Goal: Task Accomplishment & Management: Complete application form

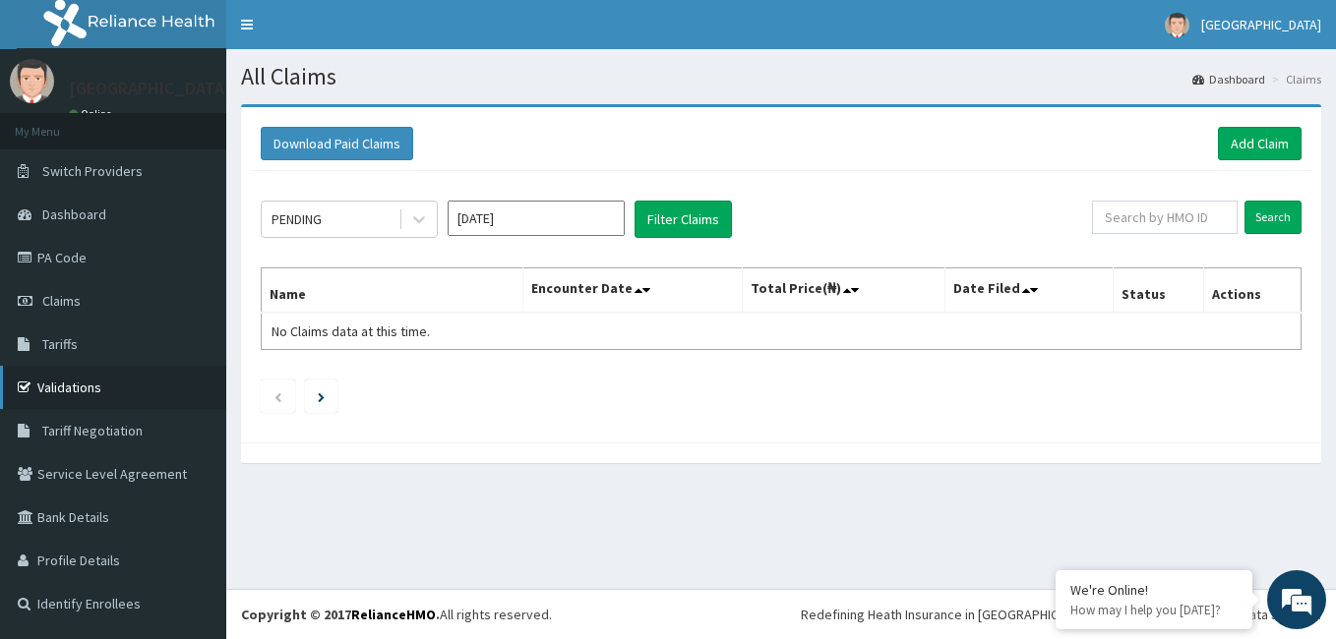
click at [72, 395] on link "Validations" at bounding box center [113, 387] width 226 height 43
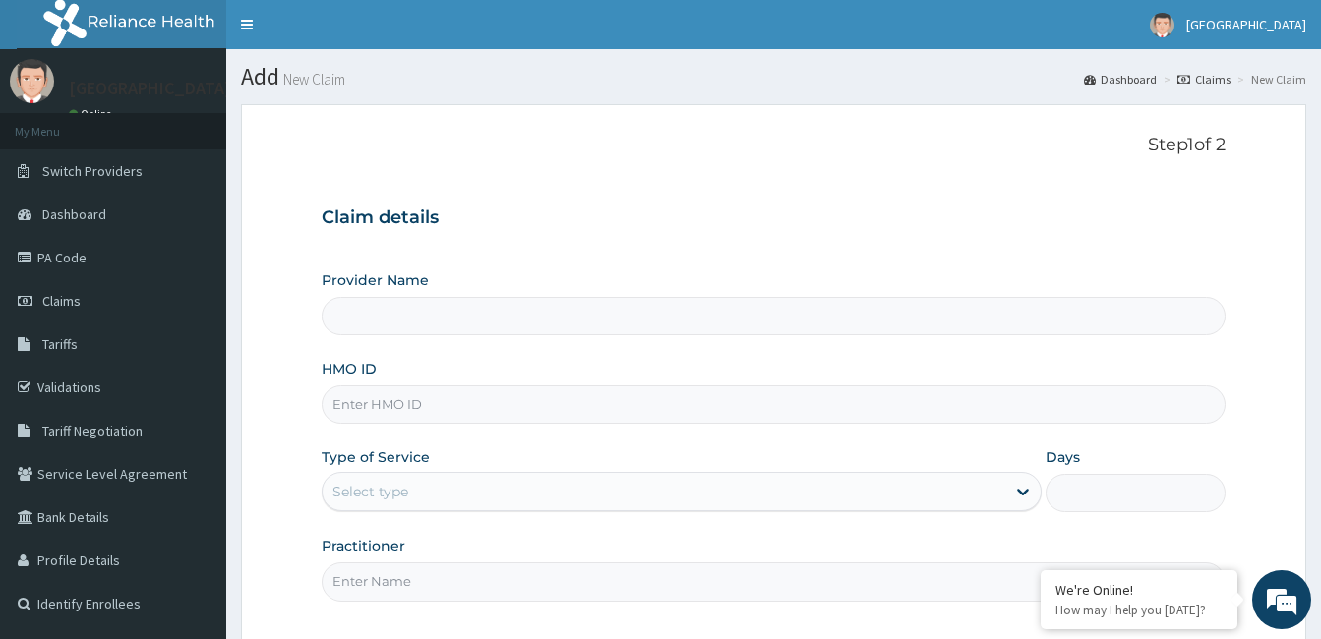
drag, startPoint x: 0, startPoint y: 0, endPoint x: 486, endPoint y: 406, distance: 633.5
click at [486, 406] on input "HMO ID" at bounding box center [774, 405] width 904 height 38
type input "CALABAR WOMEN AND CHILDREN HOSPITAL"
type input "EHD/10012/A"
click at [840, 492] on div "Select type" at bounding box center [664, 491] width 683 height 31
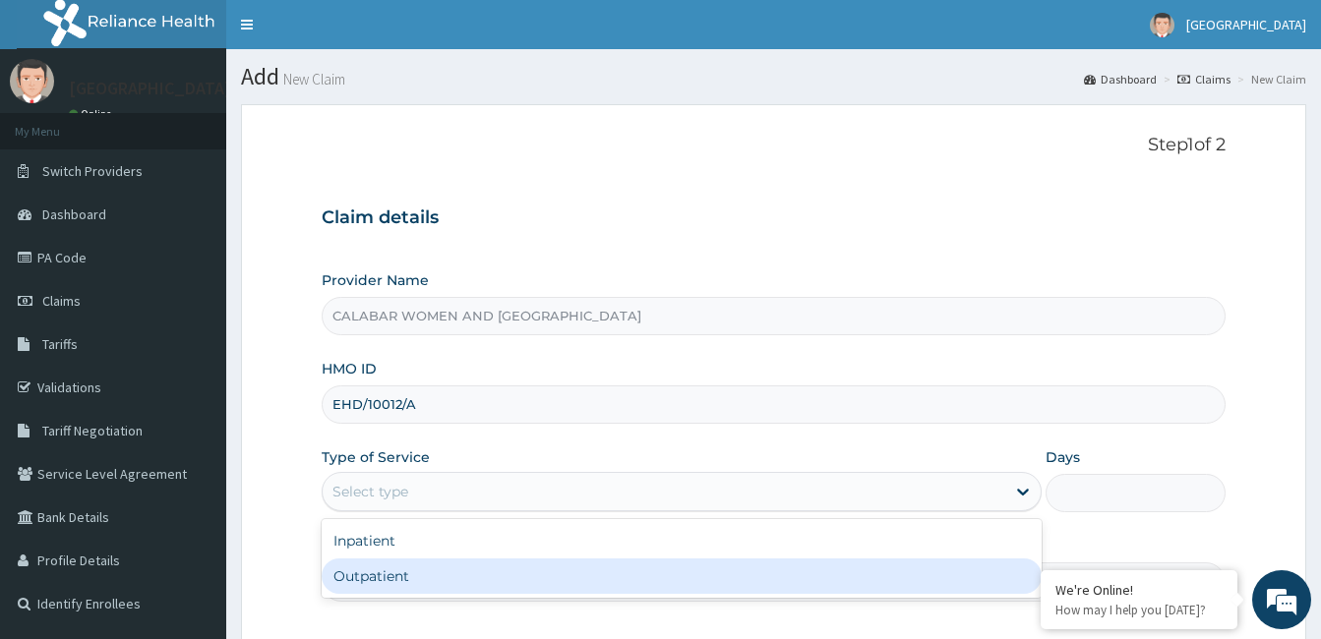
click at [818, 583] on div "Outpatient" at bounding box center [682, 576] width 720 height 35
type input "1"
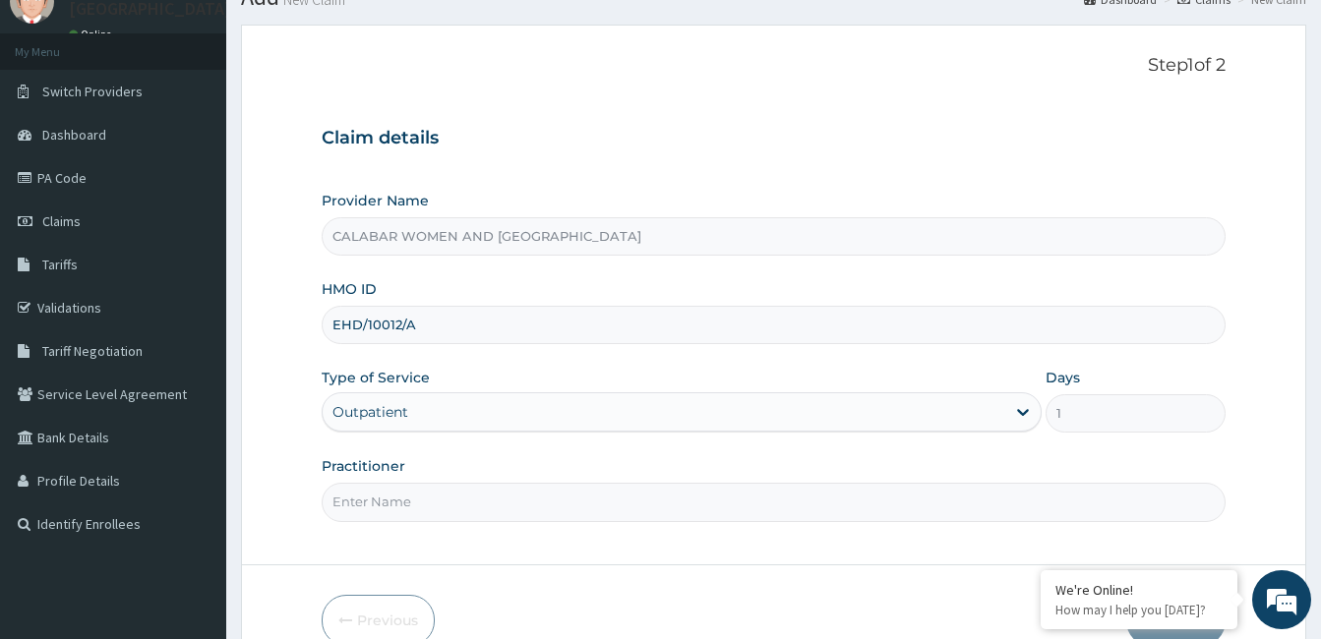
scroll to position [182, 0]
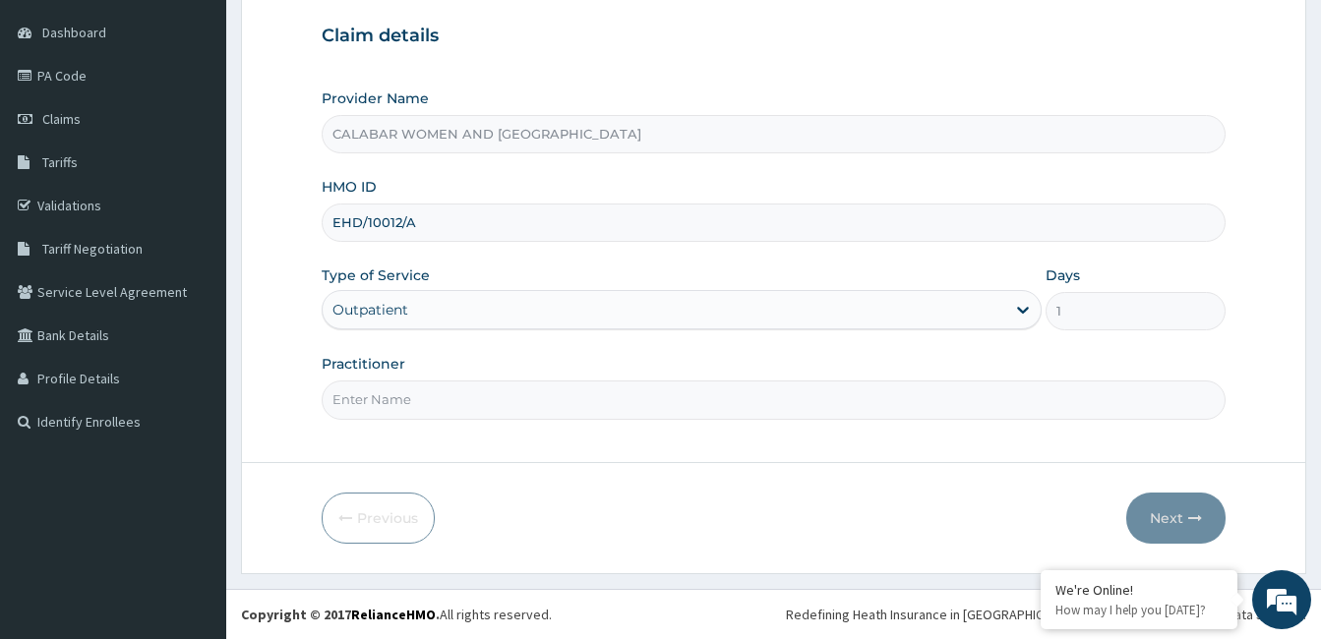
click at [664, 396] on input "Practitioner" at bounding box center [774, 400] width 904 height 38
type input "DR TOLU"
click at [1170, 520] on button "Next" at bounding box center [1176, 518] width 99 height 51
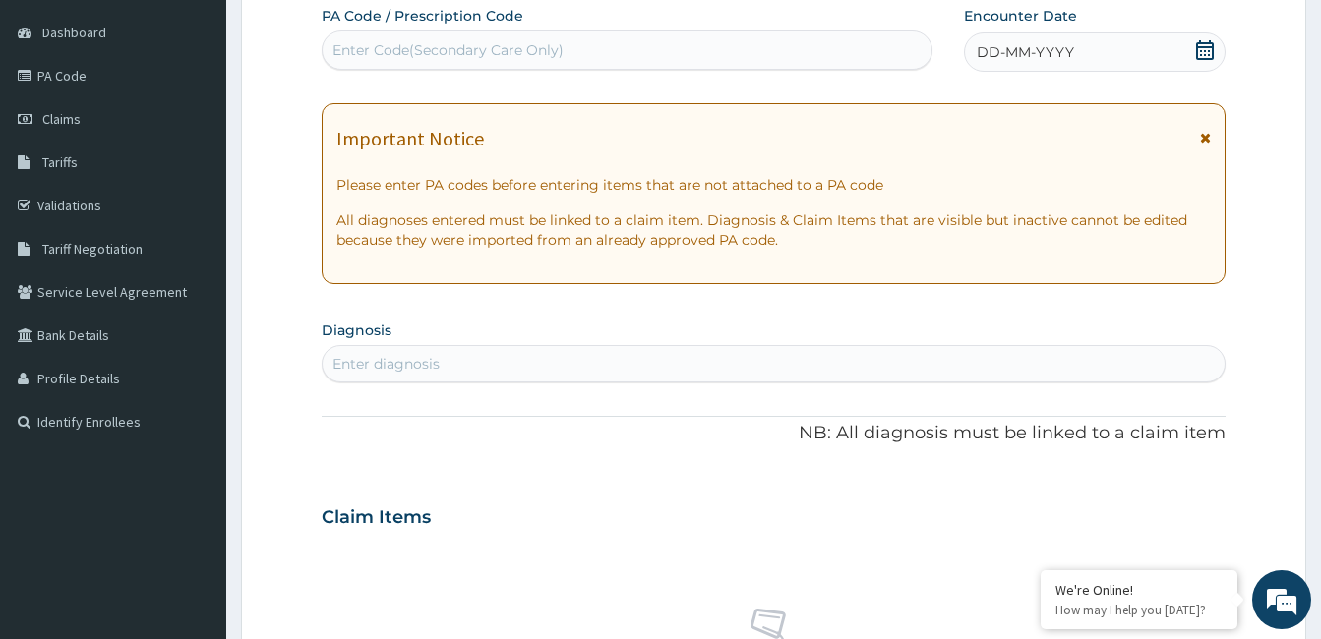
click at [1204, 47] on icon at bounding box center [1205, 50] width 18 height 20
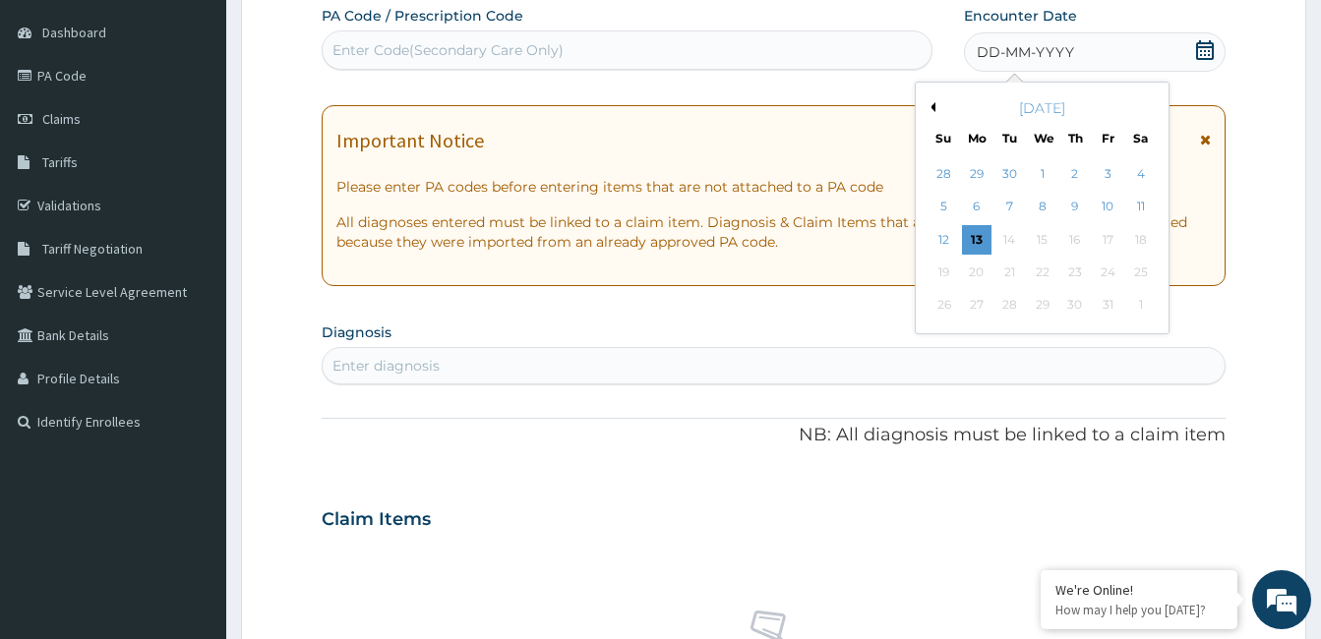
click at [933, 107] on button "Previous Month" at bounding box center [931, 107] width 10 height 10
click at [1009, 180] on div "2" at bounding box center [1010, 174] width 30 height 30
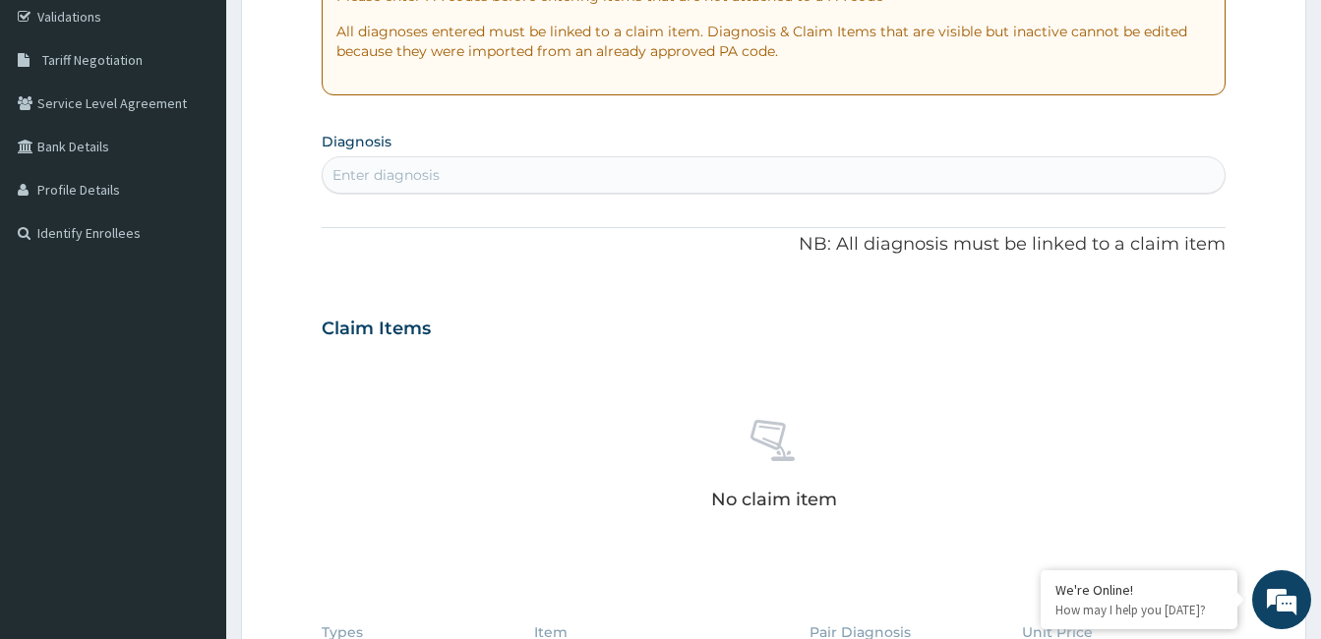
scroll to position [378, 0]
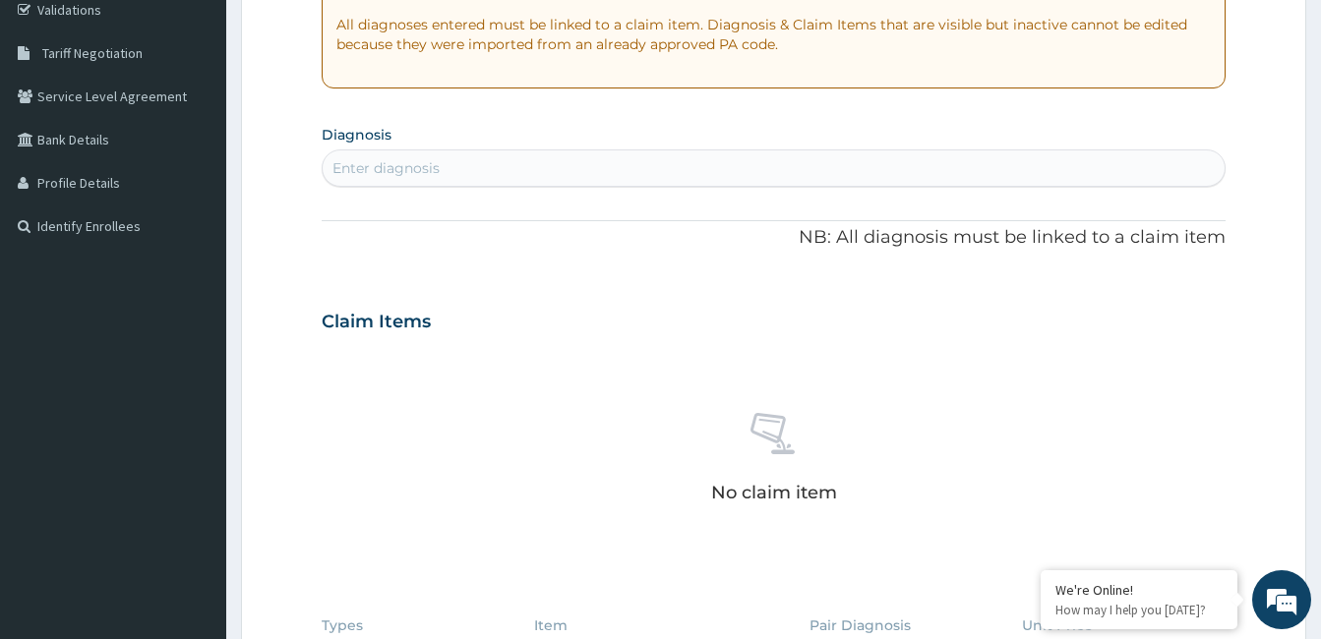
click at [713, 167] on div "Enter diagnosis" at bounding box center [774, 167] width 902 height 31
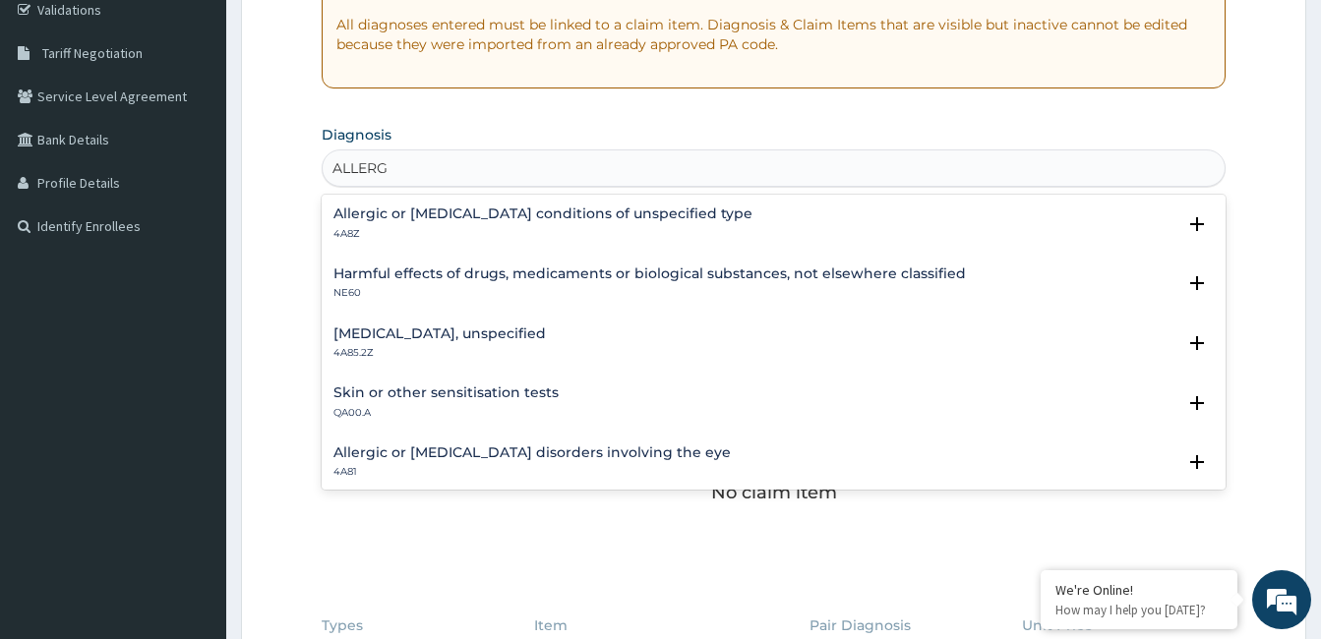
type input "ALLERGY"
click at [655, 218] on h4 "Allergic or hypersensitivity conditions of unspecified type" at bounding box center [543, 214] width 419 height 15
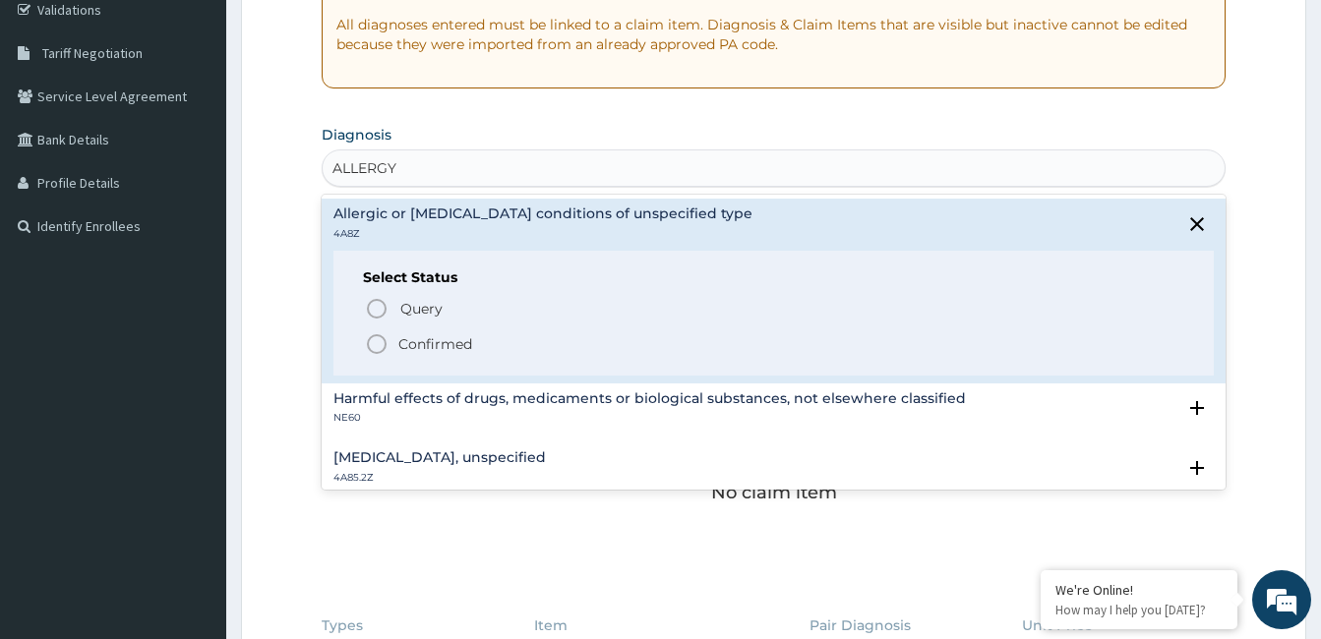
click at [378, 345] on icon "status option filled" at bounding box center [377, 345] width 24 height 24
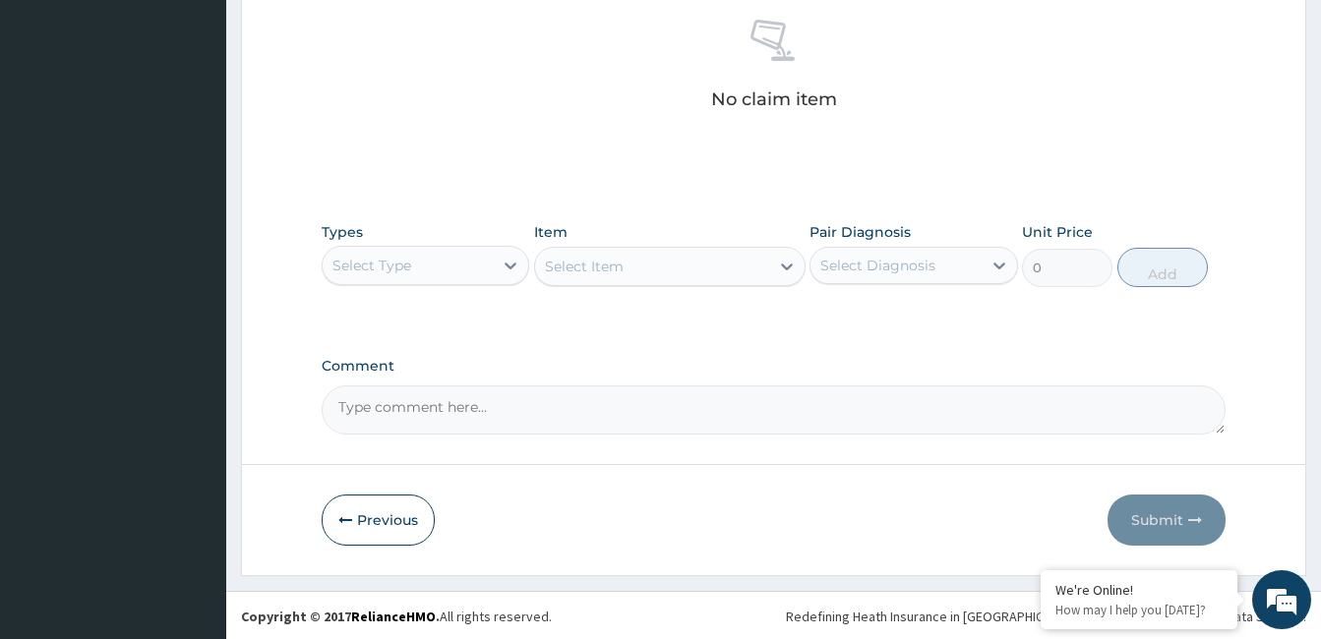
scroll to position [779, 0]
click at [482, 260] on div "Select Type" at bounding box center [408, 263] width 170 height 31
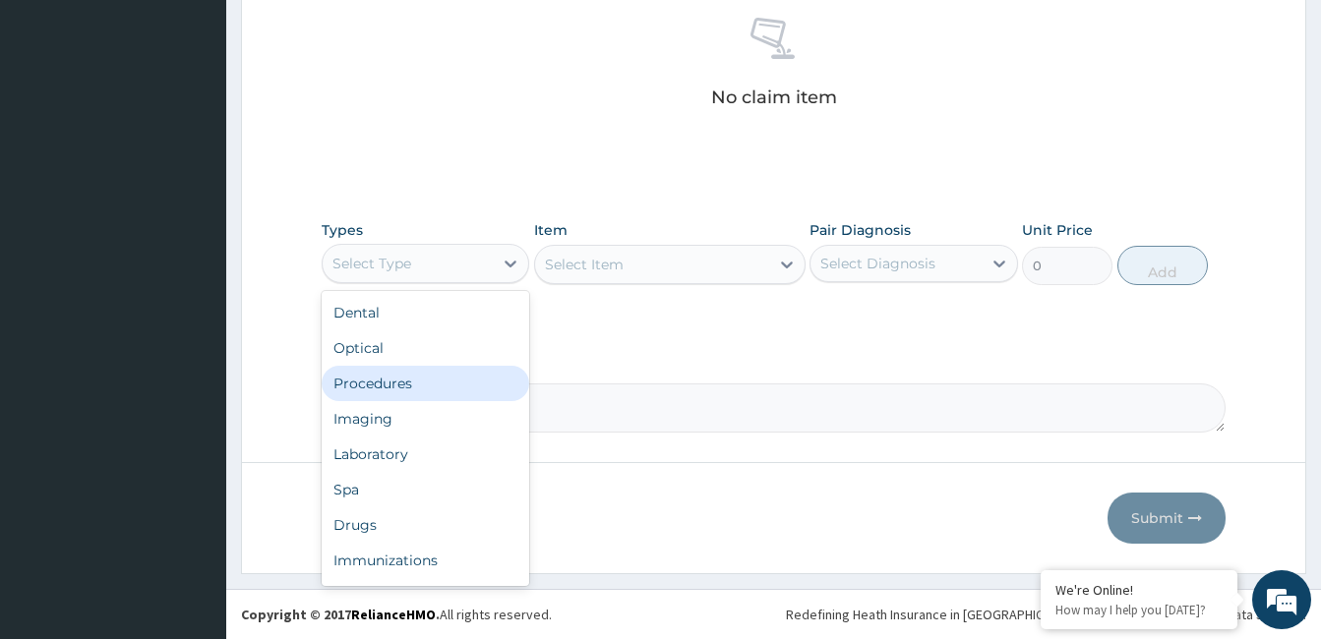
click at [415, 381] on div "Procedures" at bounding box center [426, 383] width 208 height 35
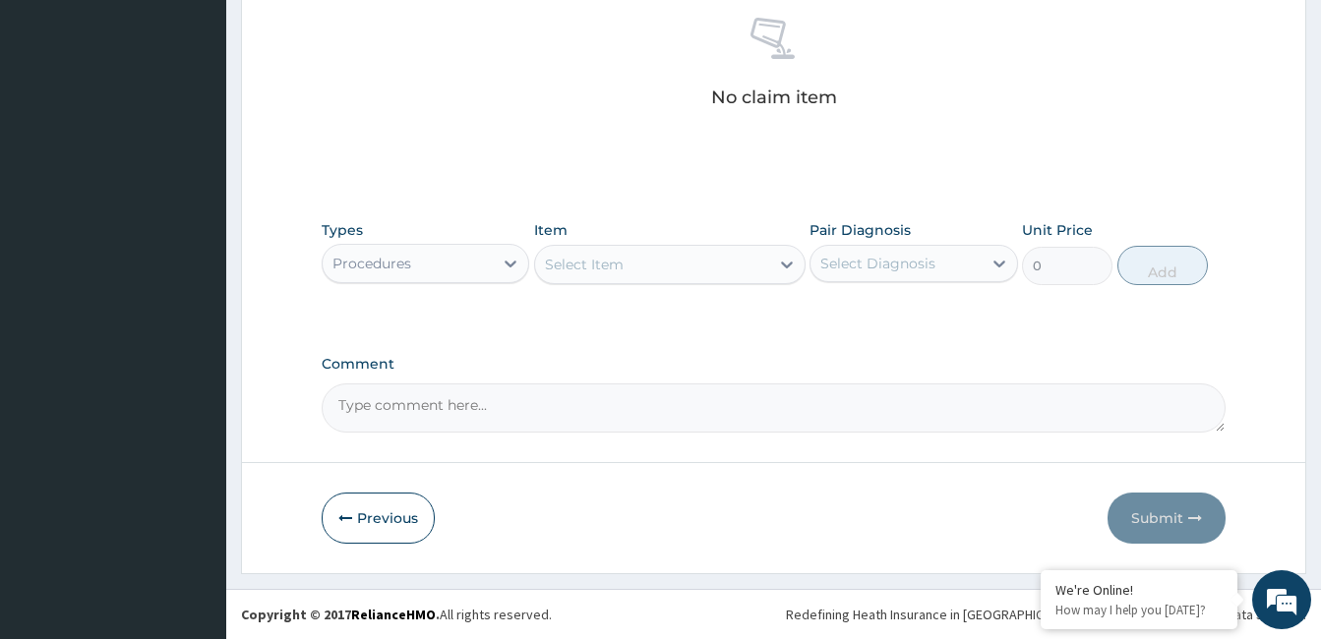
click at [701, 265] on div "Select Item" at bounding box center [652, 264] width 234 height 31
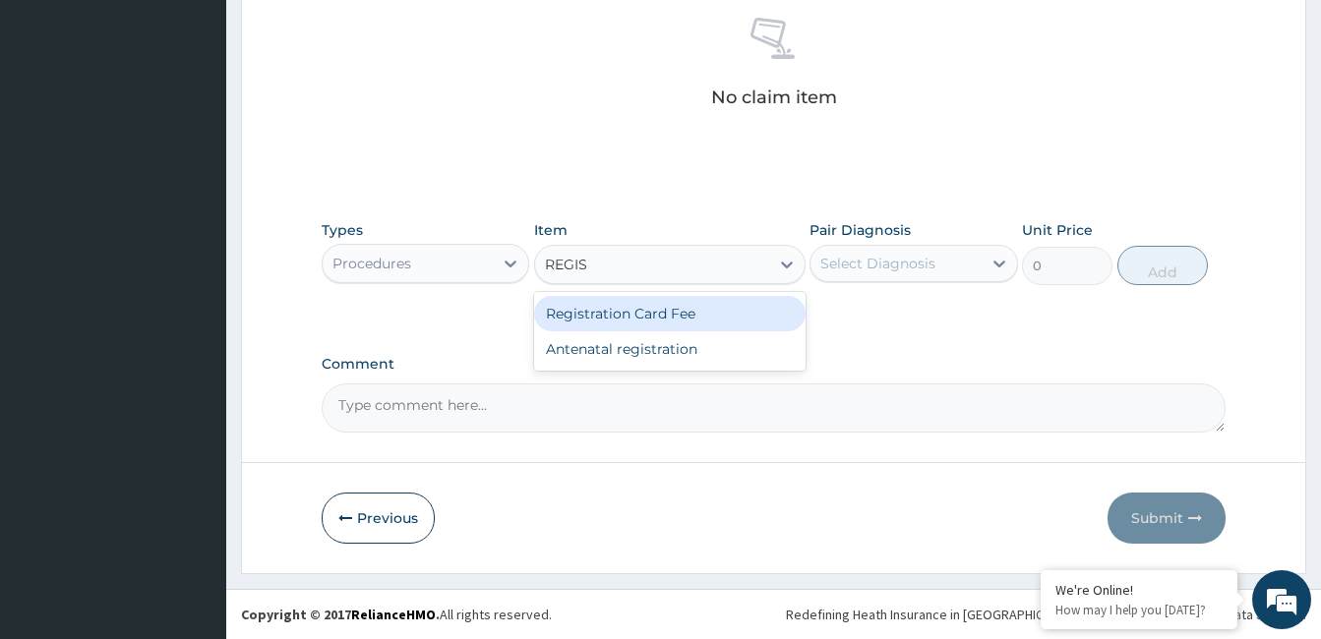
type input "REGIST"
click at [693, 317] on div "Registration Card Fee" at bounding box center [670, 313] width 272 height 35
type input "2000"
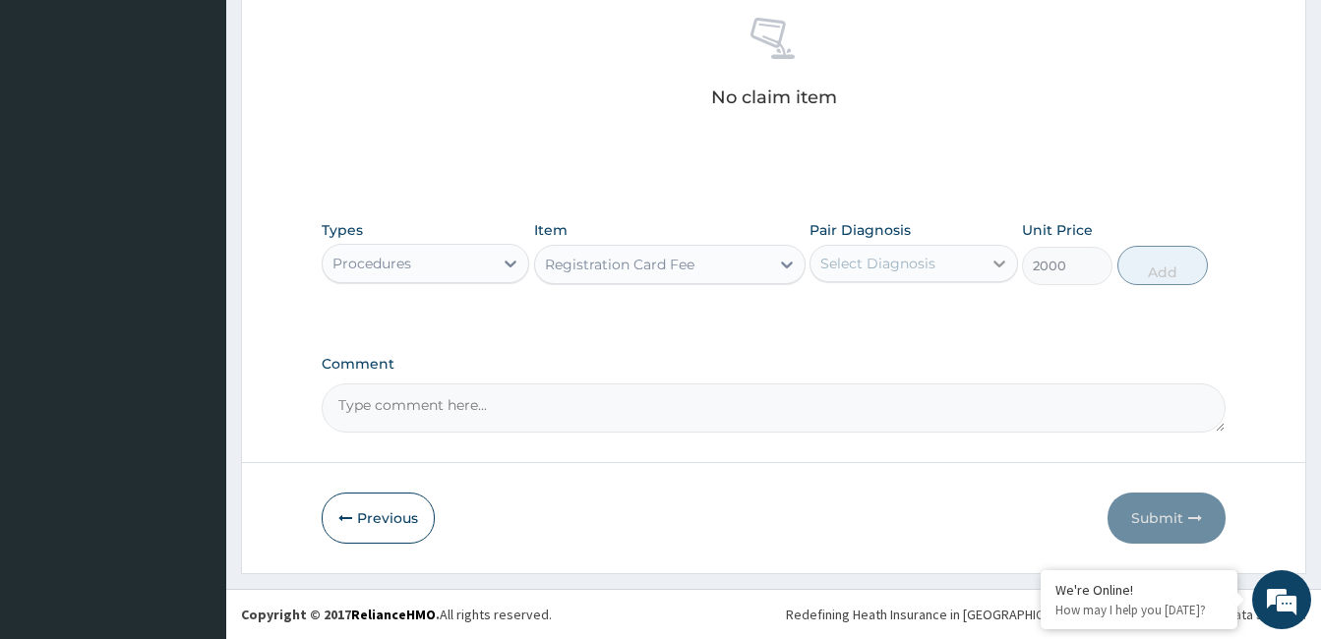
click at [999, 267] on icon at bounding box center [1000, 264] width 12 height 7
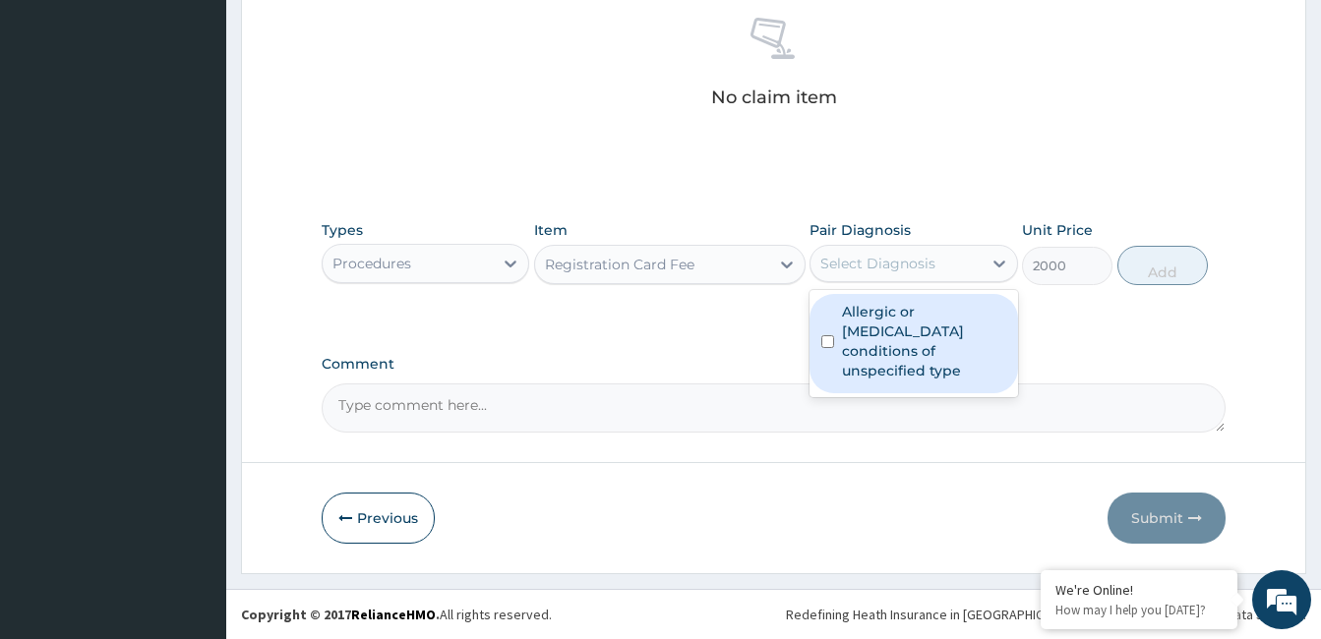
click at [914, 338] on label "Allergic or hypersensitivity conditions of unspecified type" at bounding box center [923, 341] width 163 height 79
checkbox input "true"
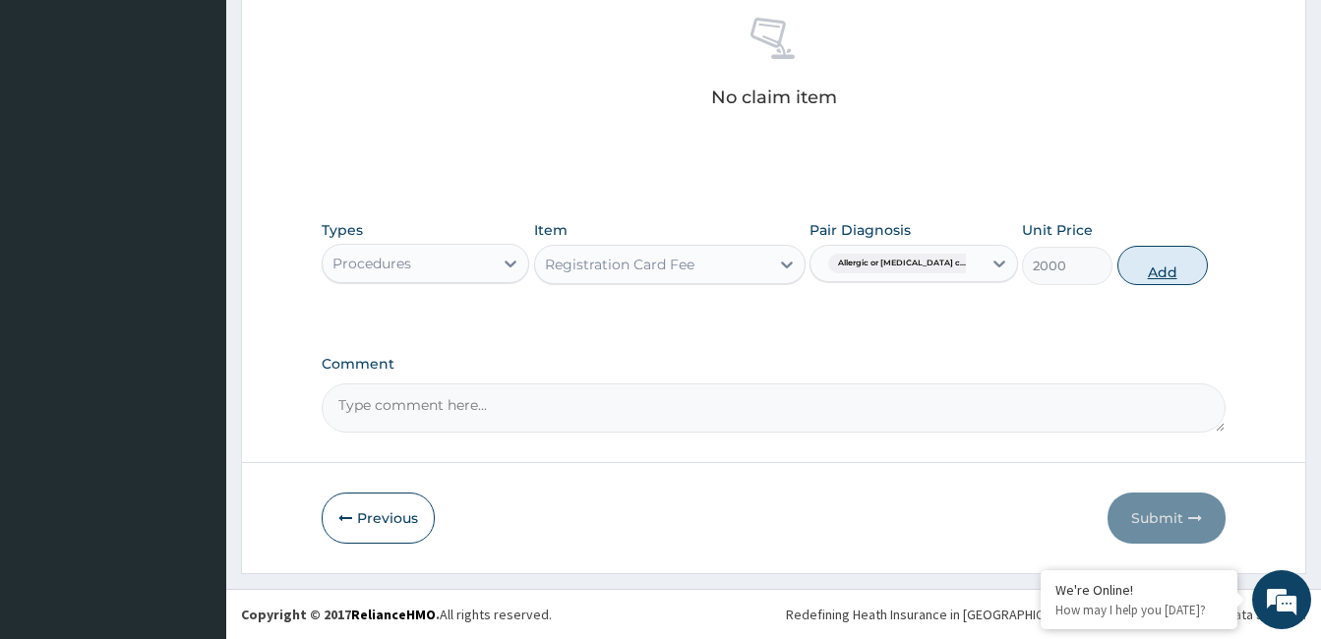
click at [1168, 273] on button "Add" at bounding box center [1163, 265] width 91 height 39
type input "0"
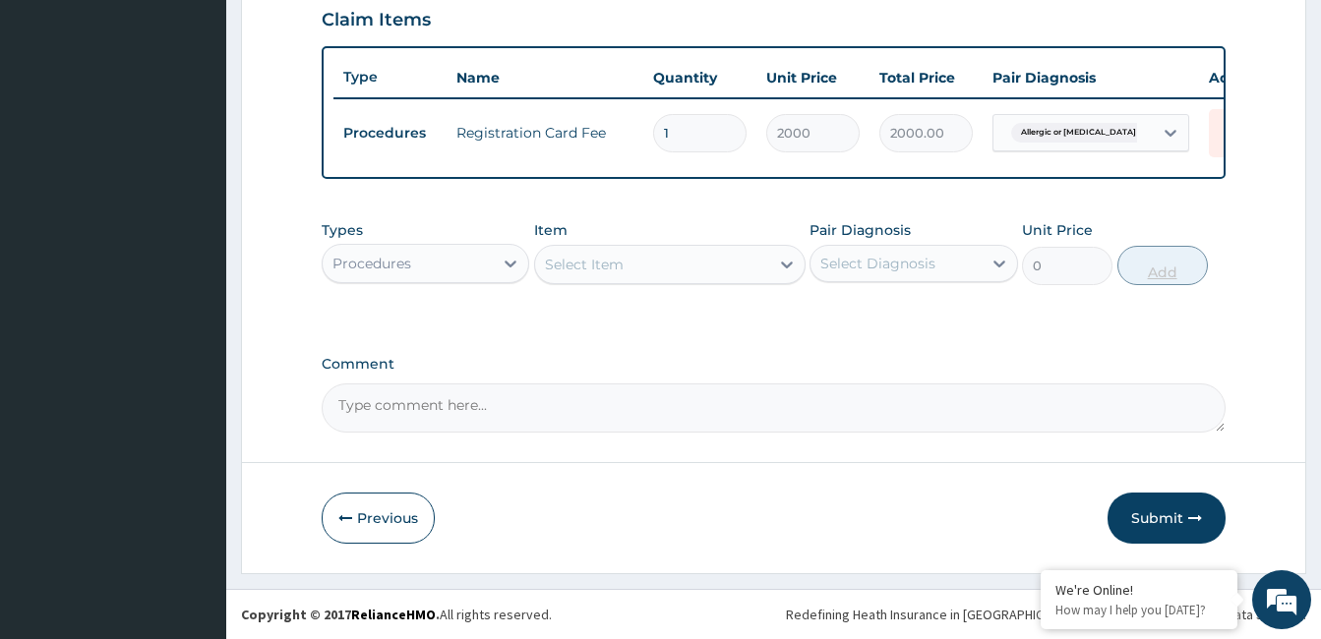
scroll to position [700, 0]
click at [646, 277] on div "Select Item" at bounding box center [652, 264] width 234 height 31
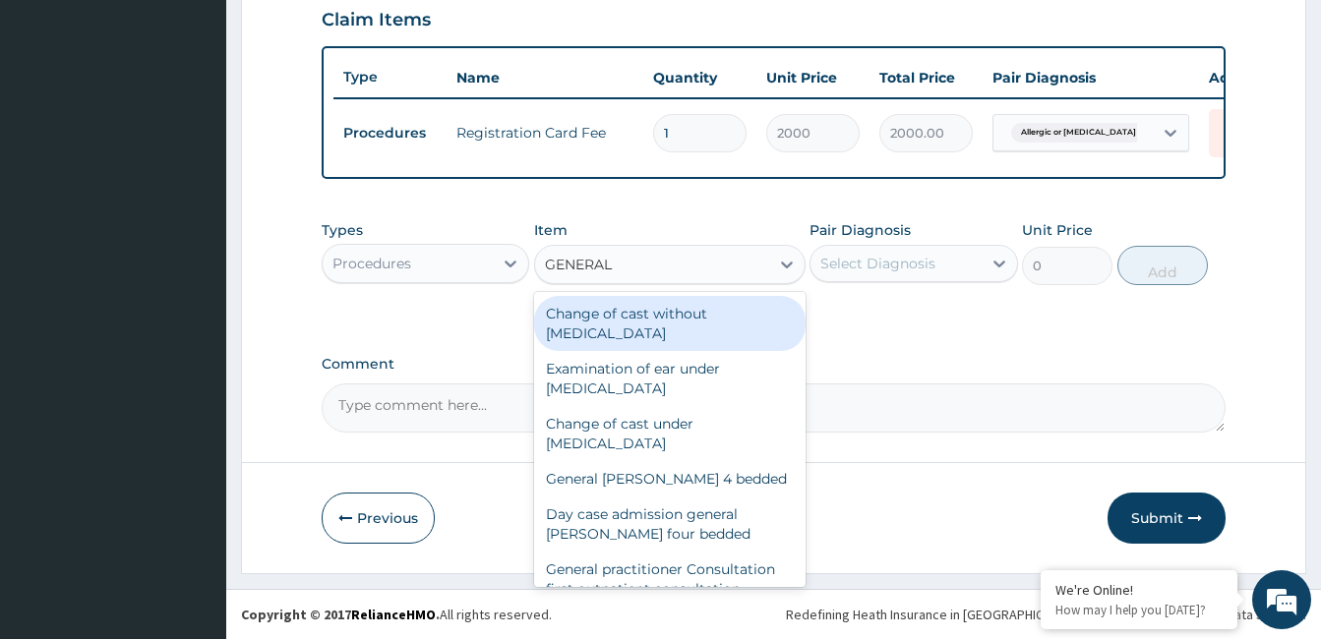
type input "GENERAL P"
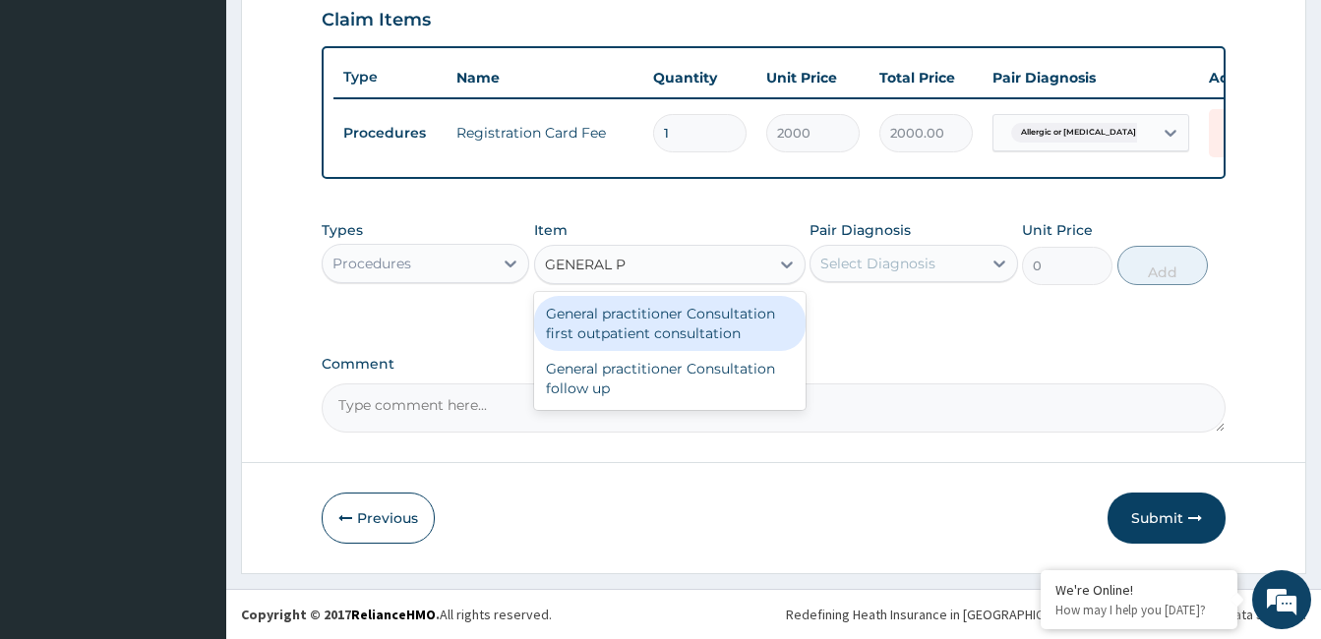
click at [647, 320] on div "General practitioner Consultation first outpatient consultation" at bounding box center [670, 323] width 272 height 55
type input "2400"
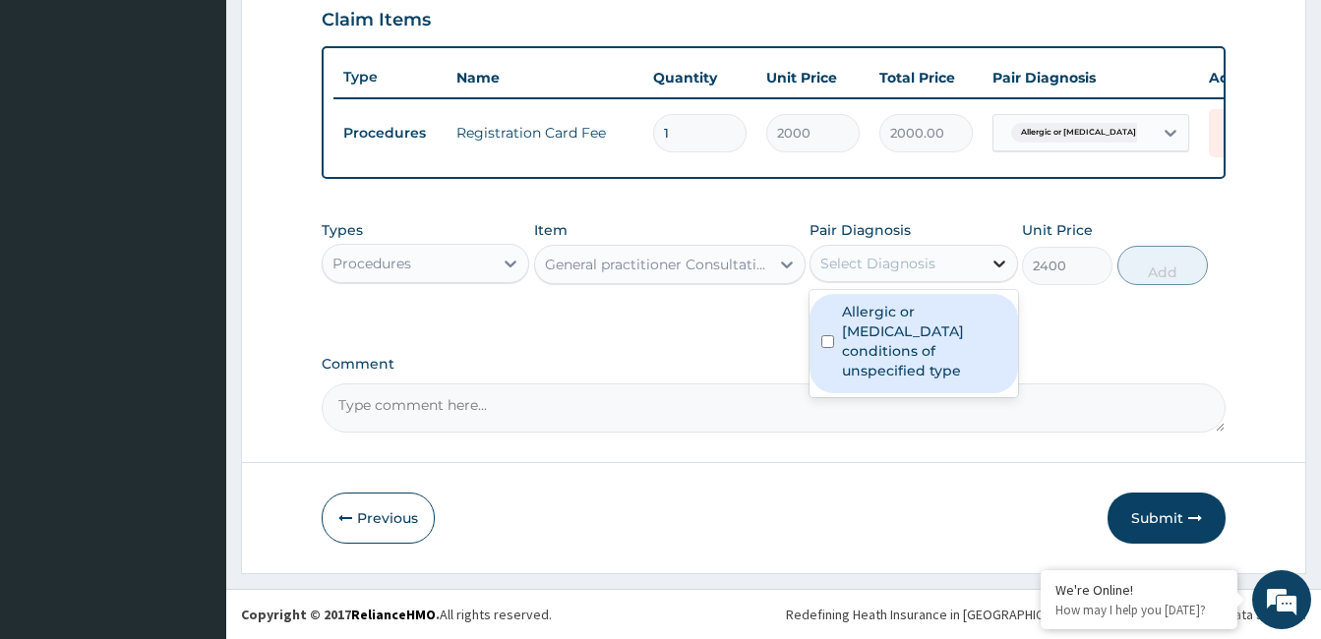
click at [998, 261] on icon at bounding box center [1000, 264] width 20 height 20
click at [925, 357] on label "Allergic or hypersensitivity conditions of unspecified type" at bounding box center [923, 341] width 163 height 79
checkbox input "true"
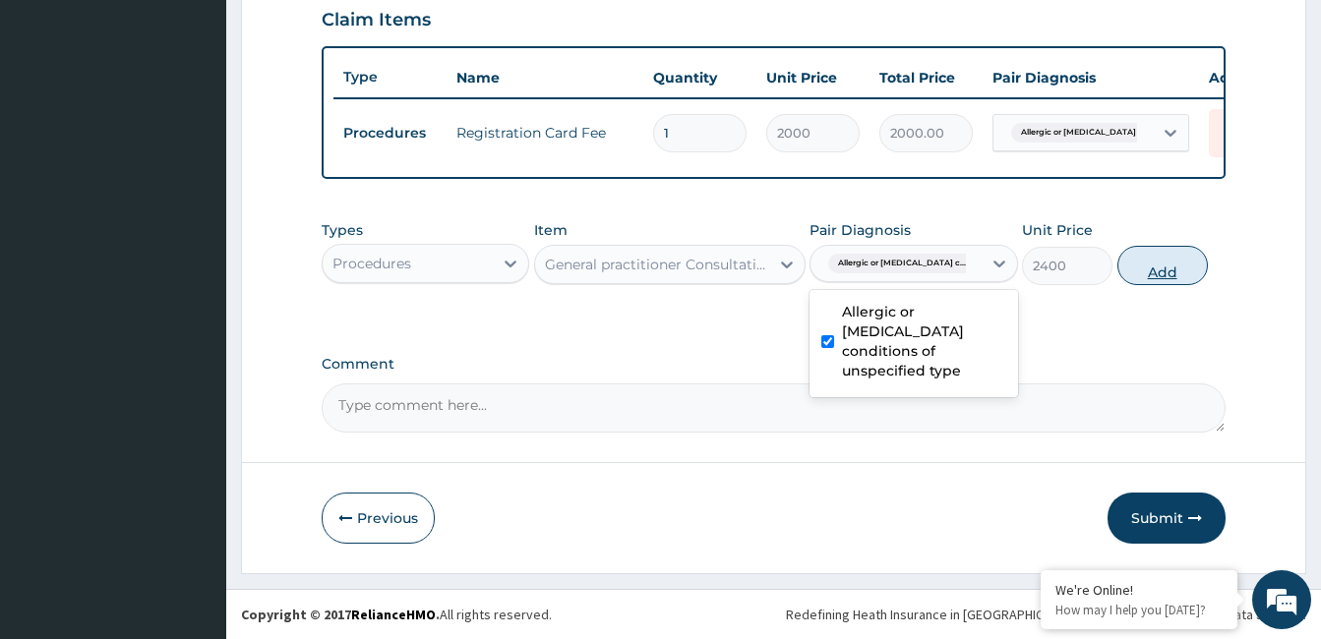
click at [1159, 269] on button "Add" at bounding box center [1163, 265] width 91 height 39
type input "0"
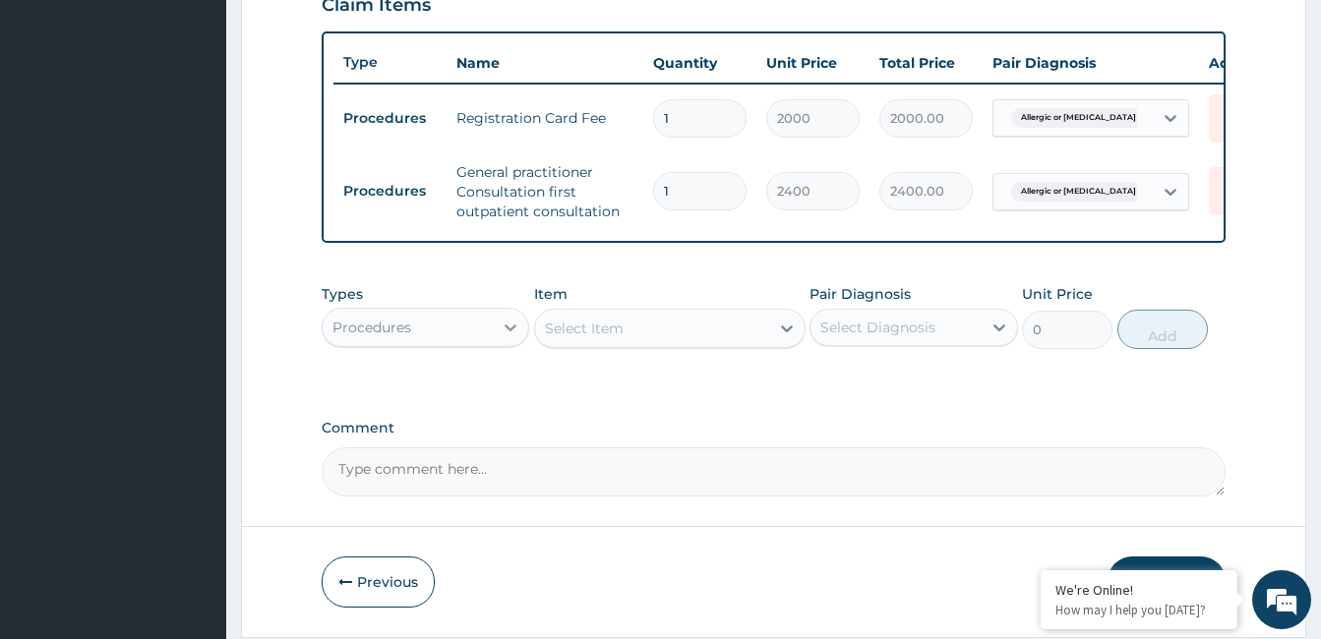
click at [506, 337] on icon at bounding box center [511, 328] width 20 height 20
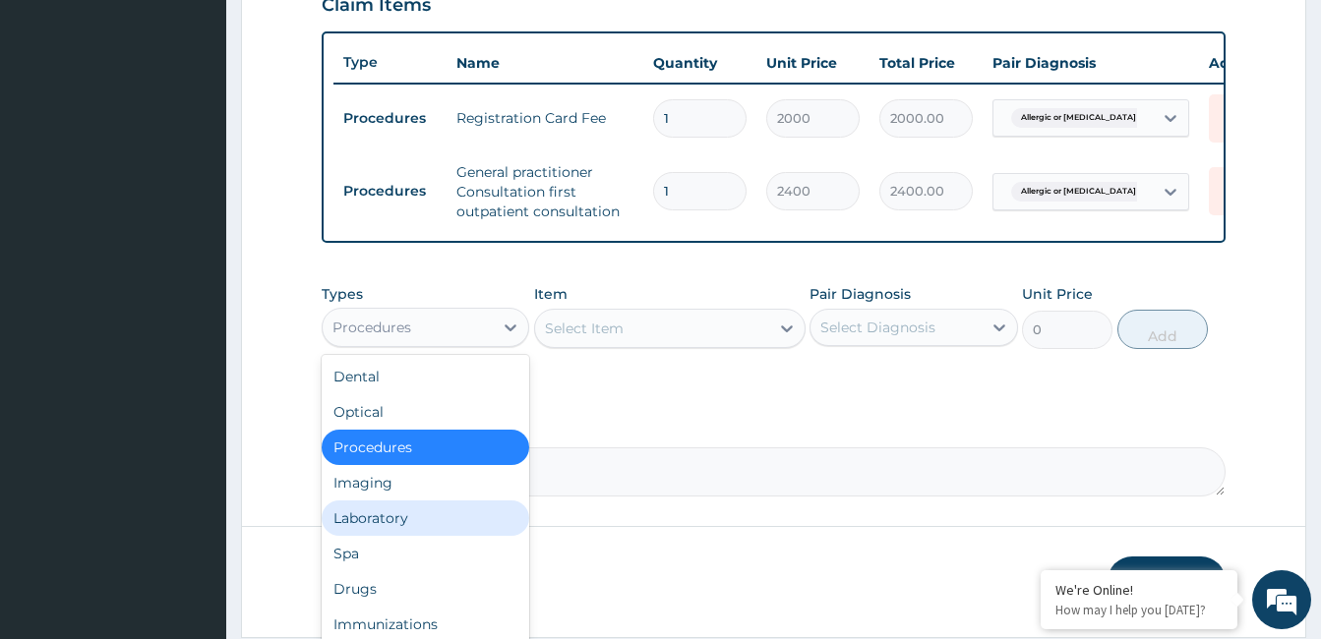
click at [384, 535] on div "Laboratory" at bounding box center [426, 518] width 208 height 35
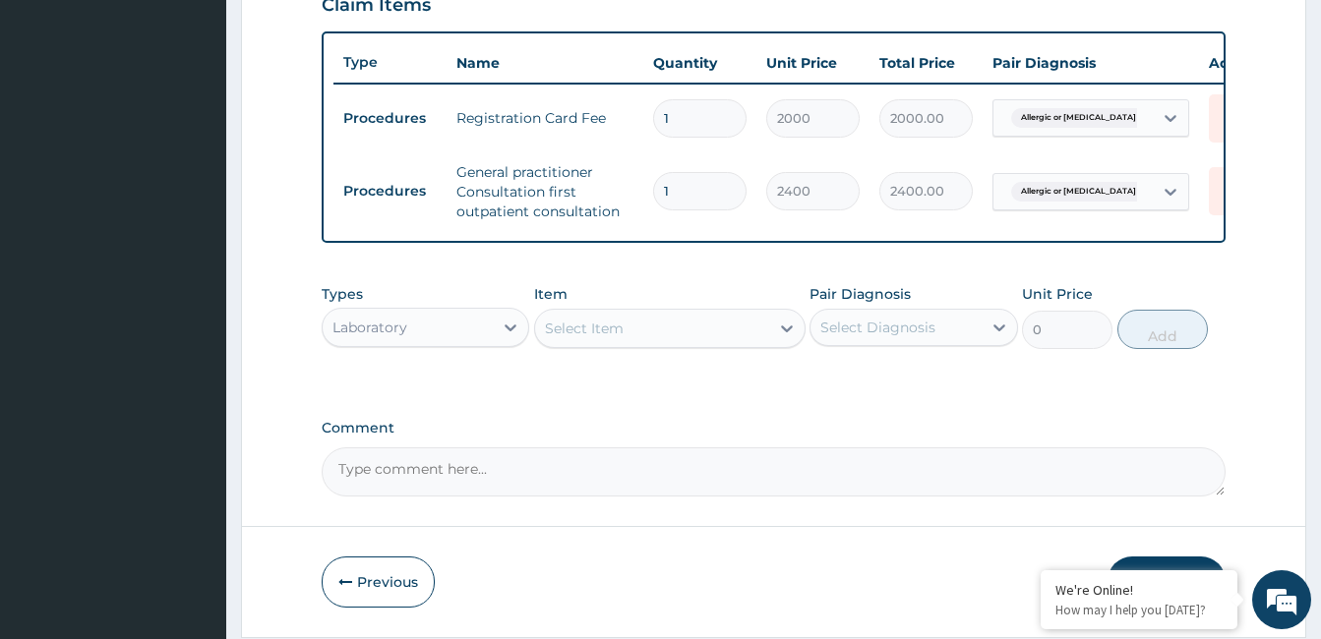
click at [693, 344] on div "Select Item" at bounding box center [652, 328] width 234 height 31
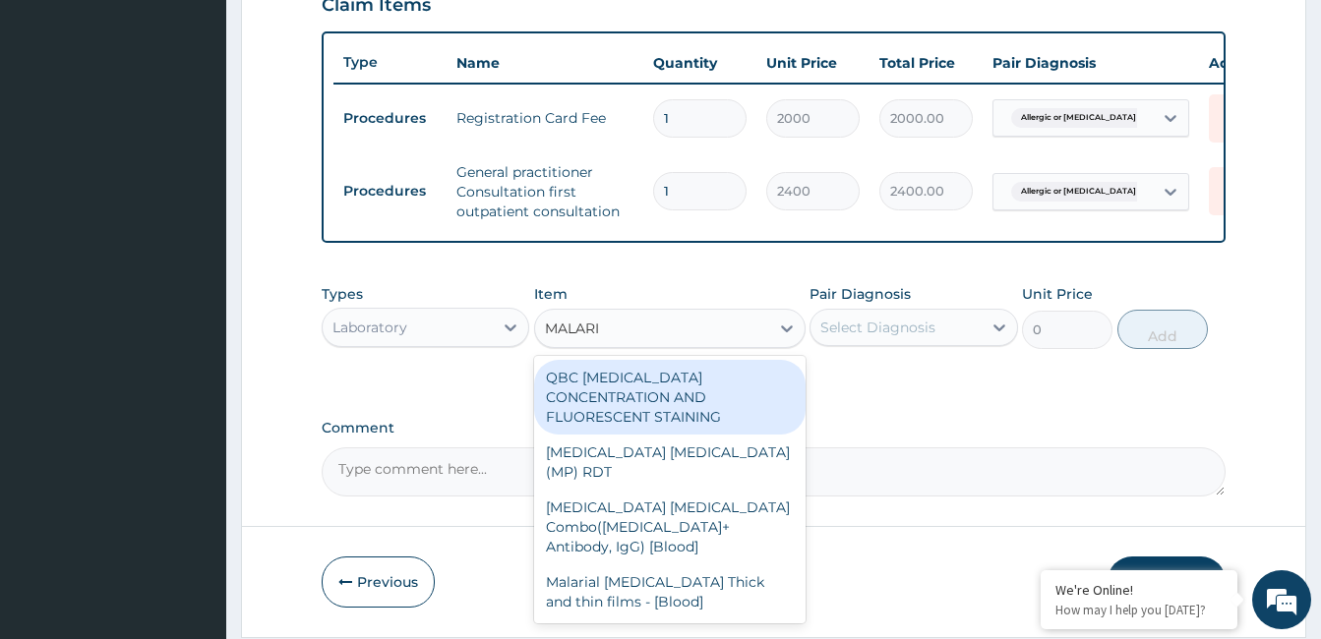
type input "MALARIA"
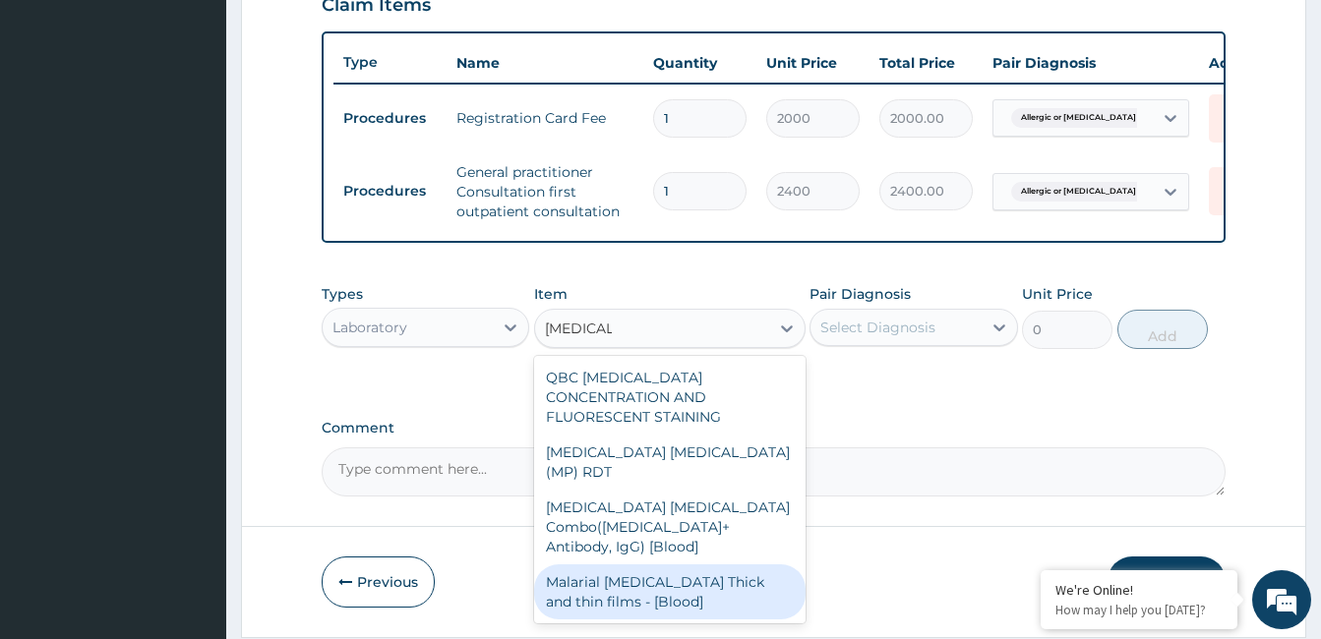
click at [653, 565] on div "Malarial Parasite Thick and thin films - [Blood]" at bounding box center [670, 592] width 272 height 55
type input "1500"
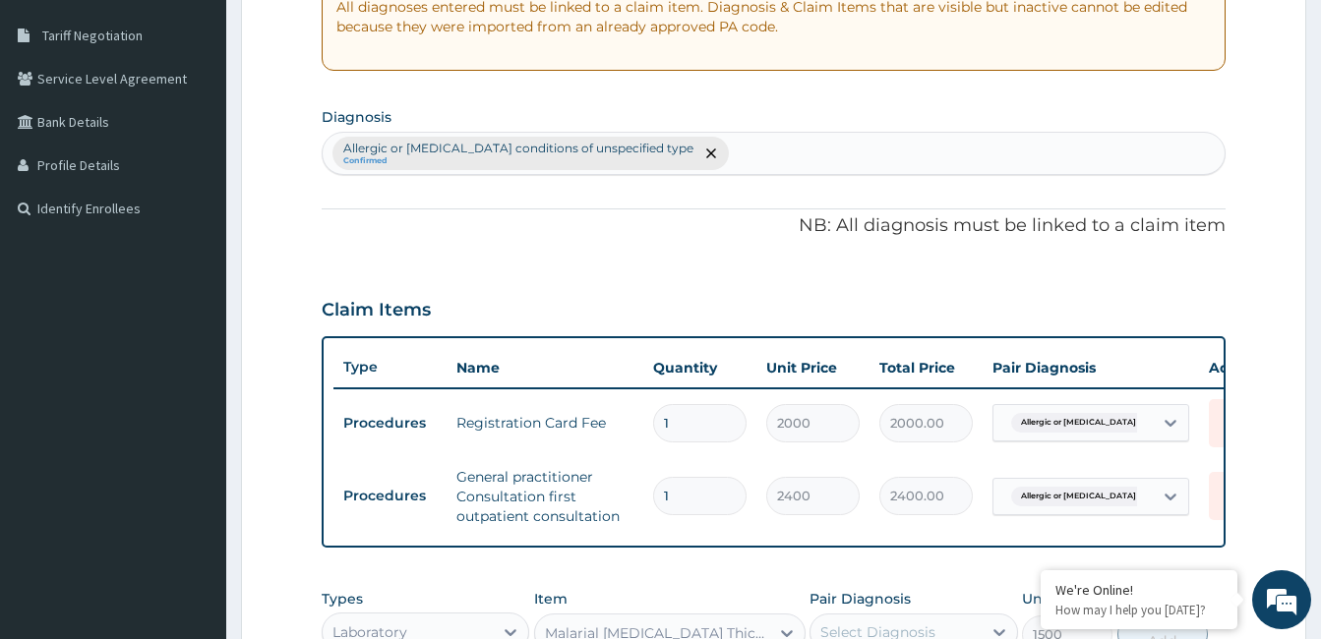
scroll to position [393, 0]
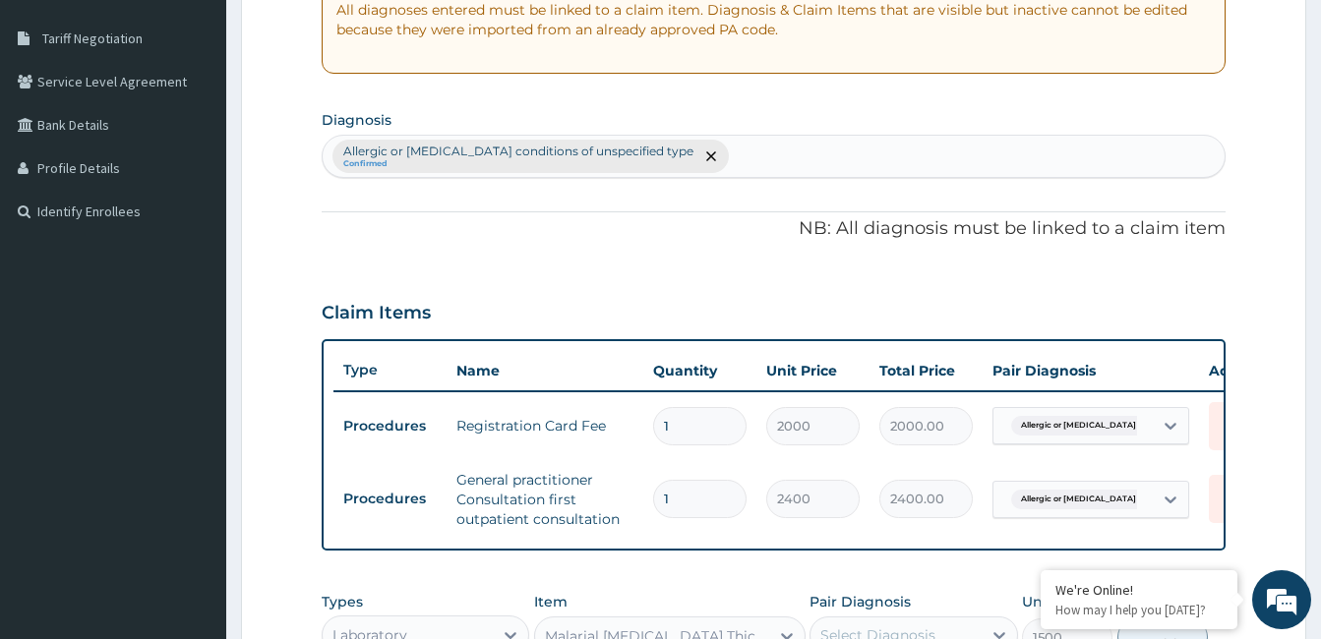
click at [737, 155] on div "Allergic or hypersensitivity conditions of unspecified type Confirmed" at bounding box center [774, 156] width 902 height 41
type input "MALARIA"
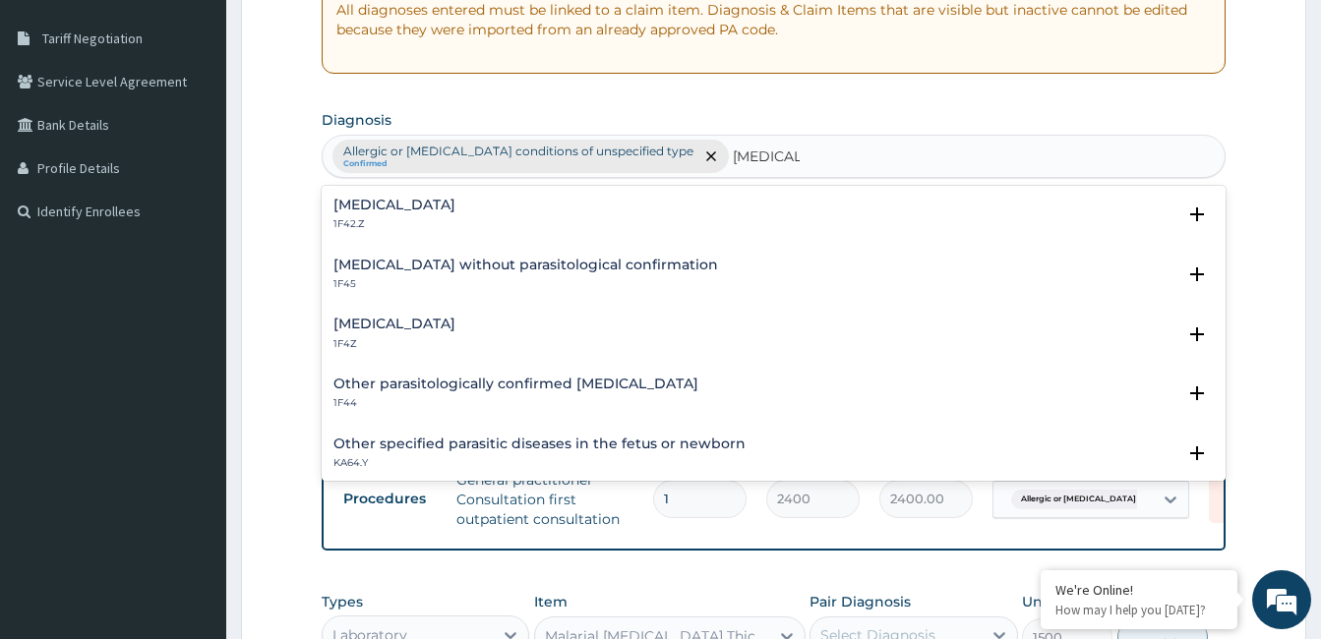
click at [508, 335] on div "Malaria, unspecified 1F4Z" at bounding box center [774, 334] width 881 height 34
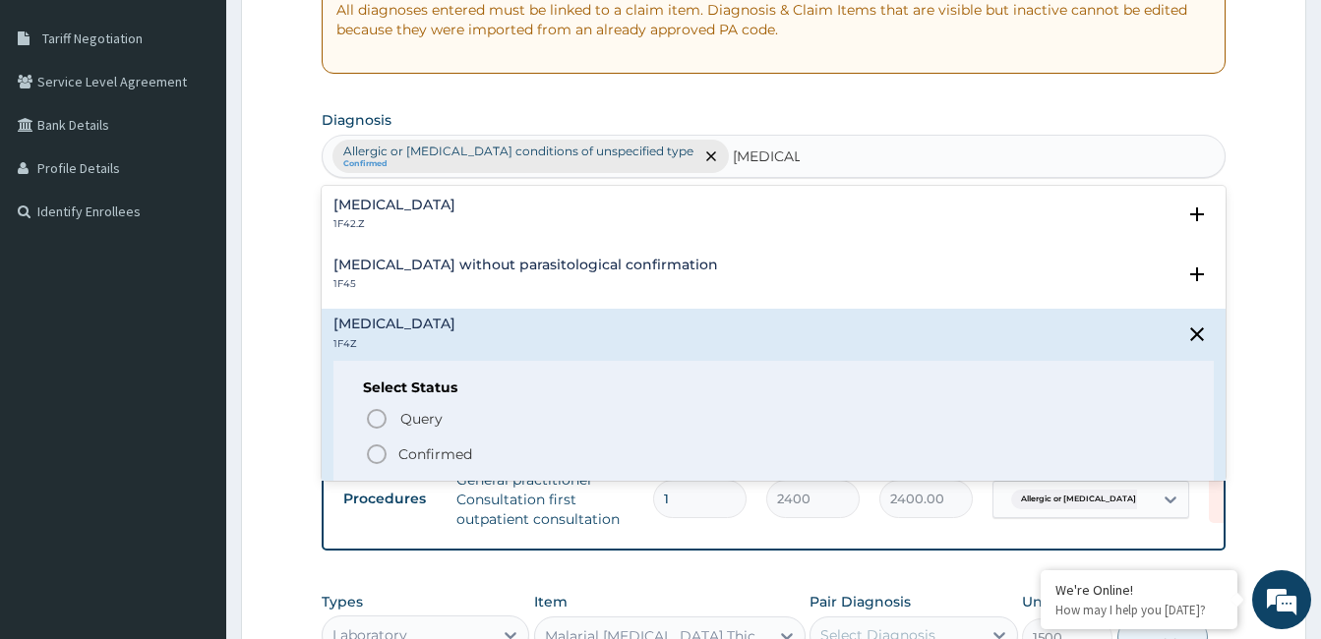
click at [434, 455] on p "Confirmed" at bounding box center [435, 455] width 74 height 20
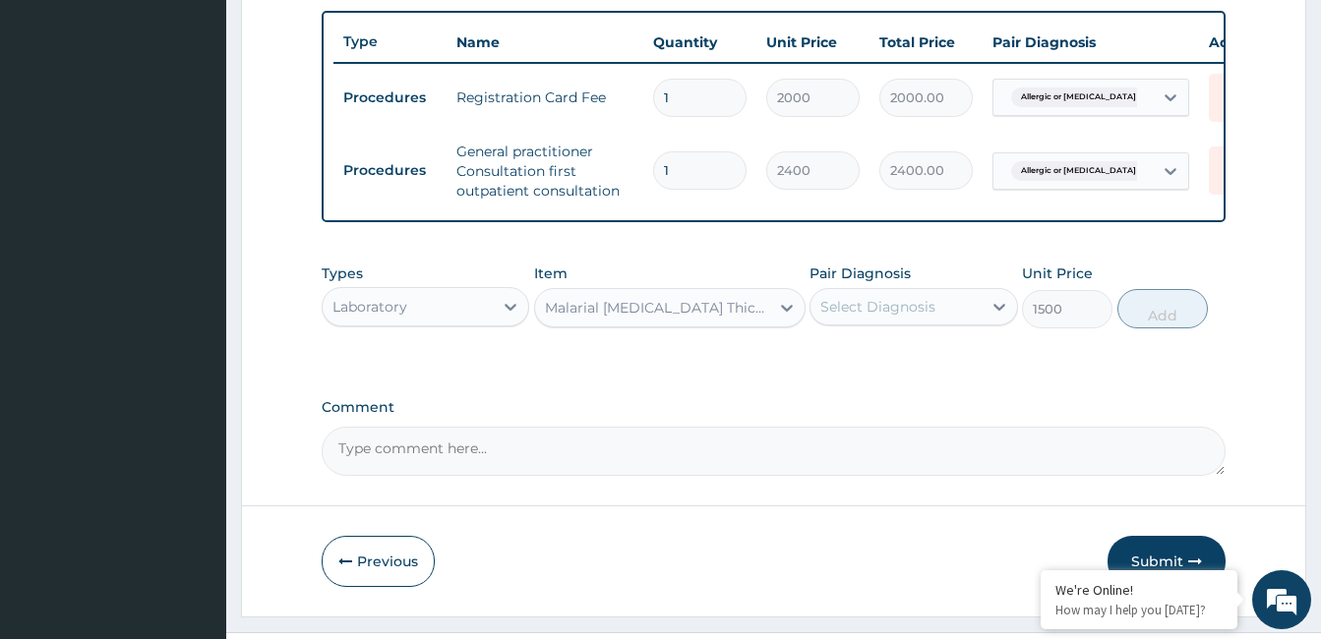
scroll to position [738, 0]
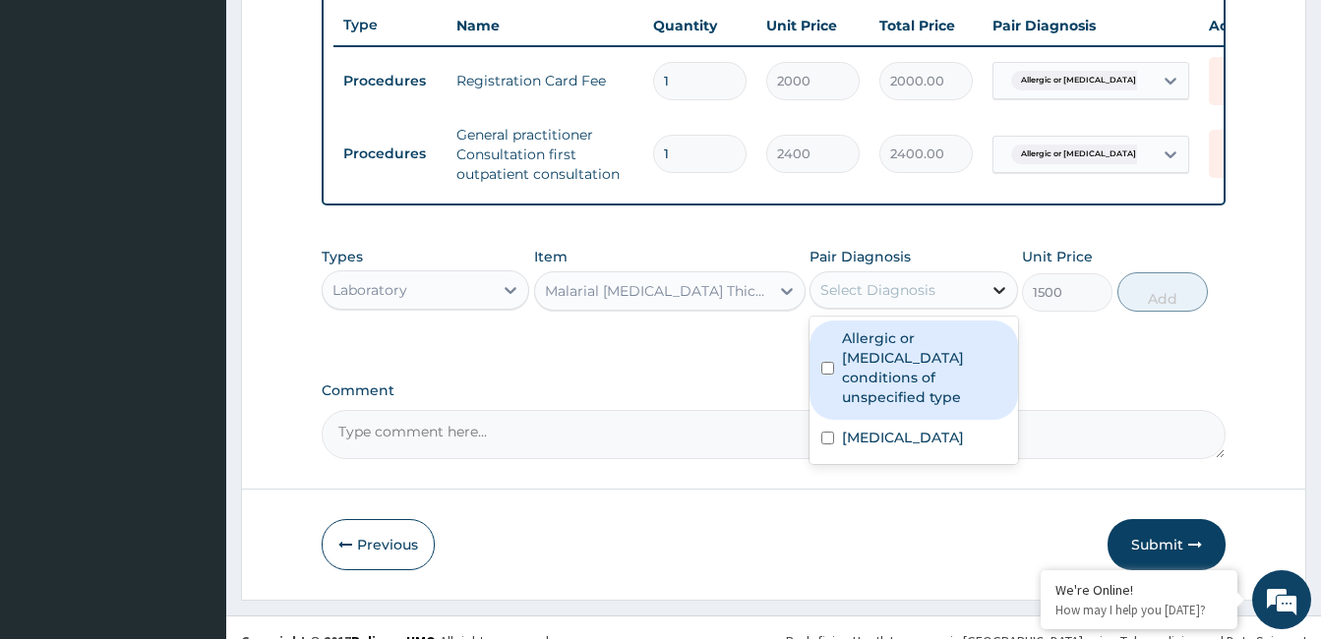
click at [1001, 297] on icon at bounding box center [1000, 290] width 20 height 20
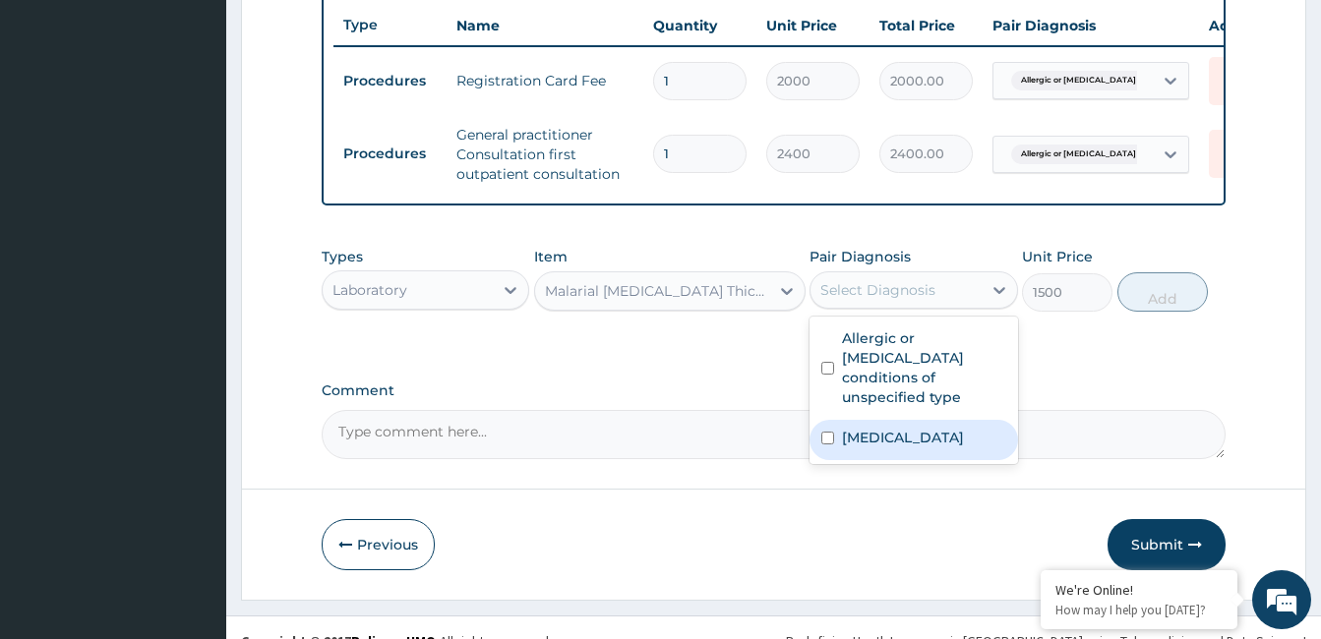
click at [899, 460] on div "Malaria, unspecified" at bounding box center [914, 440] width 208 height 40
checkbox input "true"
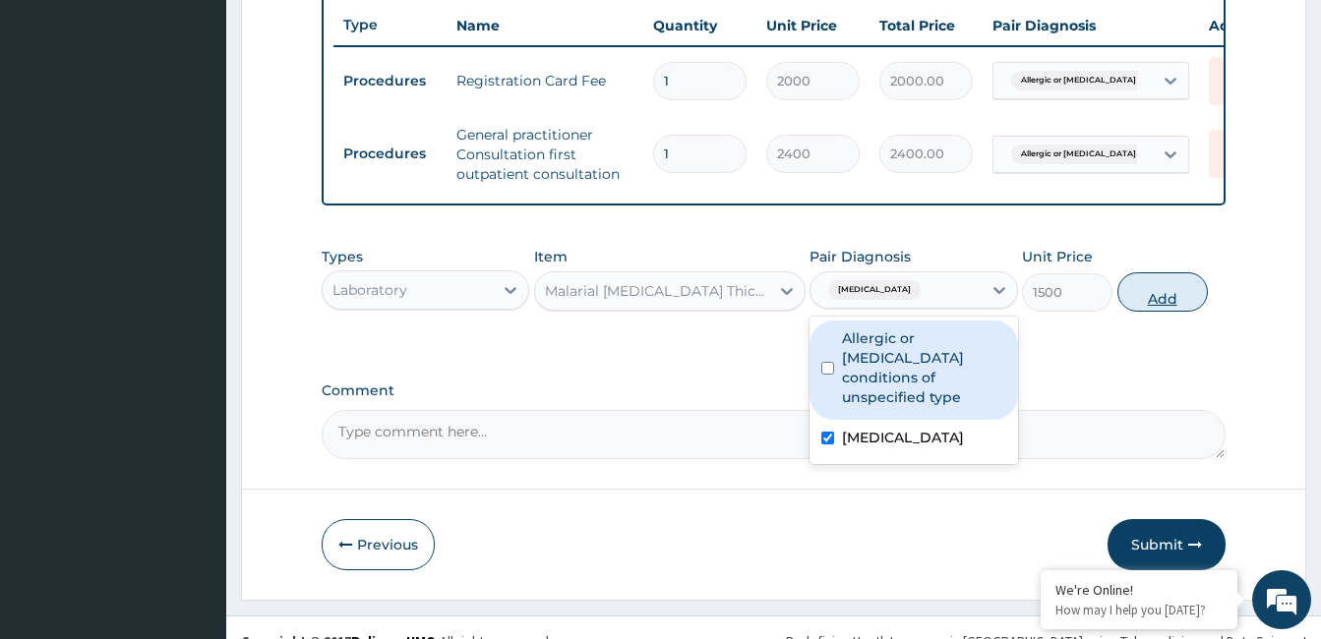
click at [1174, 302] on button "Add" at bounding box center [1163, 292] width 91 height 39
type input "0"
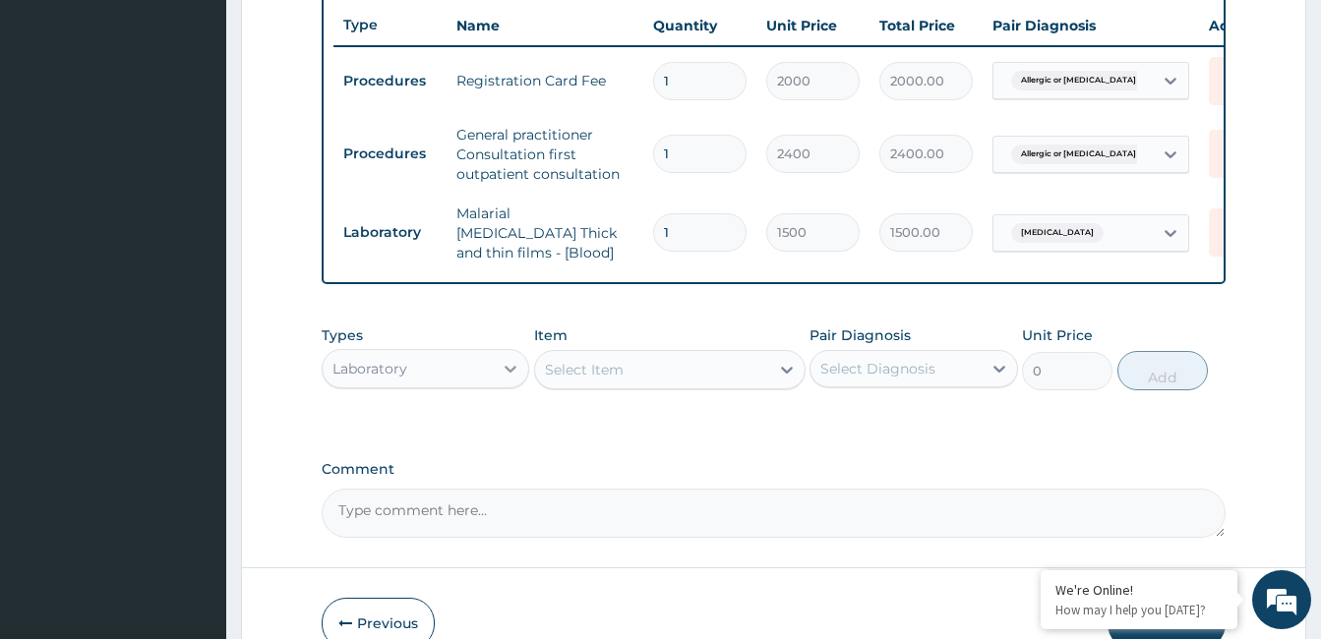
click at [503, 375] on icon at bounding box center [511, 369] width 20 height 20
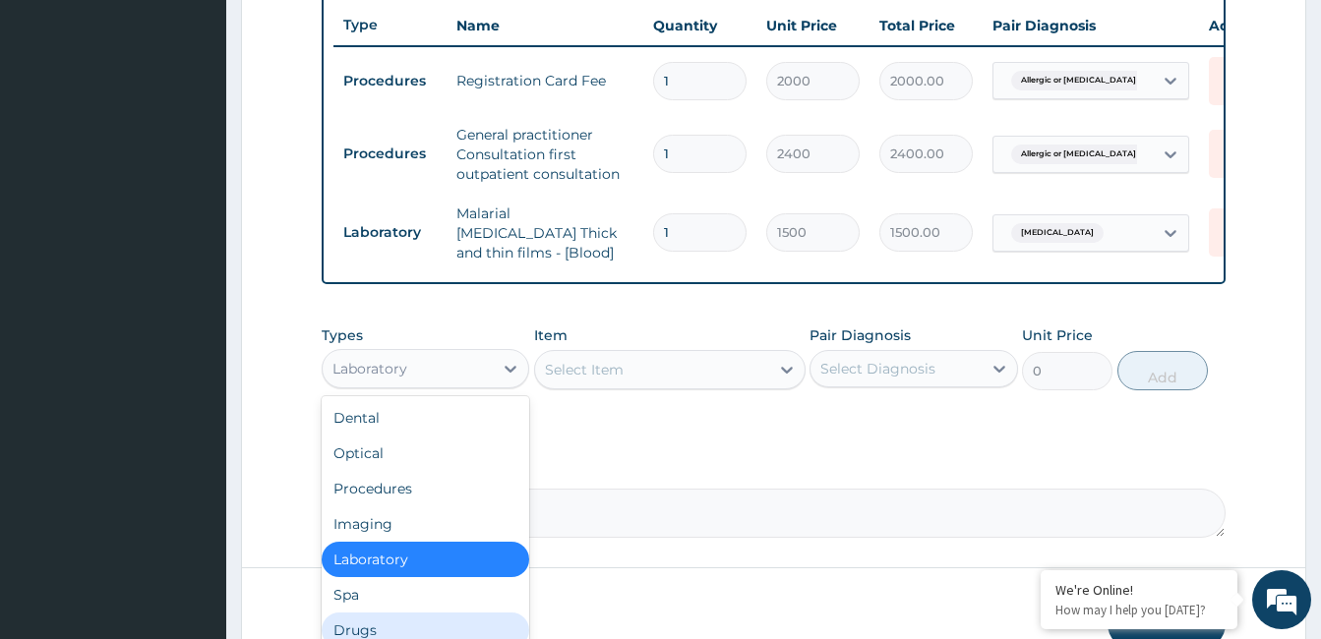
click at [389, 632] on div "Drugs" at bounding box center [426, 630] width 208 height 35
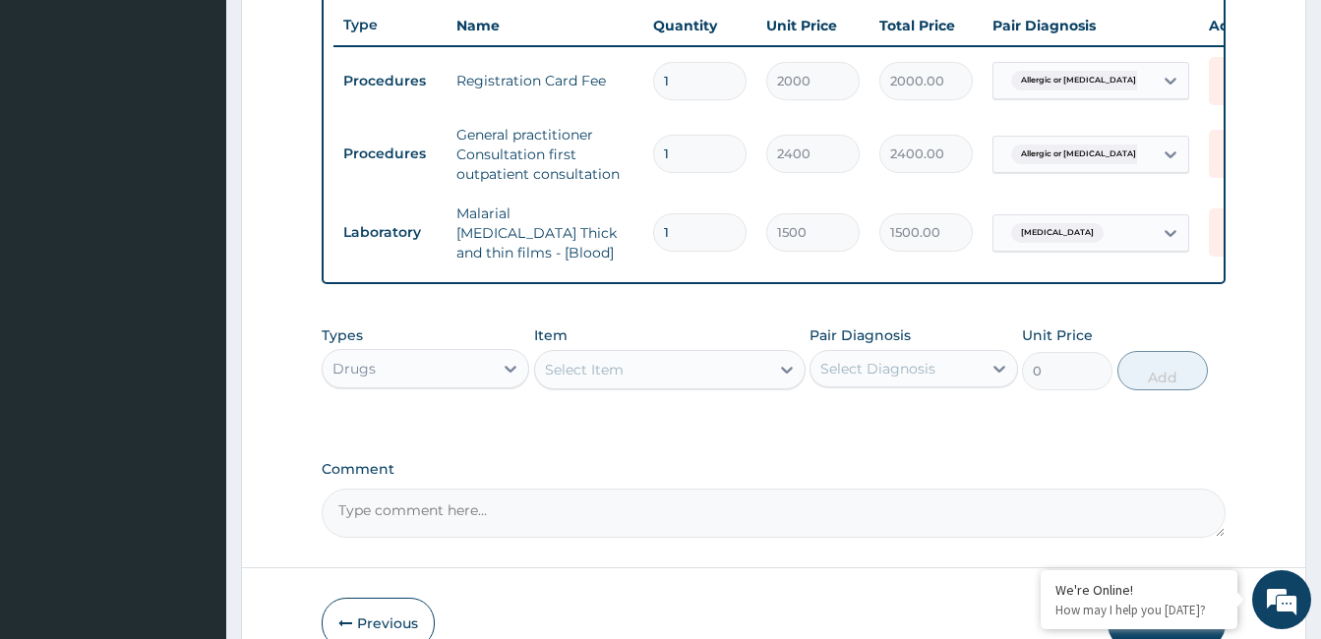
click at [666, 378] on div "Select Item" at bounding box center [652, 369] width 234 height 31
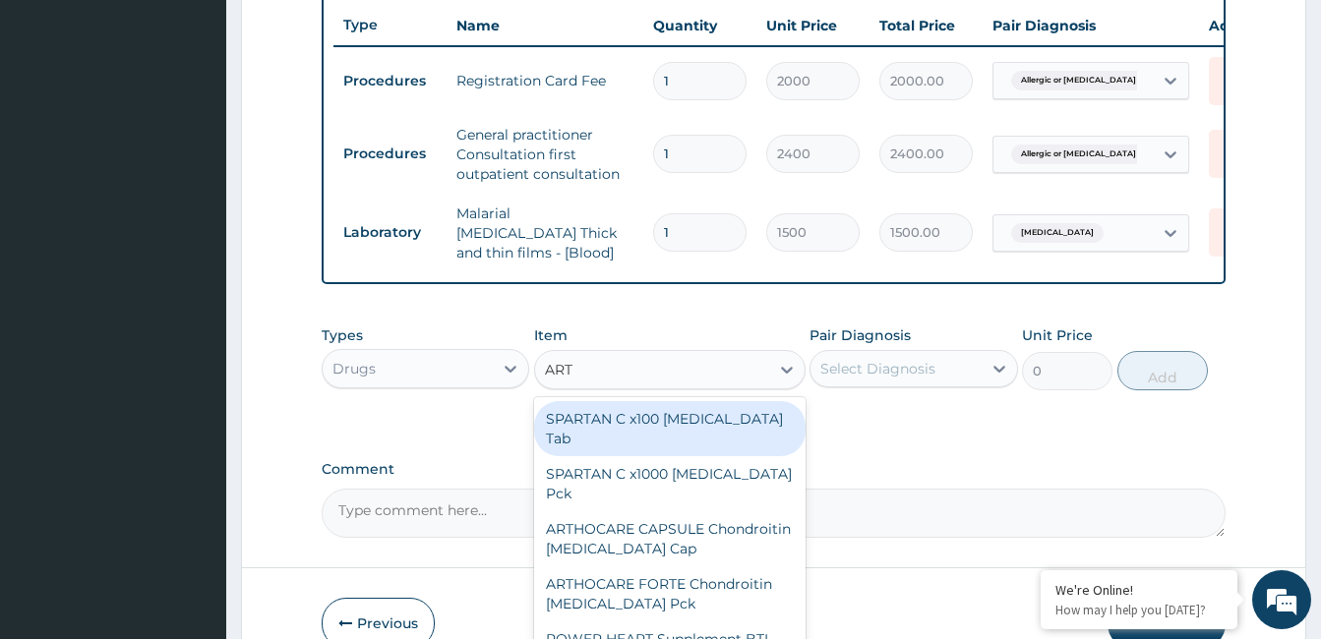
type input "ARTE"
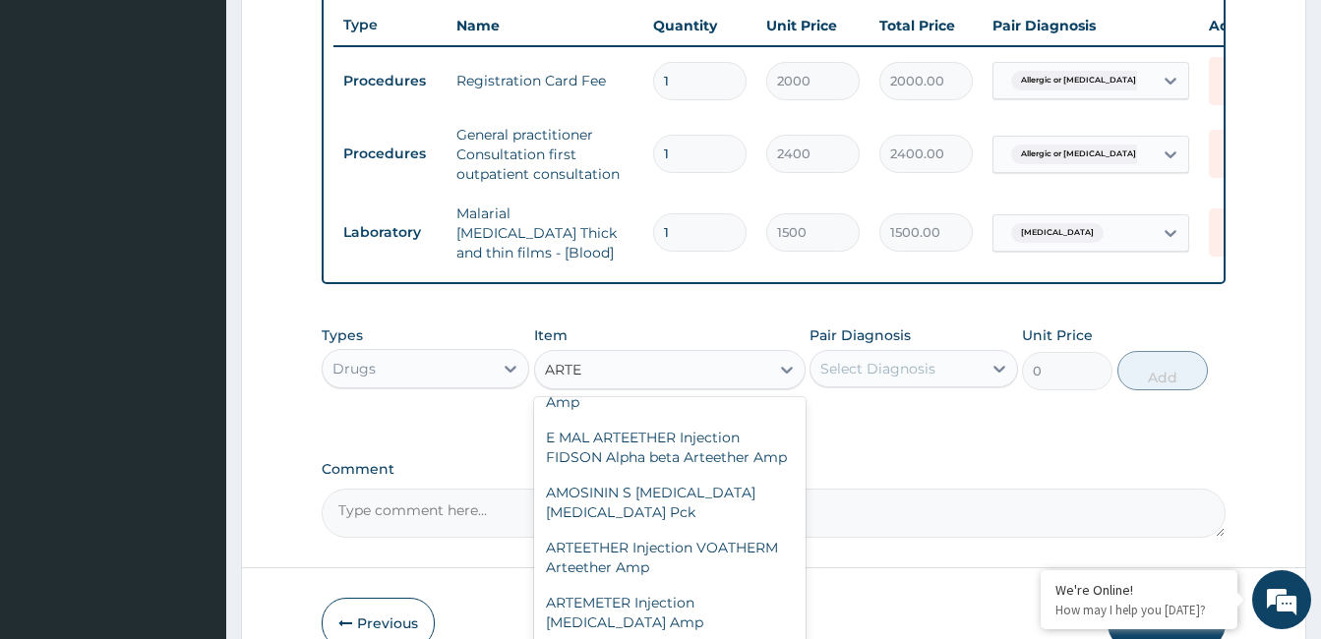
scroll to position [266, 0]
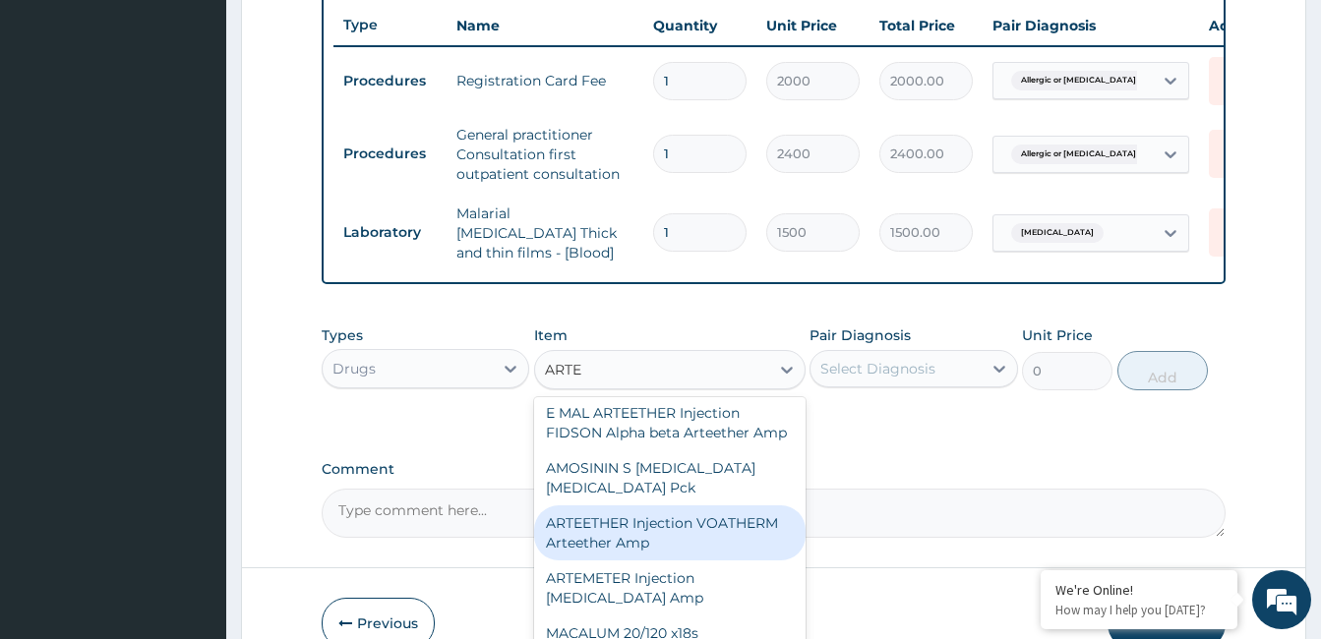
click at [679, 558] on div "ARTEETHER Injection VOATHERM Arteether Amp" at bounding box center [670, 533] width 272 height 55
type input "550"
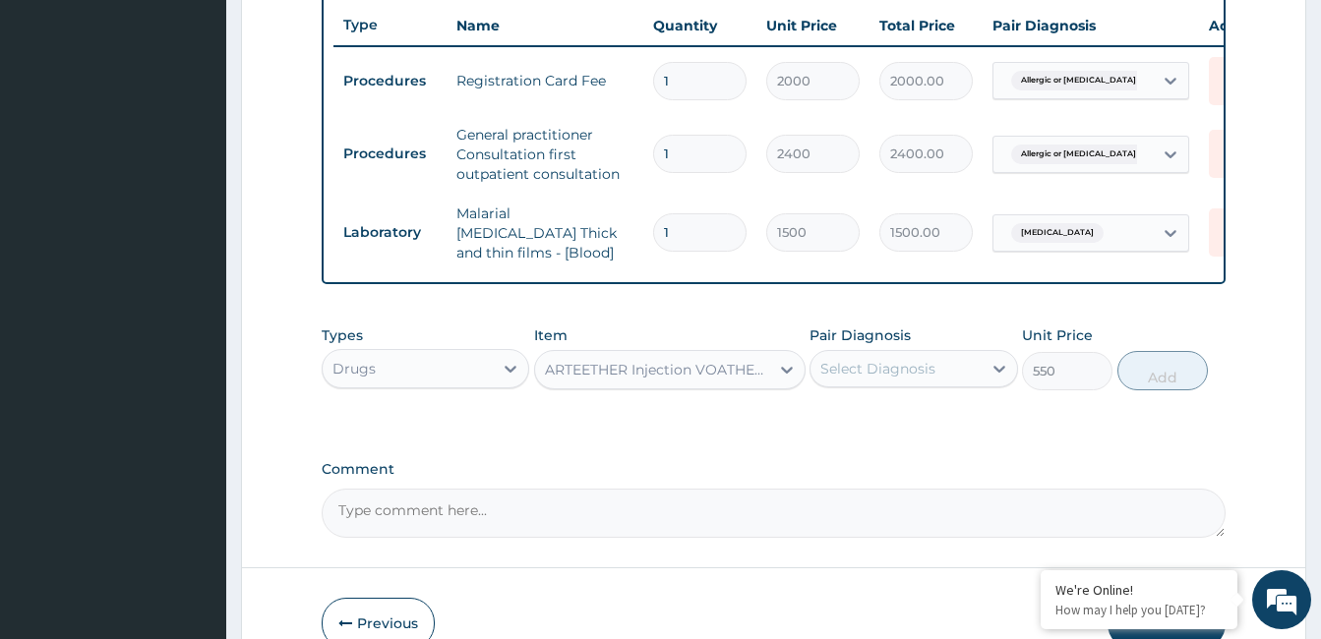
click at [744, 375] on div "ARTEETHER Injection VOATHERM Arteether Amp" at bounding box center [658, 370] width 226 height 20
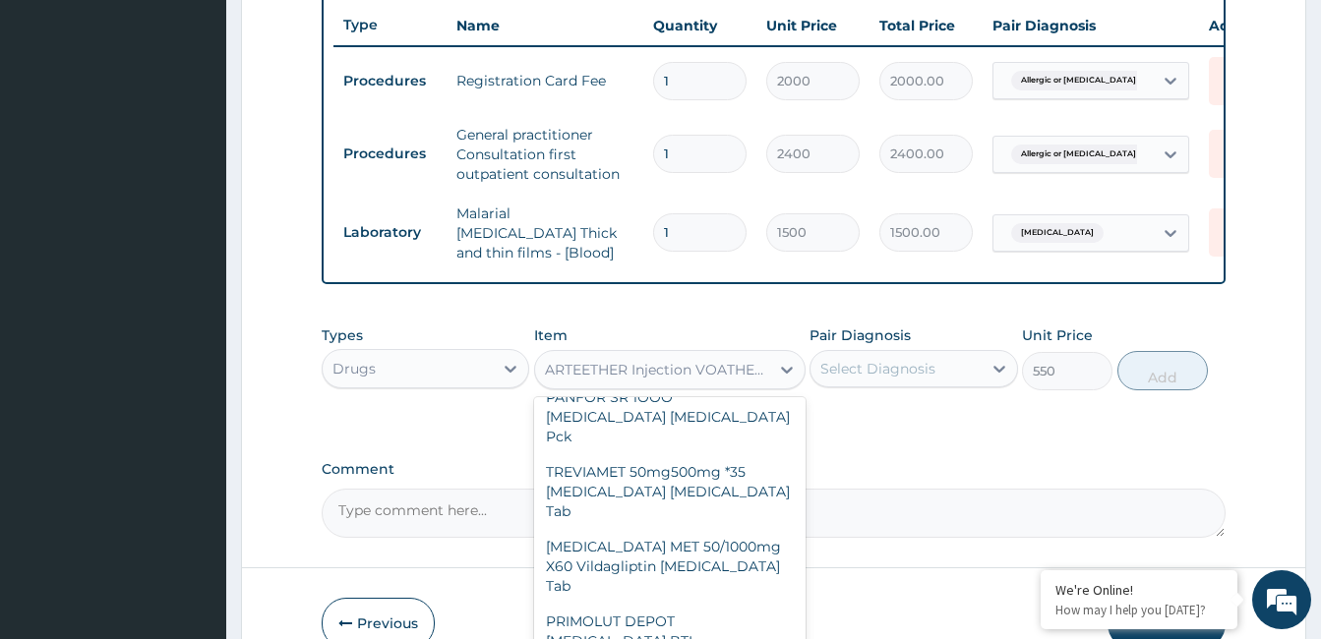
scroll to position [0, 0]
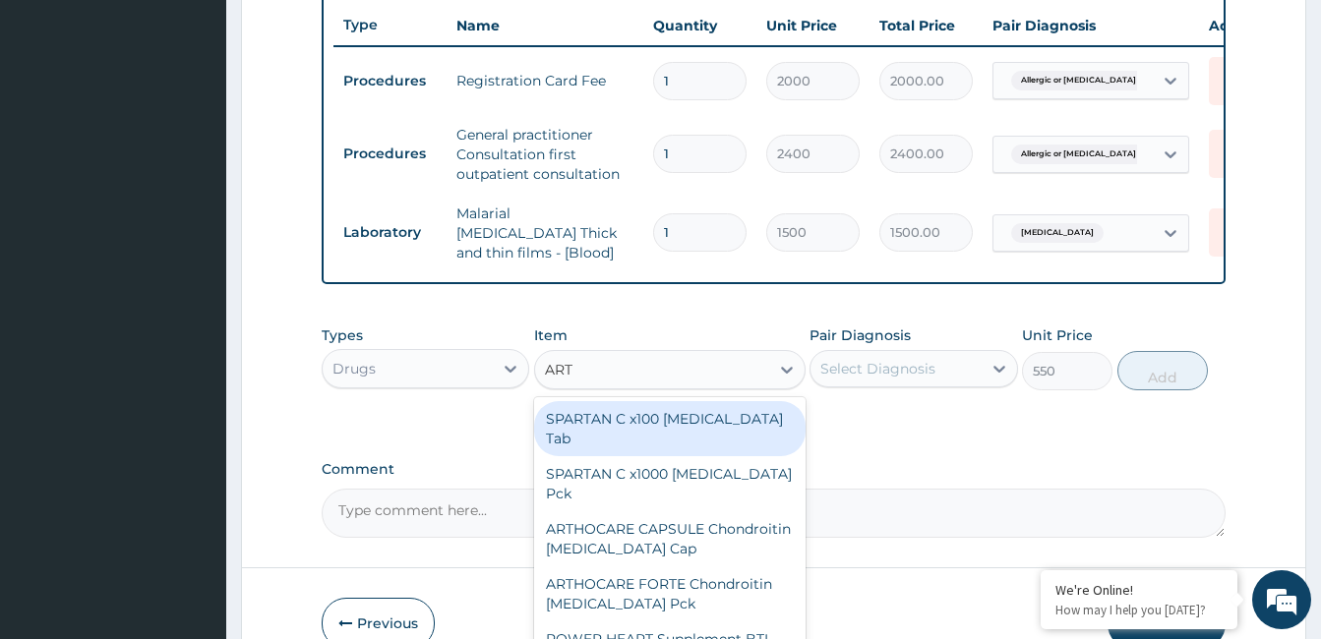
type input "ARTE"
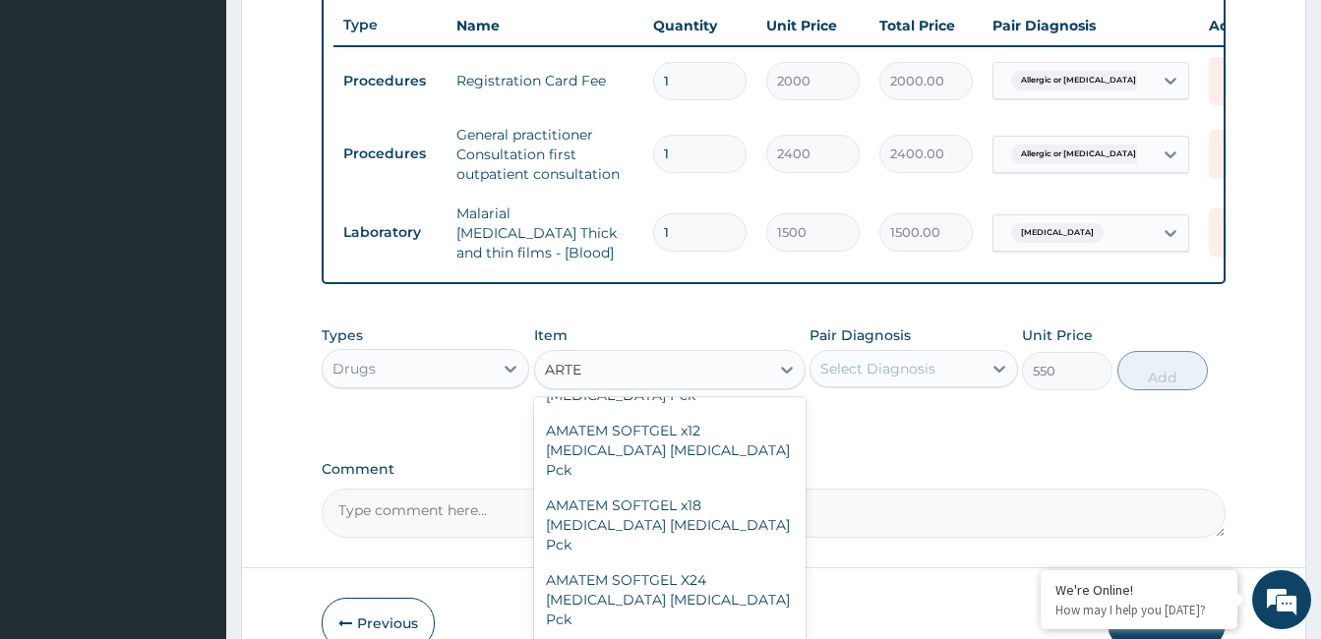
scroll to position [771, 0]
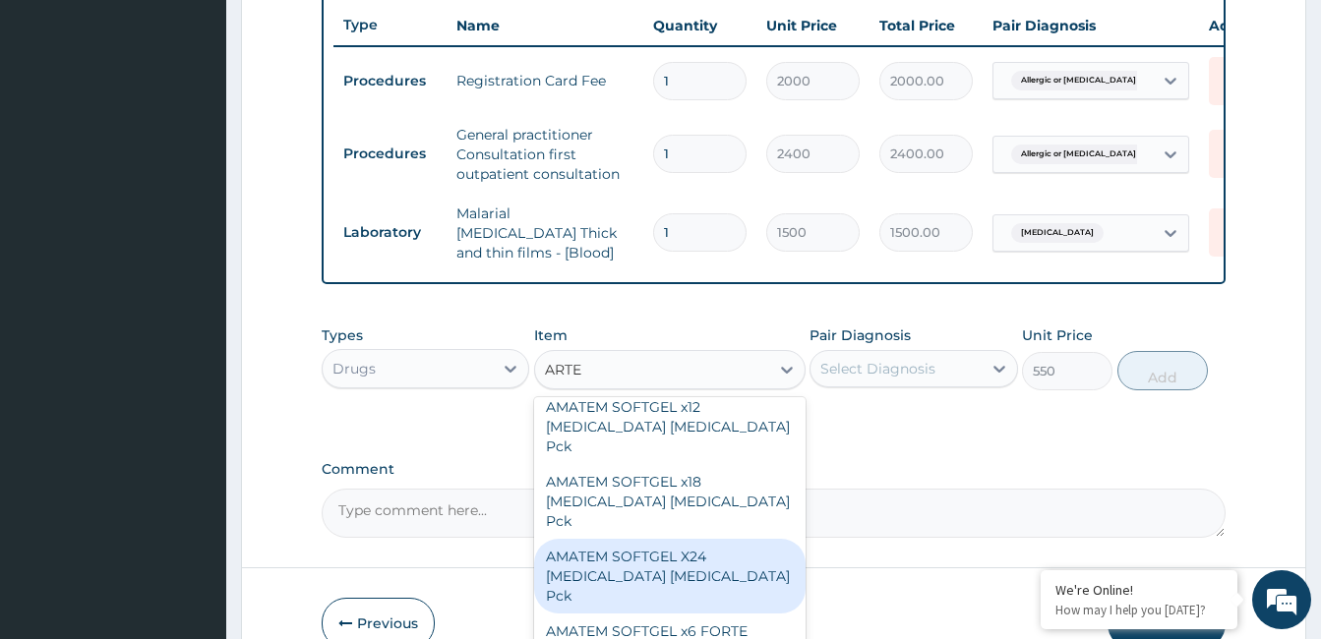
click at [708, 539] on div "AMATEM SOFTGEL X24 Artemether Lumefantrine Pck" at bounding box center [670, 576] width 272 height 75
type input "935"
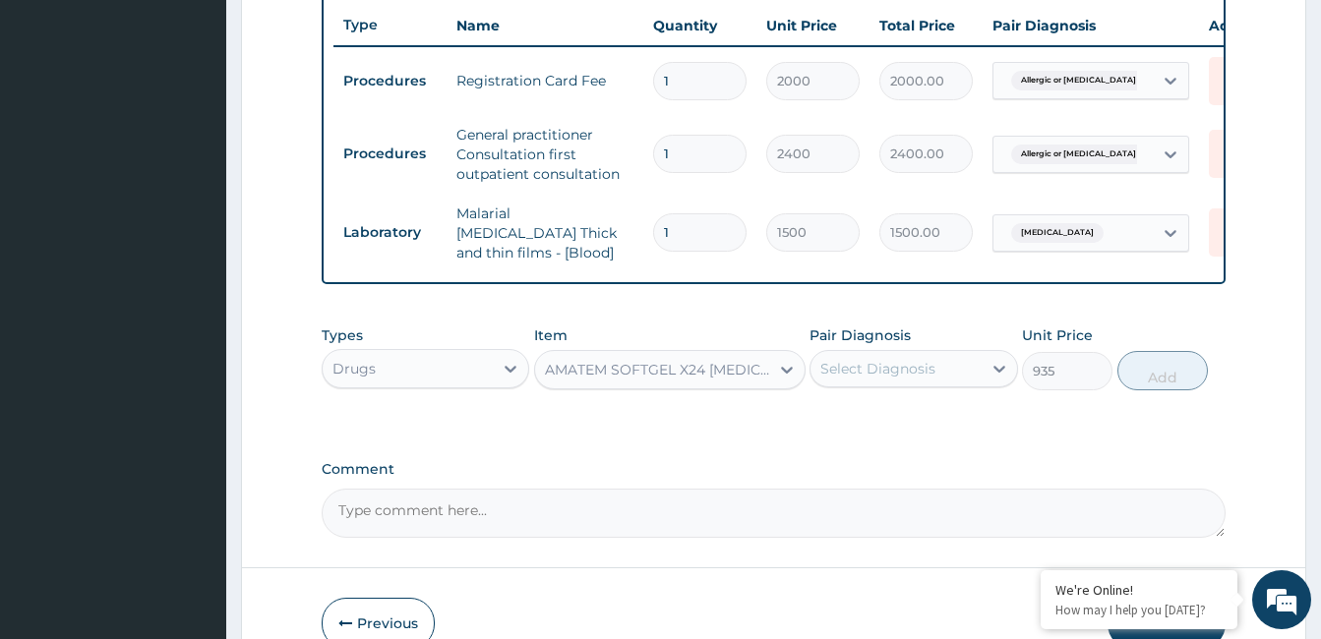
click at [701, 373] on div "AMATEM SOFTGEL X24 Artemether Lumefantrine Pck" at bounding box center [658, 370] width 226 height 20
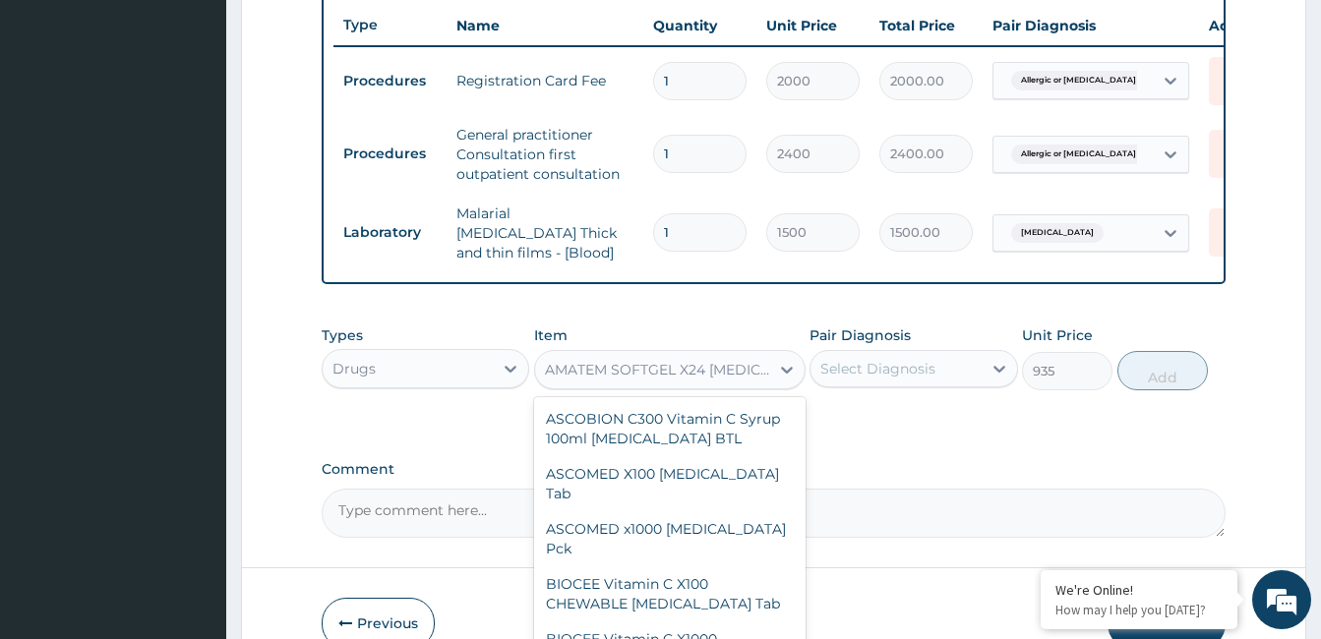
scroll to position [37842, 0]
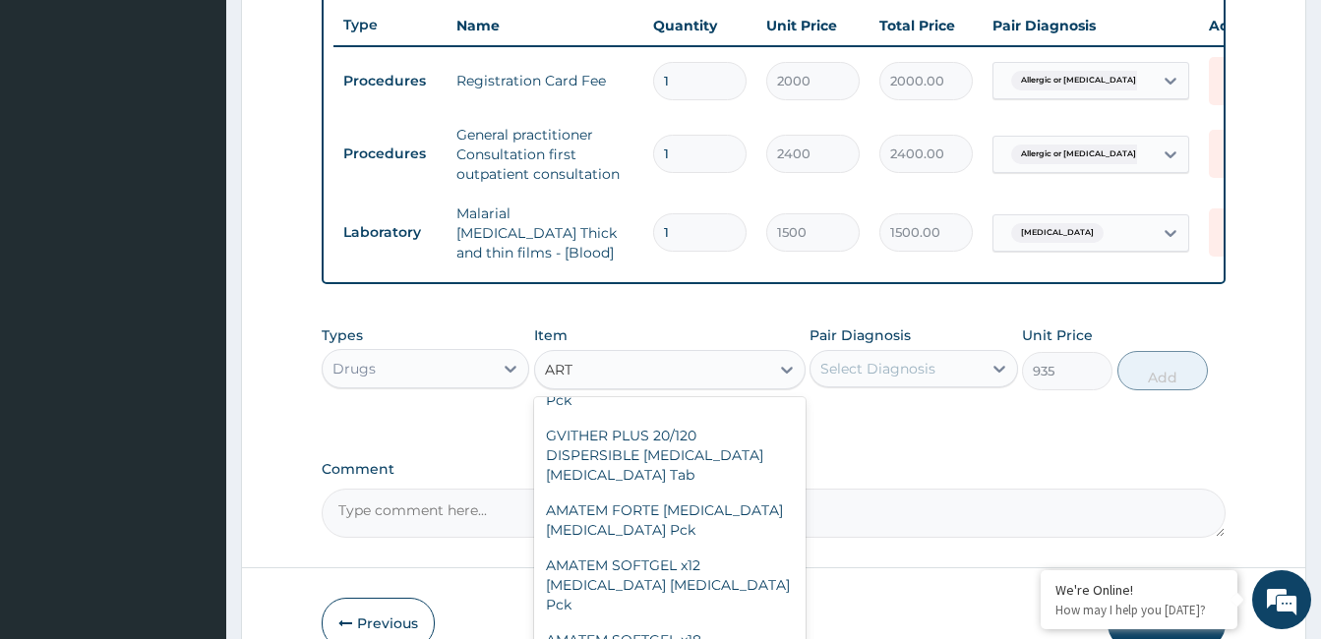
type input "ARTE"
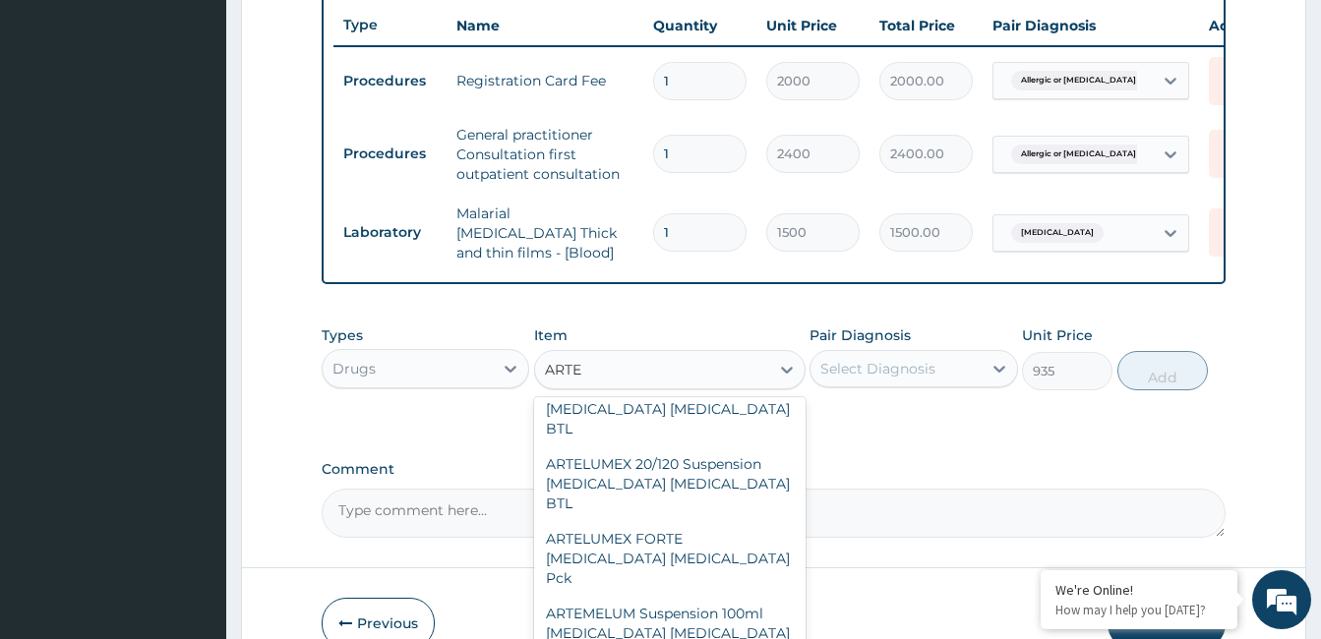
scroll to position [1168, 0]
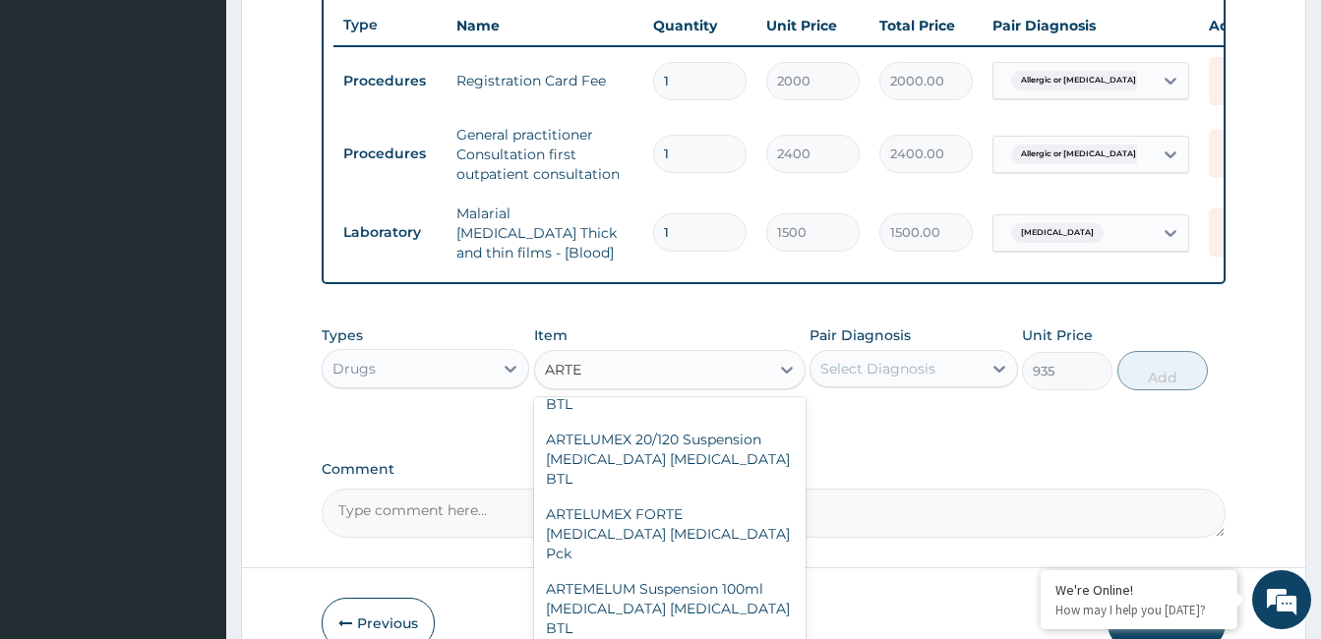
type input "250"
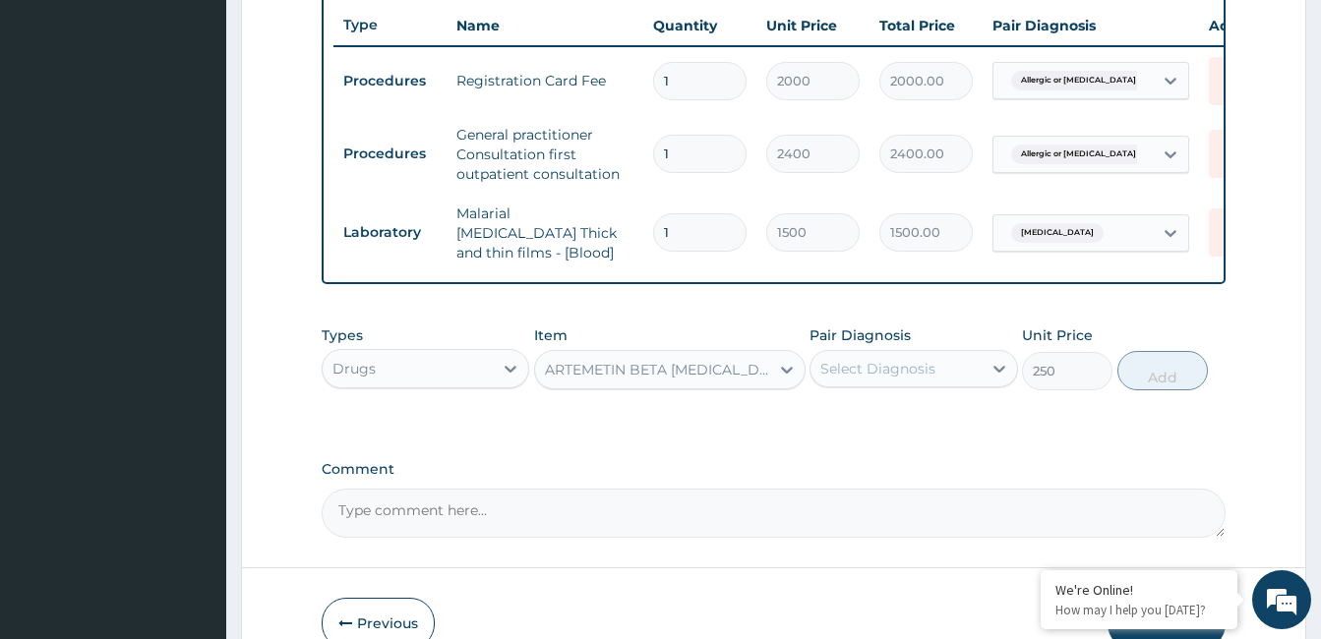
click at [677, 373] on div "ARTEMETIN BETA ARTEMETHER 80mg Injection Artemether Lumefantrine Amp" at bounding box center [658, 370] width 226 height 20
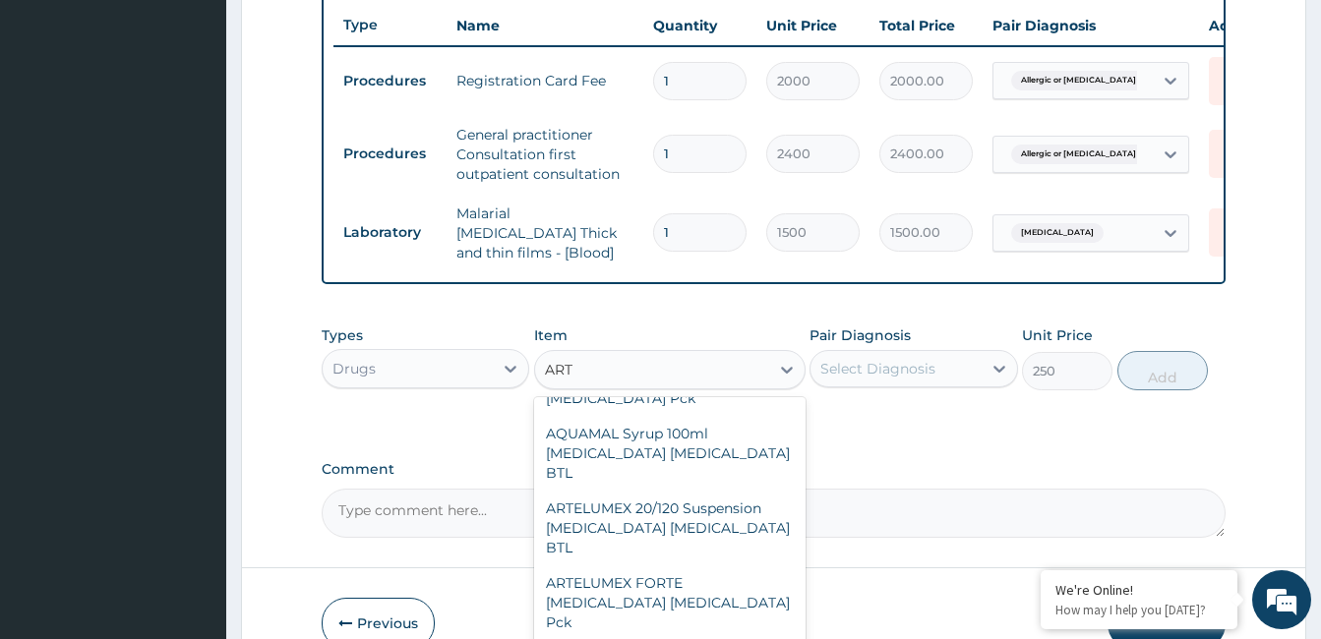
type input "ARTE"
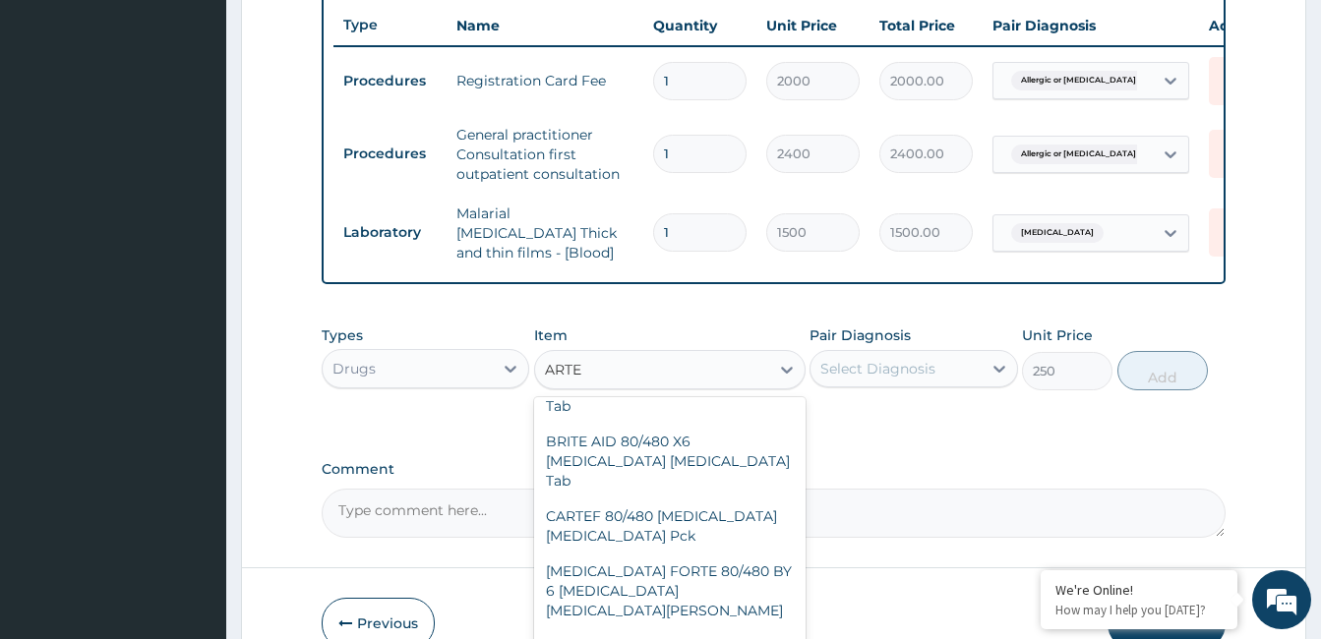
scroll to position [1099, 0]
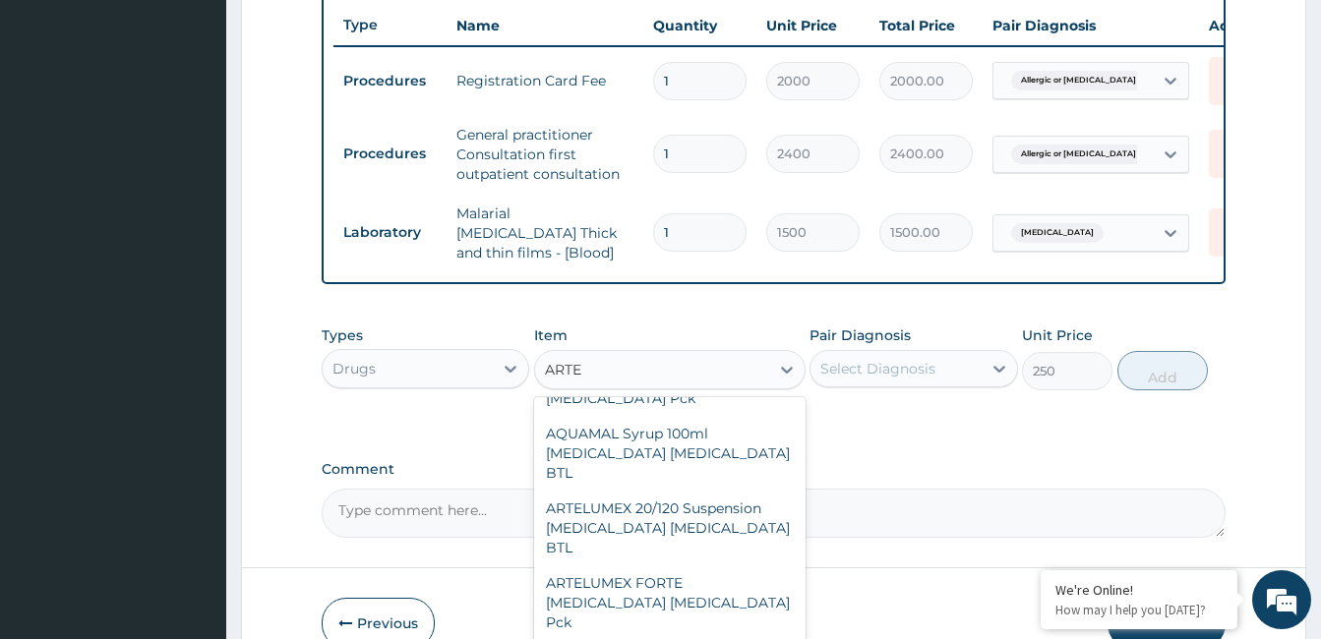
type input "300"
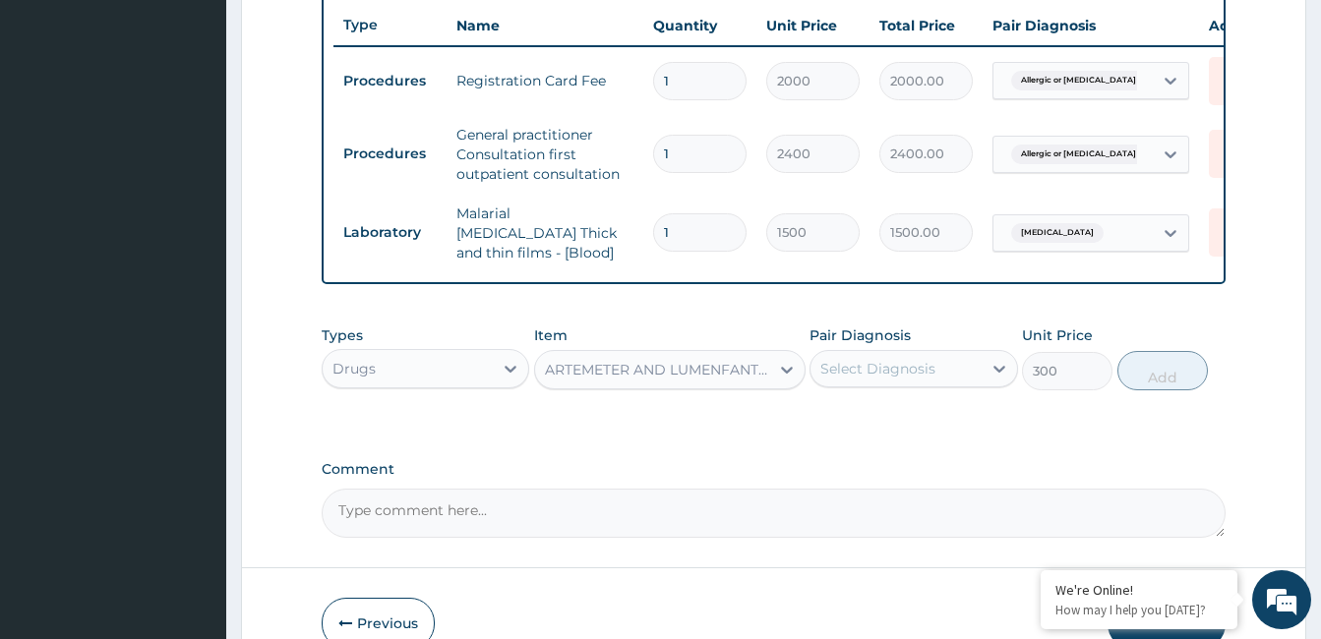
click at [726, 369] on div "ARTEMETER AND LUMENFANTRIN HUGOCARE Artemether Lumefantrine Tab" at bounding box center [658, 370] width 226 height 20
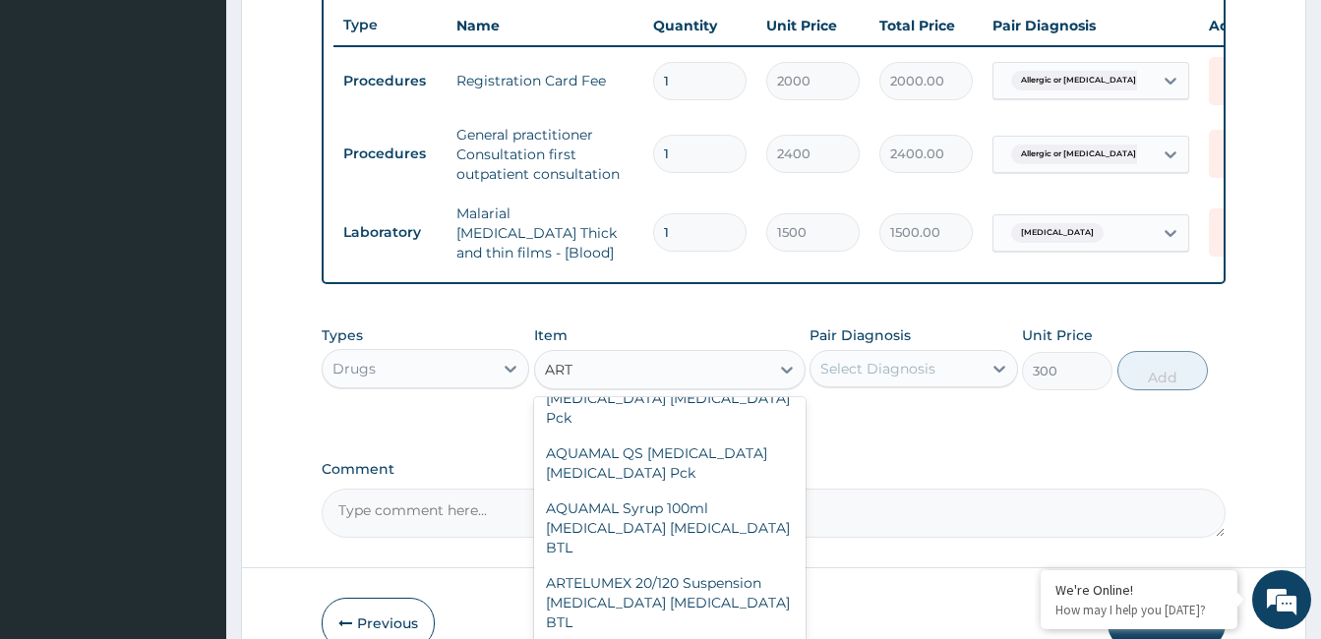
type input "ARTE"
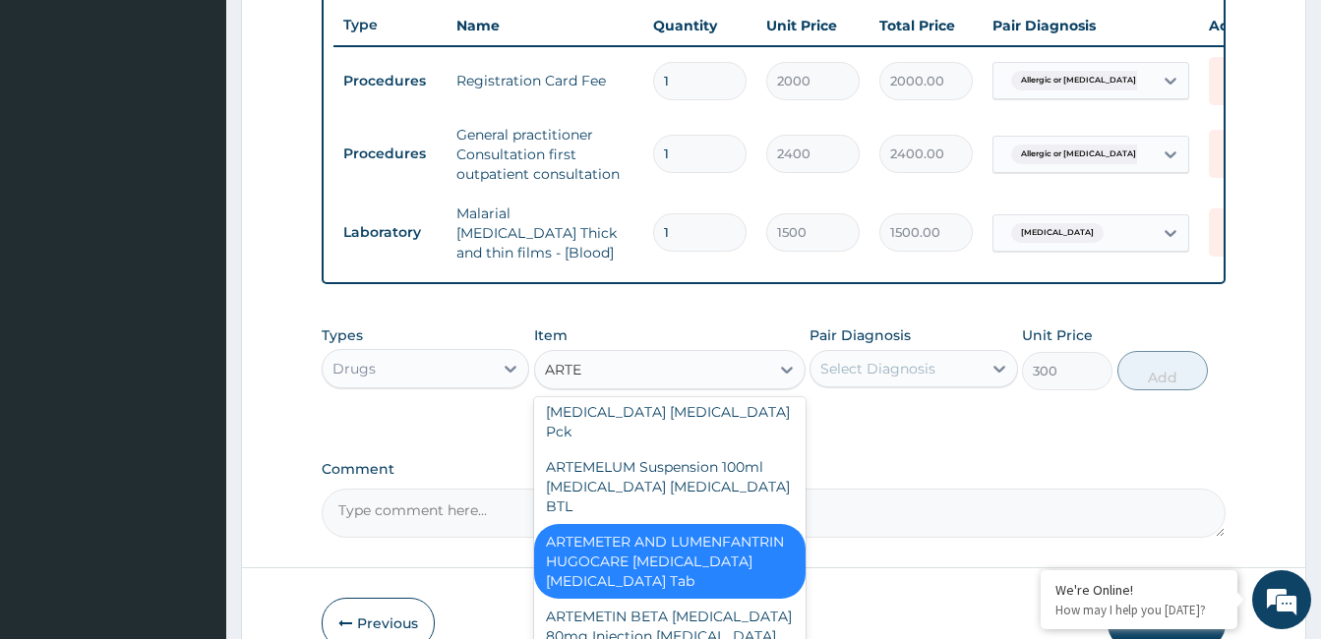
scroll to position [1313, 0]
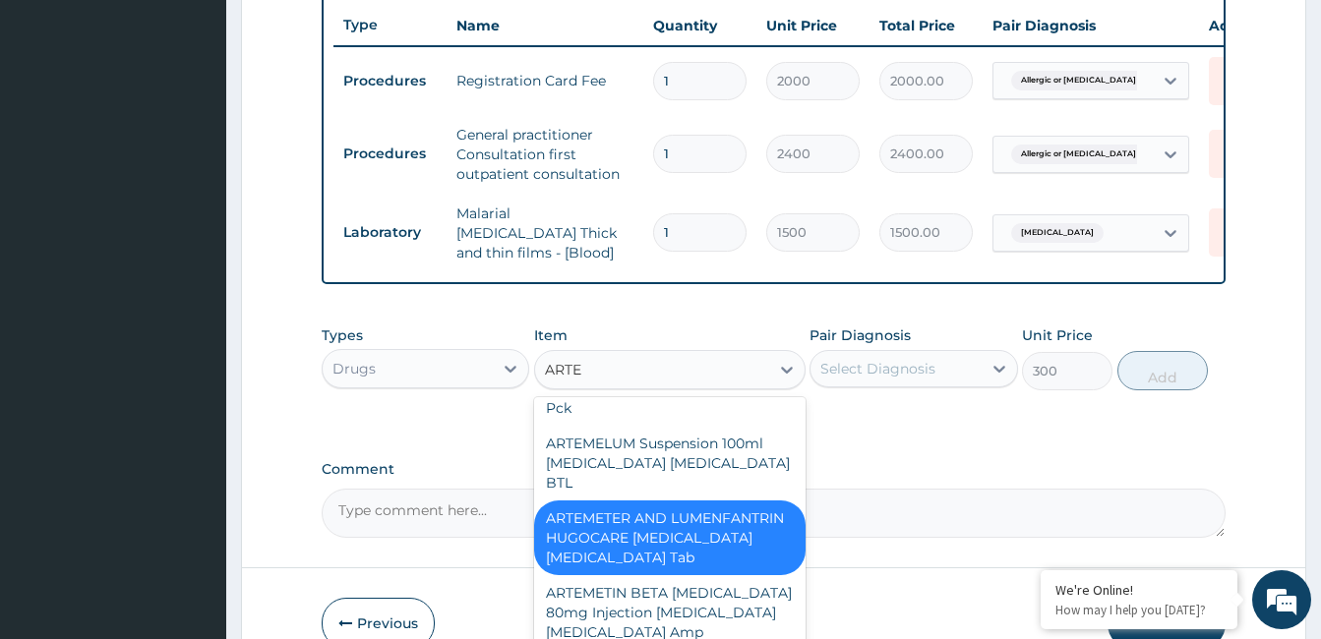
type input "350"
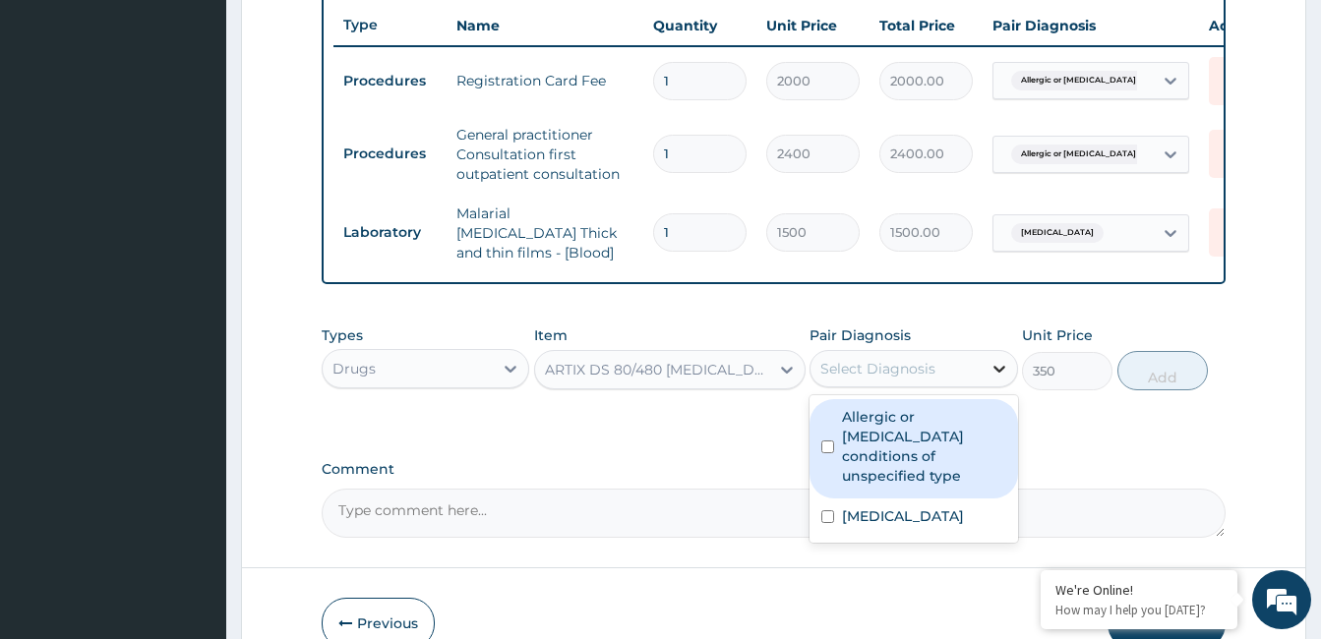
click at [1002, 371] on icon at bounding box center [1000, 369] width 20 height 20
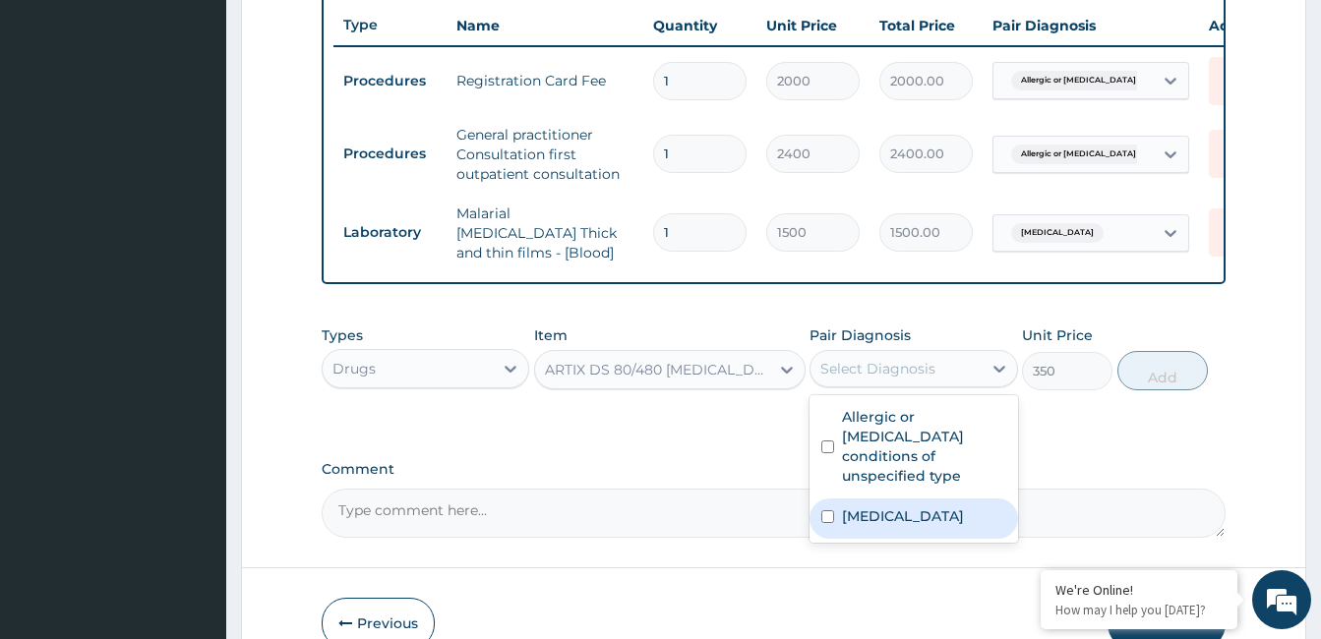
click at [926, 519] on label "Malaria, unspecified" at bounding box center [903, 517] width 122 height 20
checkbox input "true"
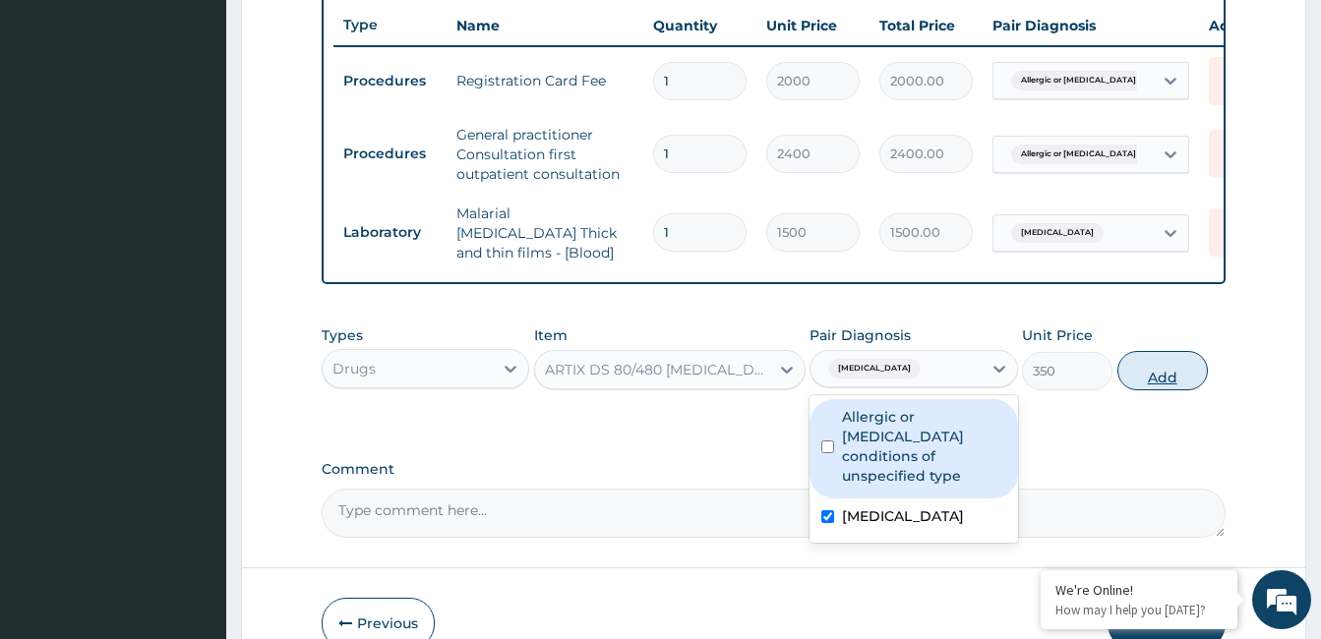
click at [1165, 384] on button "Add" at bounding box center [1163, 370] width 91 height 39
type input "0"
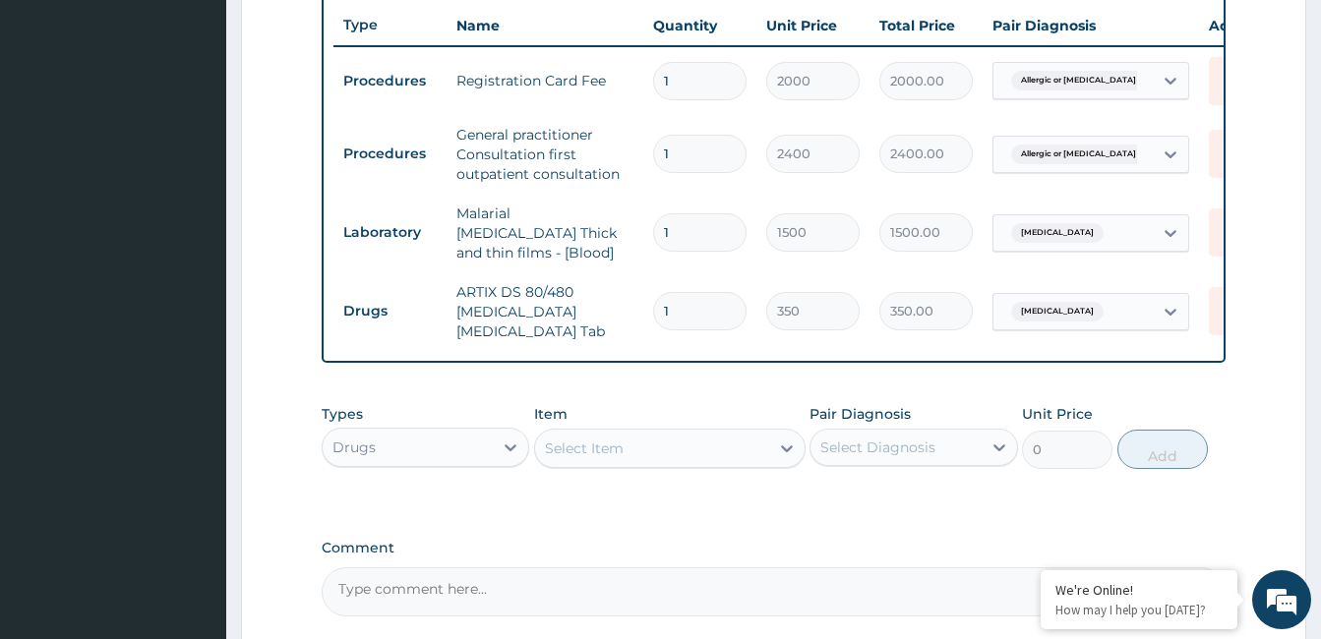
click at [656, 457] on div "Select Item" at bounding box center [652, 448] width 234 height 31
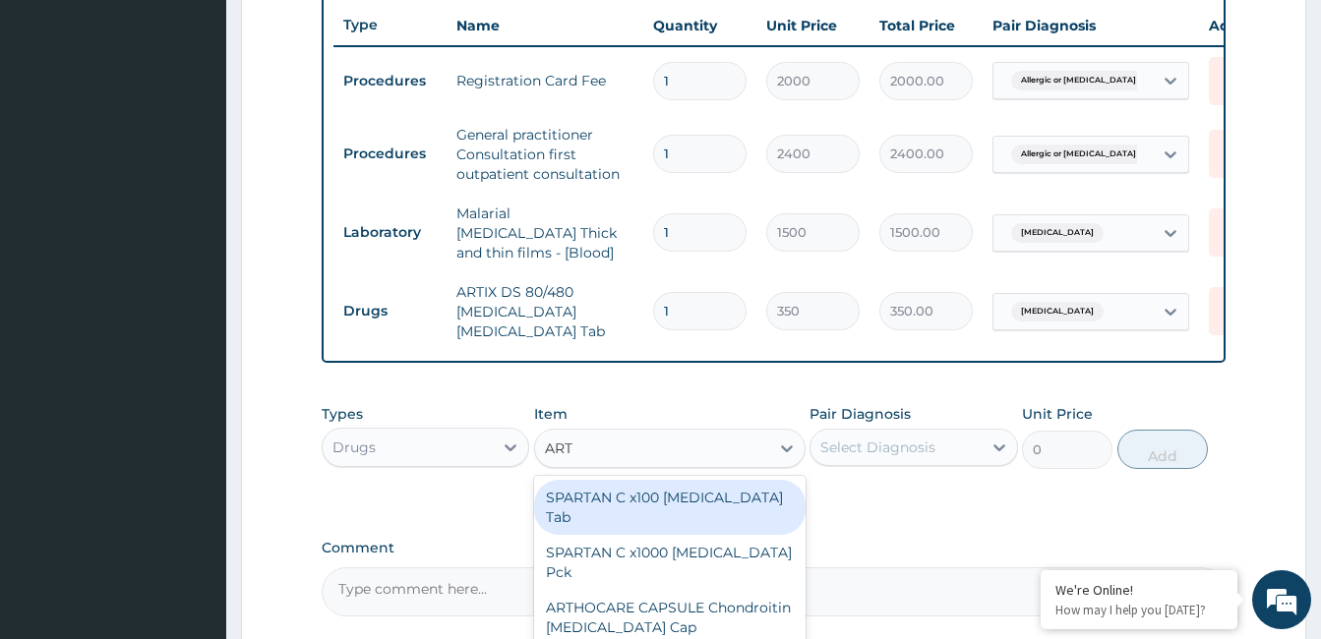
type input "ARTE"
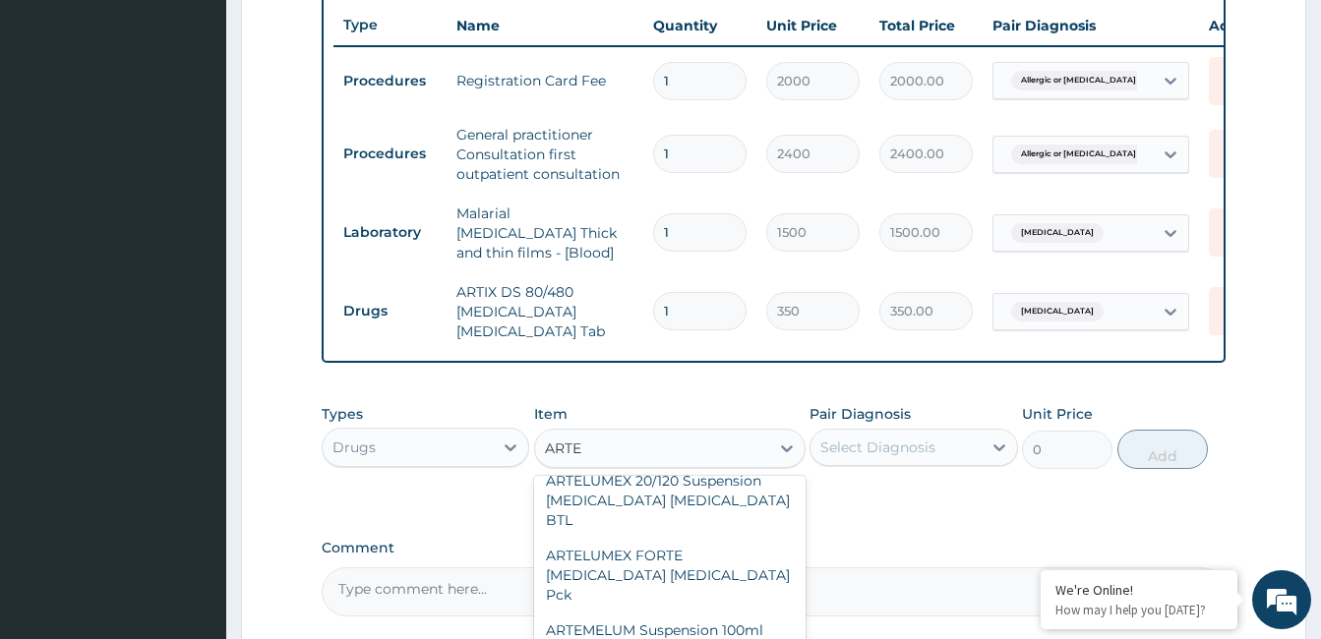
scroll to position [1253, 0]
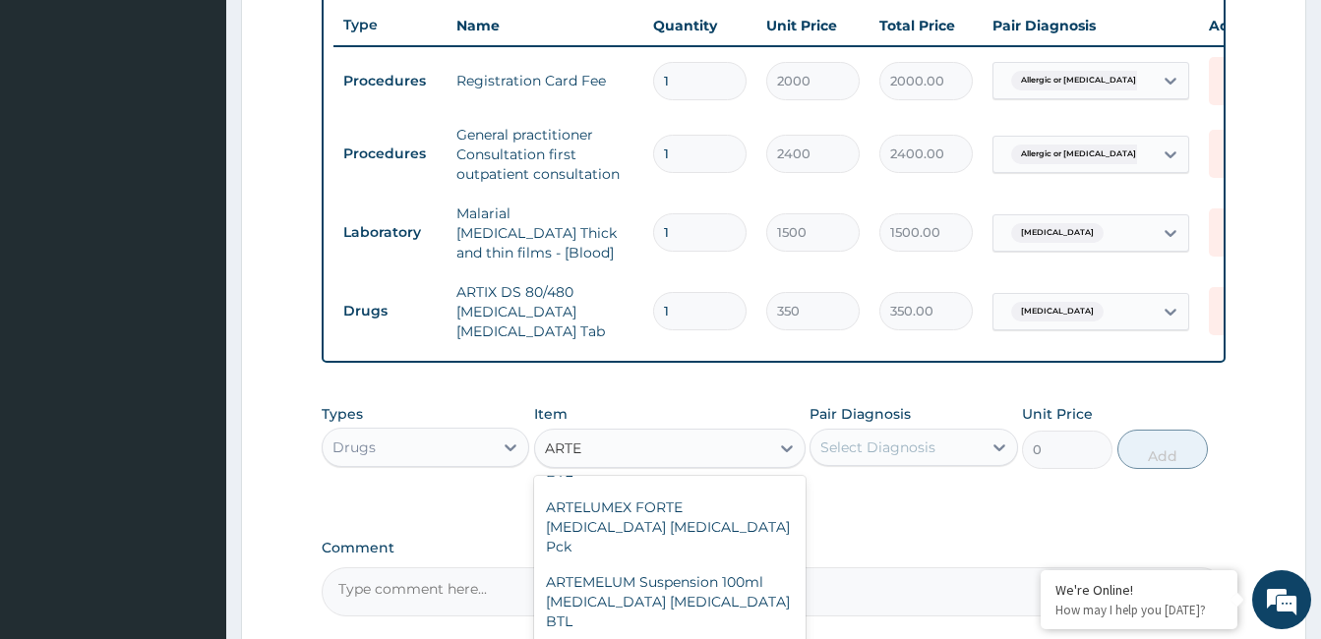
type input "250"
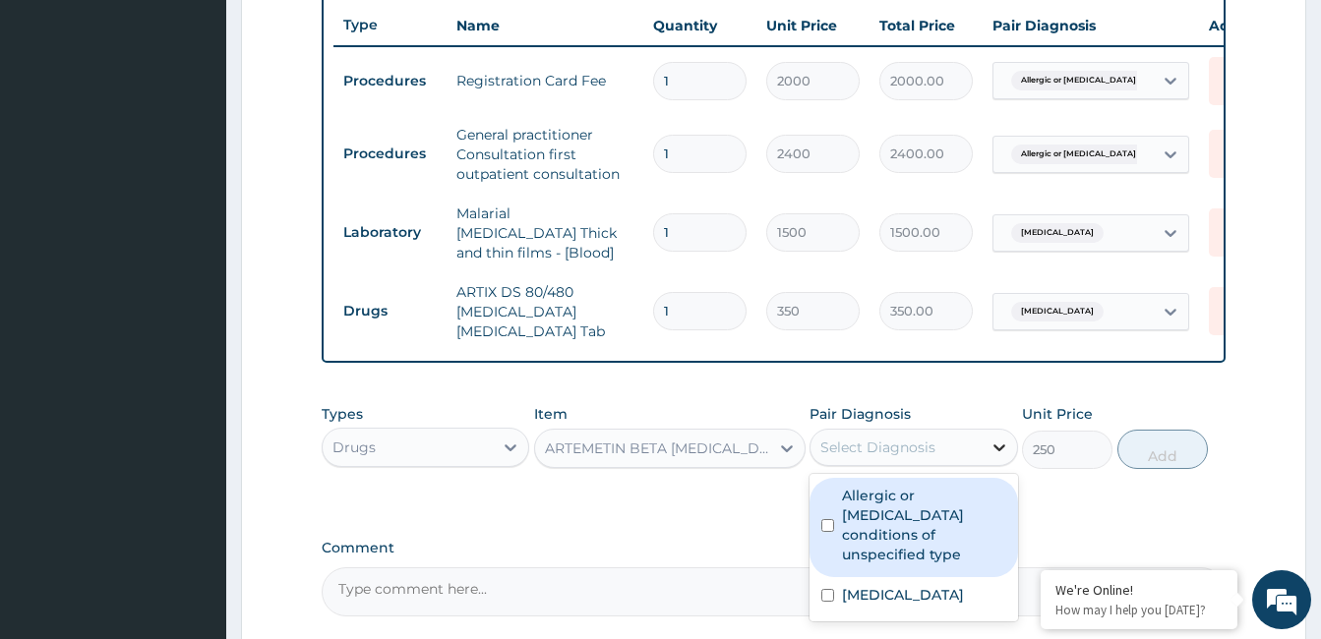
click at [999, 450] on icon at bounding box center [1000, 448] width 20 height 20
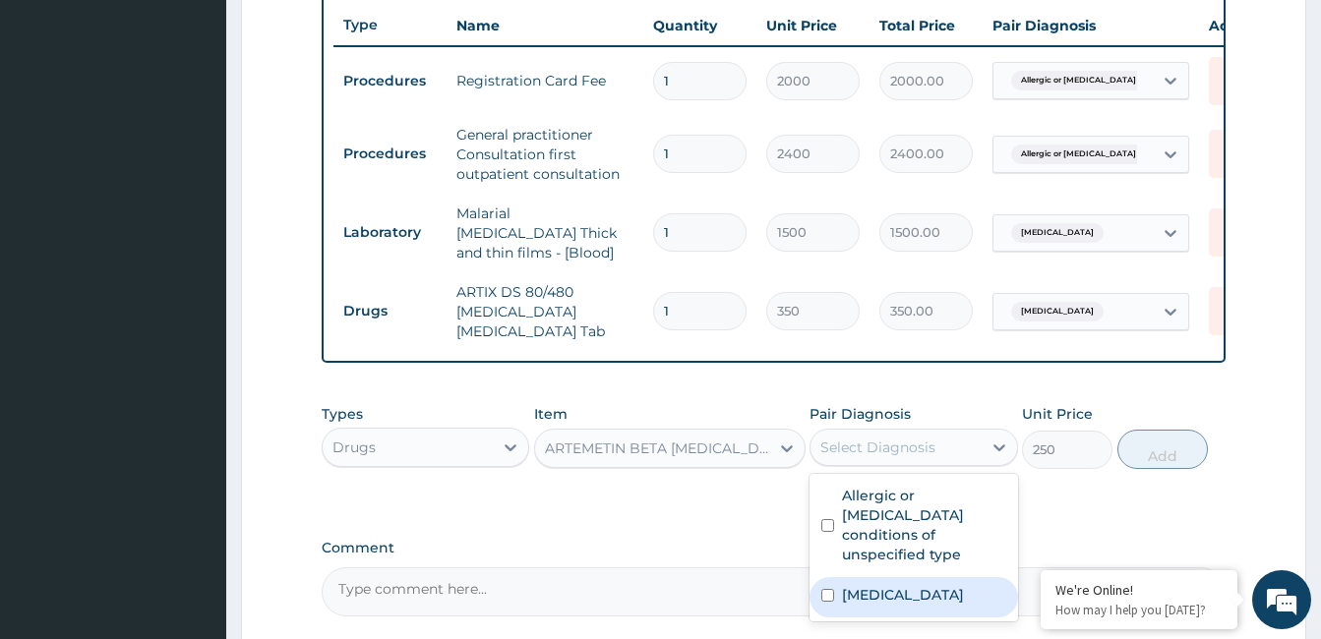
click at [927, 612] on div "Malaria, unspecified" at bounding box center [914, 598] width 208 height 40
checkbox input "true"
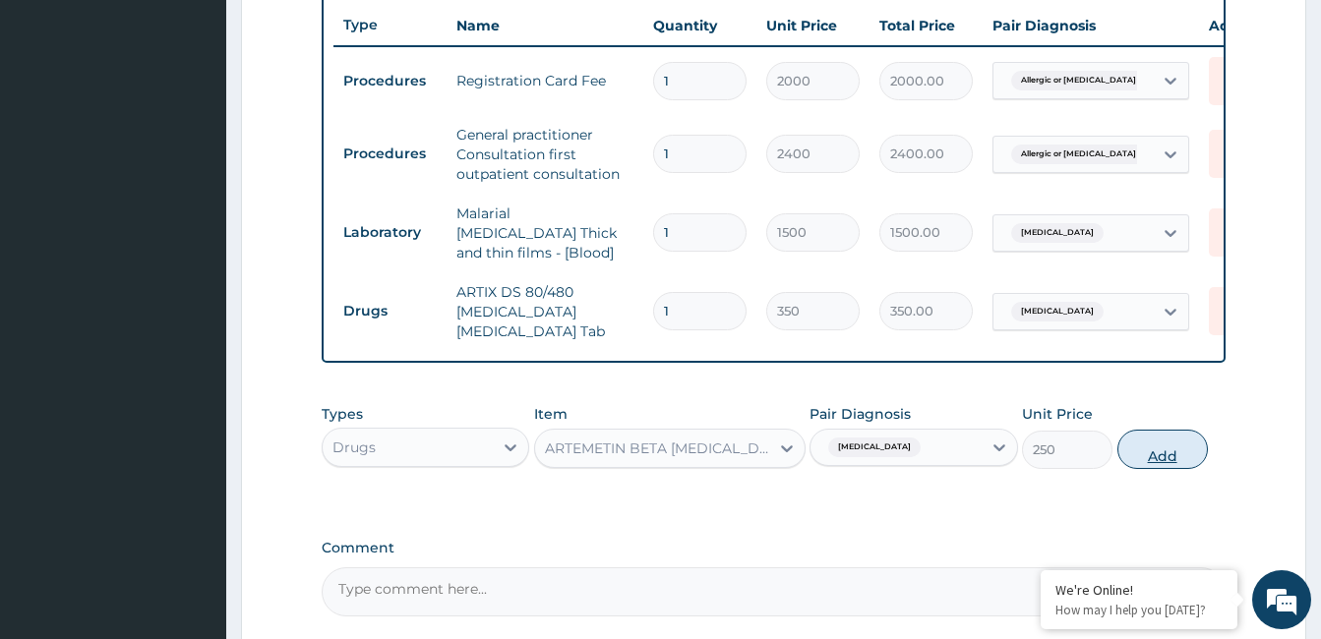
click at [1170, 457] on button "Add" at bounding box center [1163, 449] width 91 height 39
type input "0"
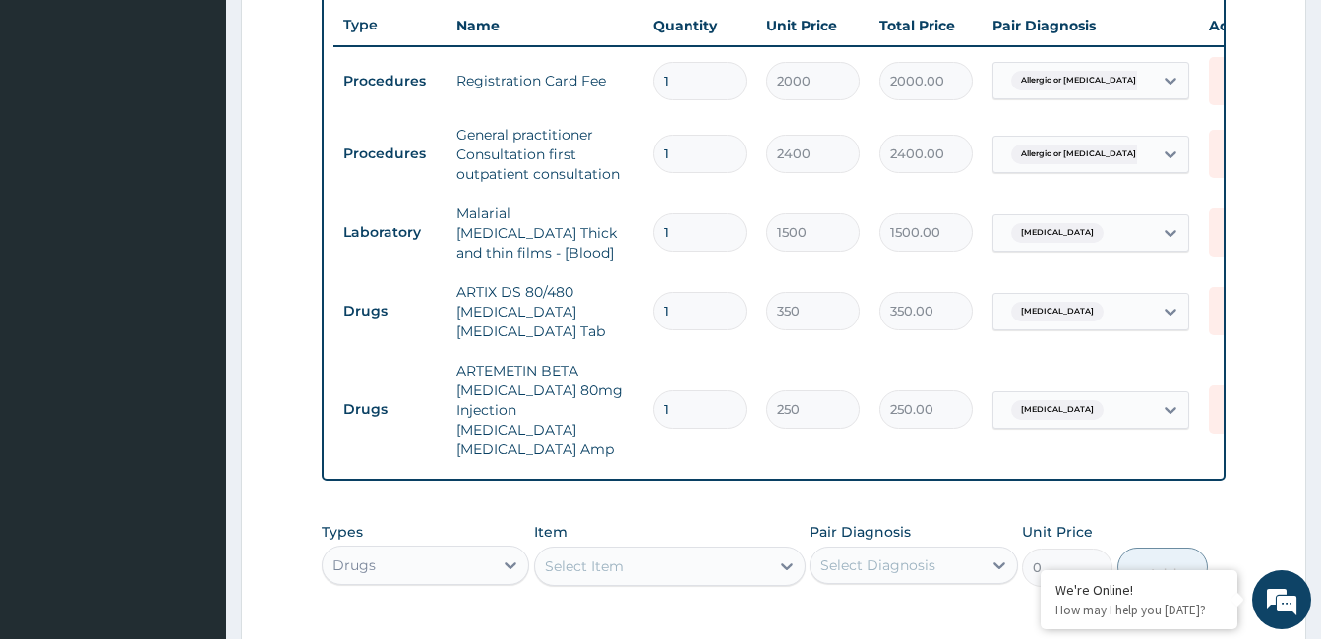
click at [655, 551] on div "Select Item" at bounding box center [652, 566] width 234 height 31
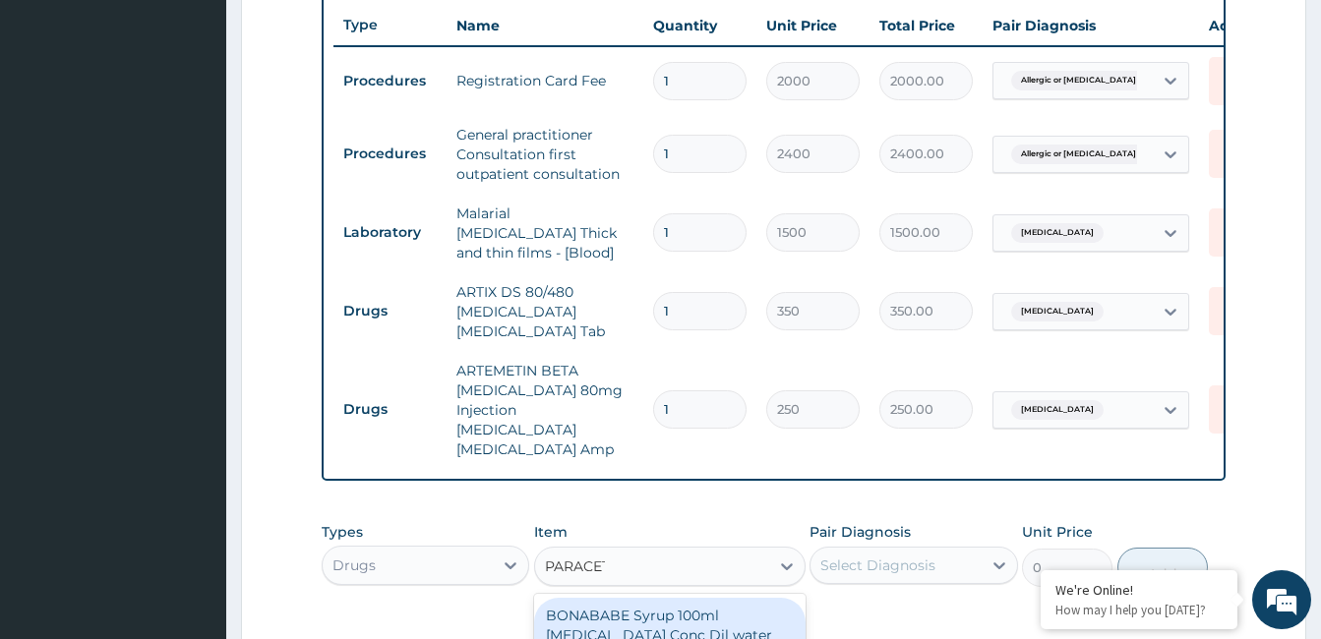
type input "PARACETA"
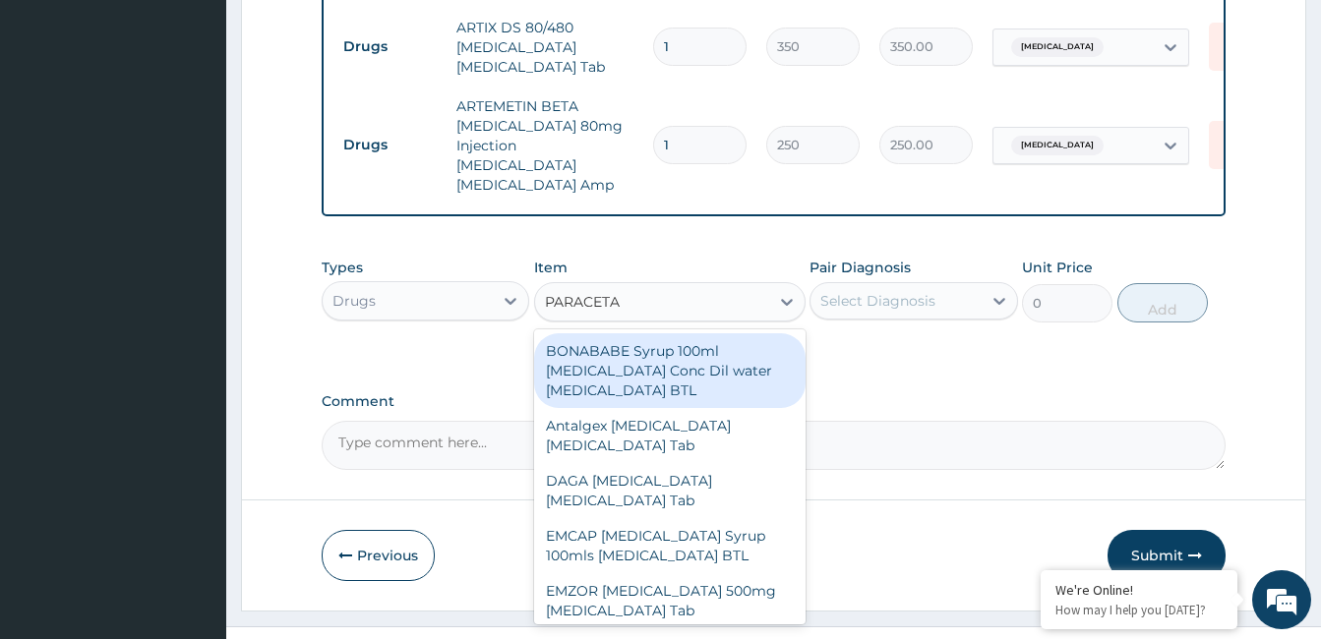
scroll to position [1024, 0]
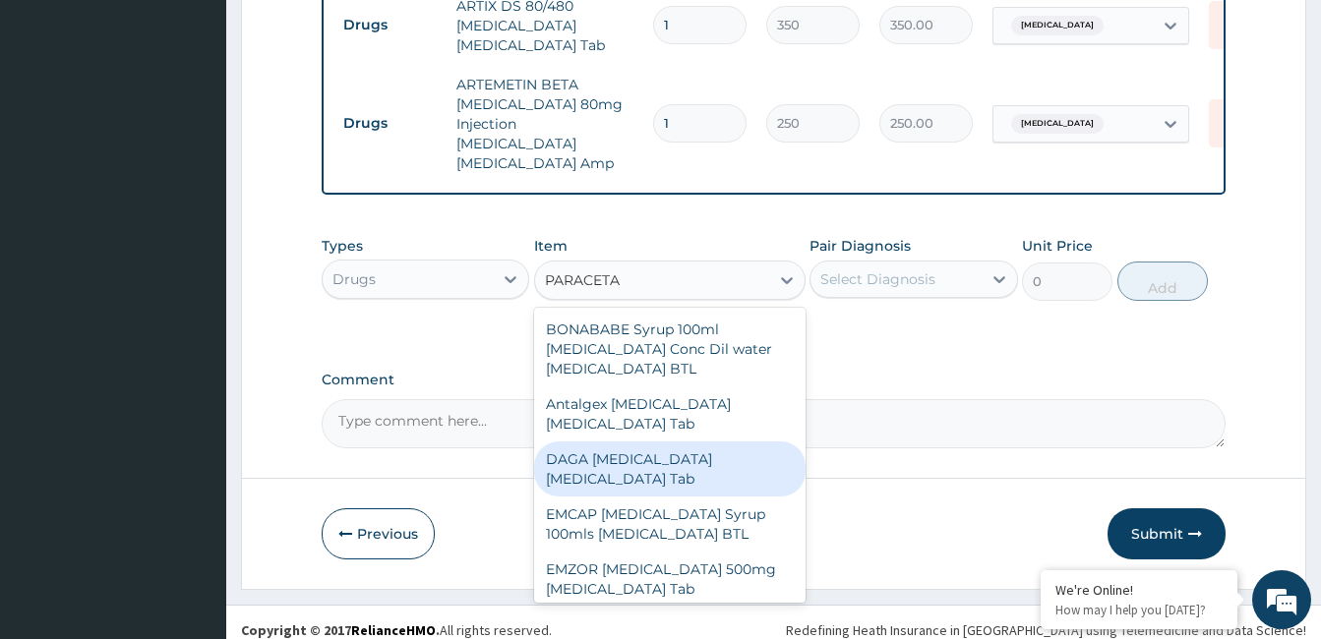
click at [608, 446] on div "DAGA PARACETAMOL Acetaminophen Tab" at bounding box center [670, 469] width 272 height 55
type input "20"
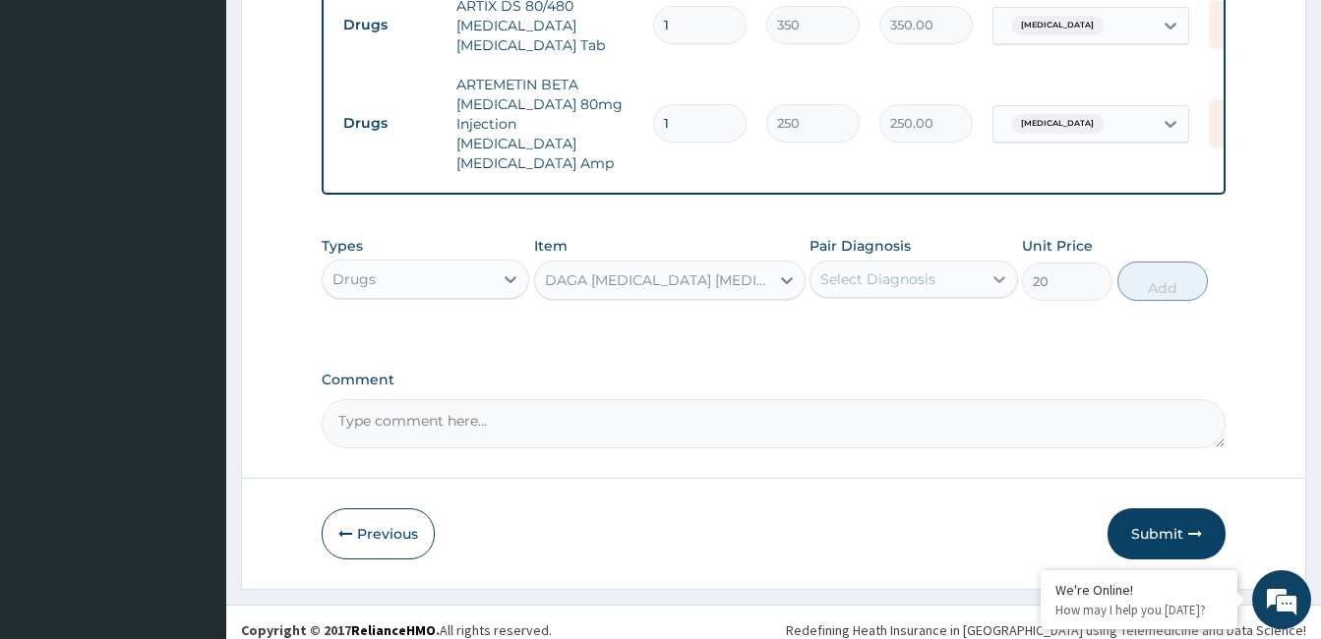
click at [995, 276] on icon at bounding box center [1000, 279] width 12 height 7
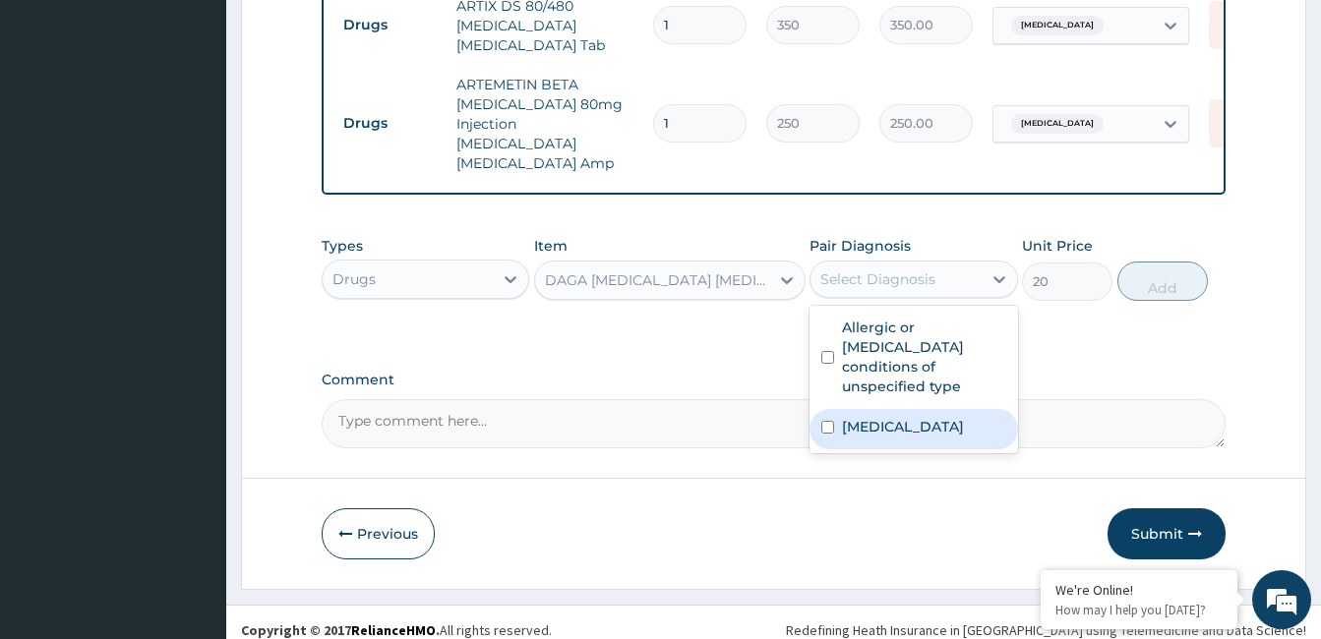
click at [913, 417] on label "Malaria, unspecified" at bounding box center [903, 427] width 122 height 20
checkbox input "true"
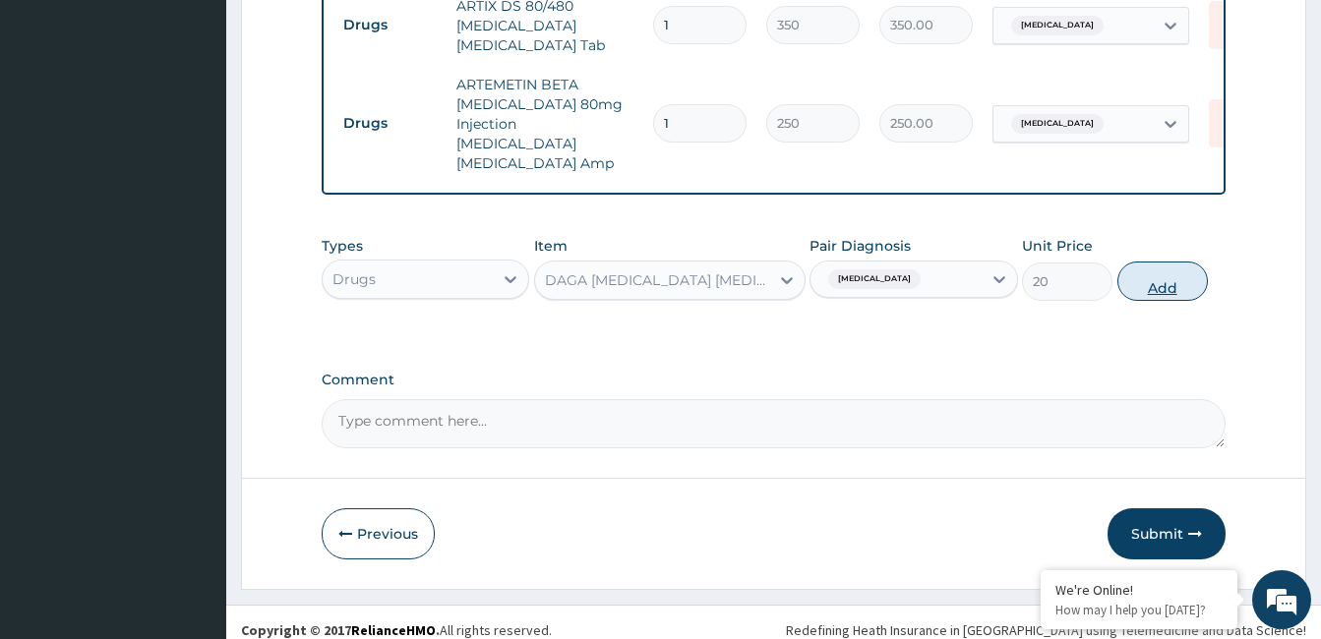
click at [1169, 271] on button "Add" at bounding box center [1163, 281] width 91 height 39
type input "0"
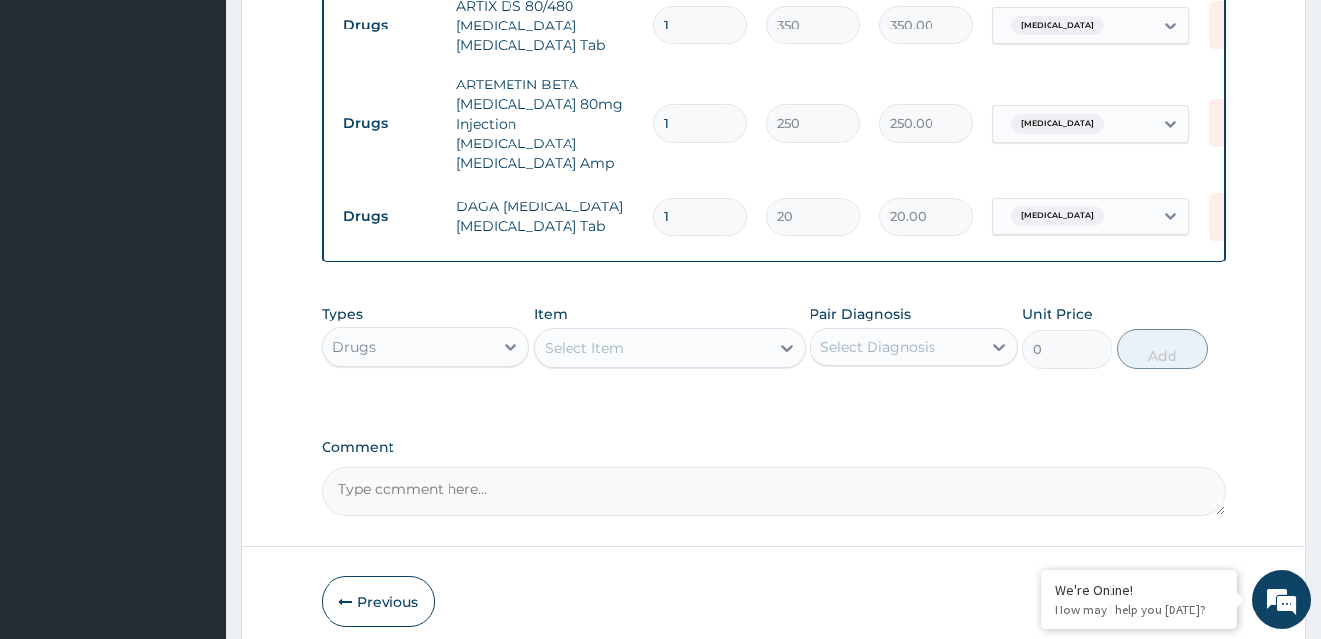
click at [661, 333] on div "Select Item" at bounding box center [652, 348] width 234 height 31
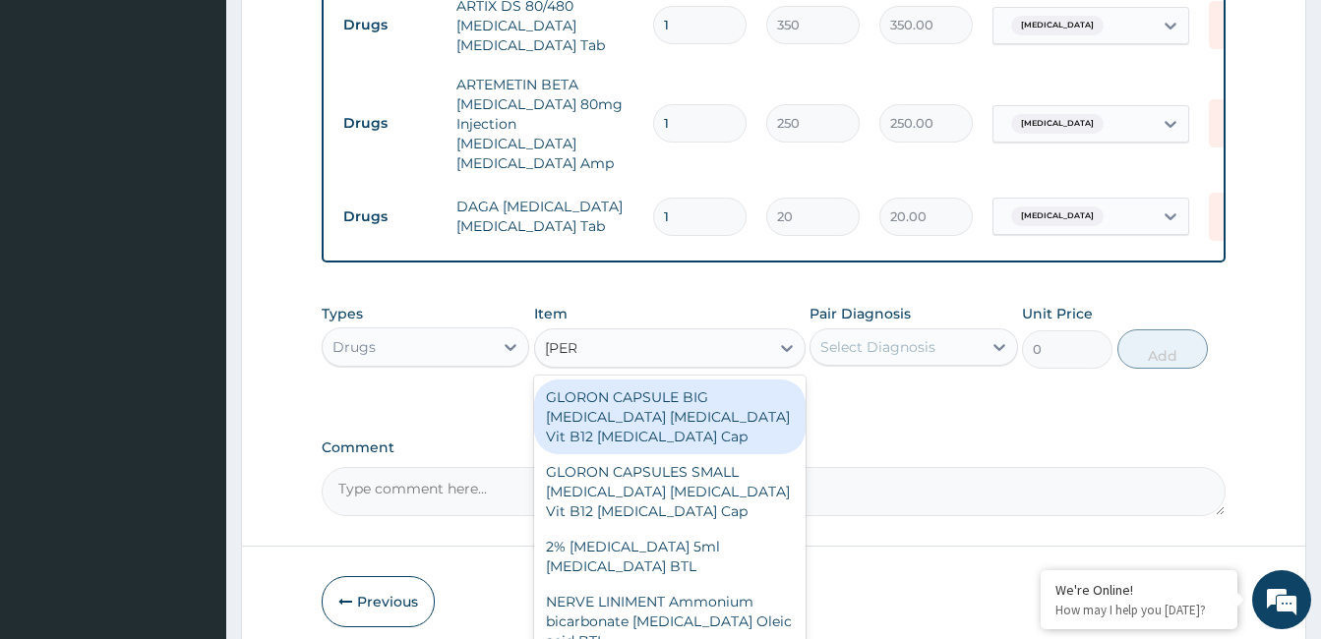
type input "LORAT"
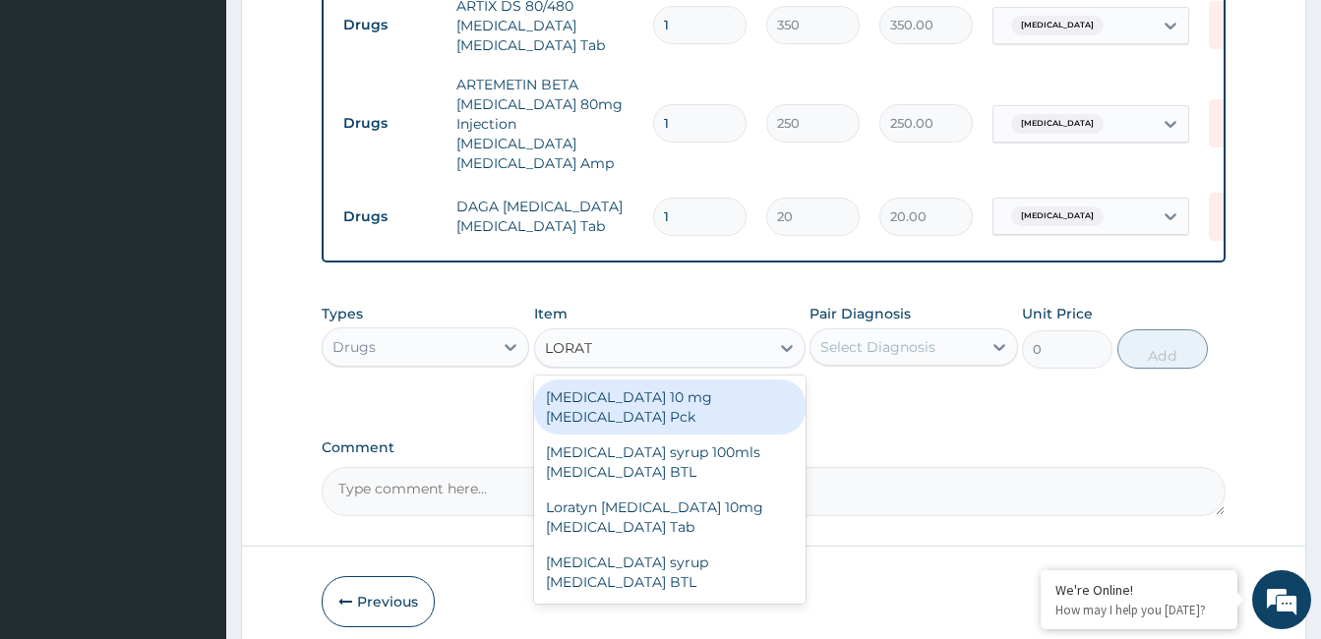
click at [652, 389] on div "LORATADINE 10 mg Loratadine Pck" at bounding box center [670, 407] width 272 height 55
type input "700"
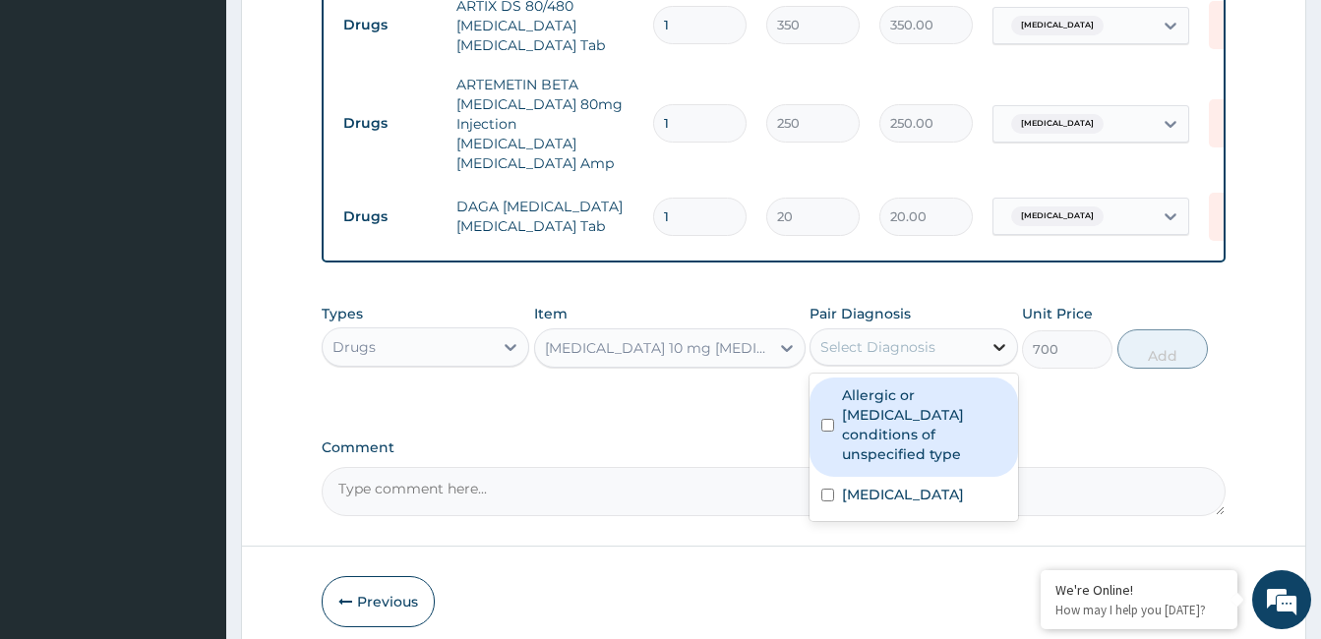
click at [1005, 337] on icon at bounding box center [1000, 347] width 20 height 20
click at [920, 395] on label "Allergic or hypersensitivity conditions of unspecified type" at bounding box center [923, 425] width 163 height 79
checkbox input "true"
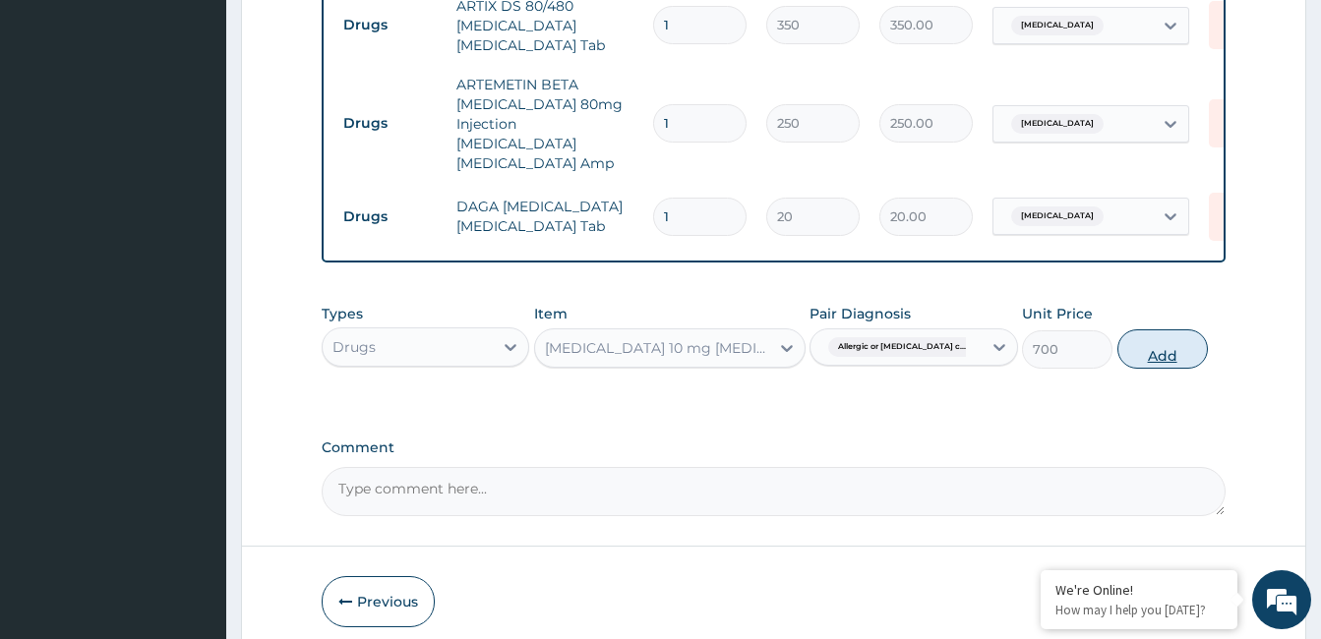
click at [1166, 339] on button "Add" at bounding box center [1163, 349] width 91 height 39
type input "0"
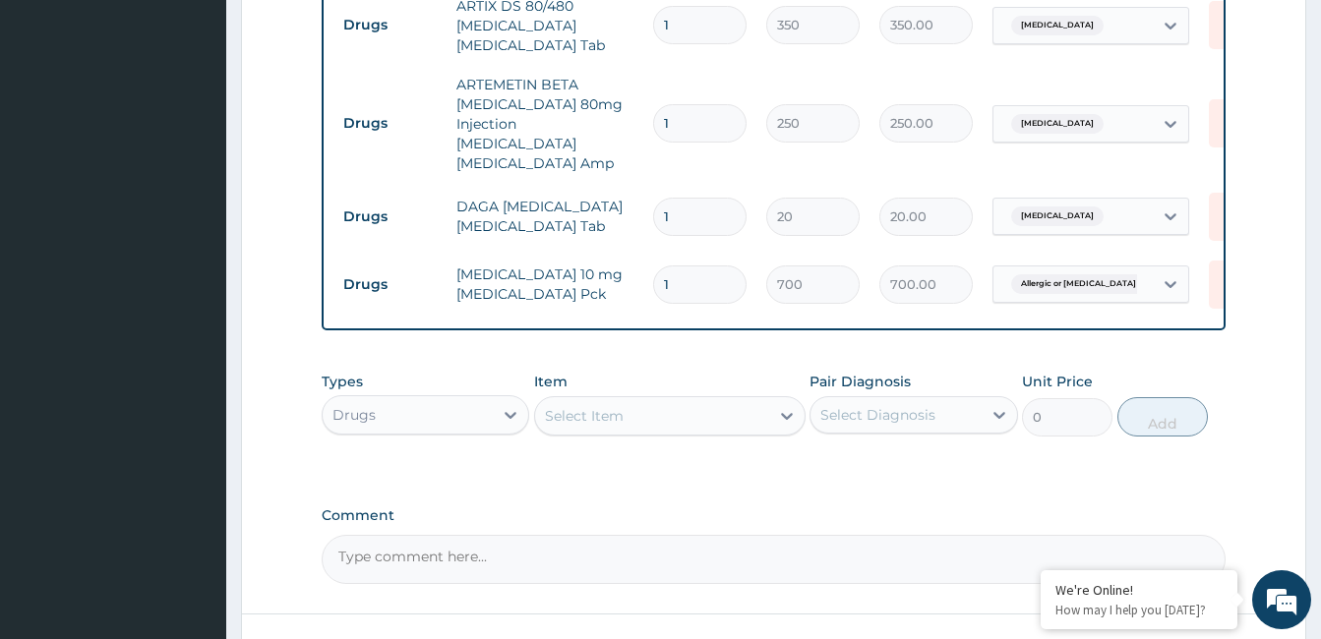
click at [647, 405] on div "Select Item" at bounding box center [652, 415] width 234 height 31
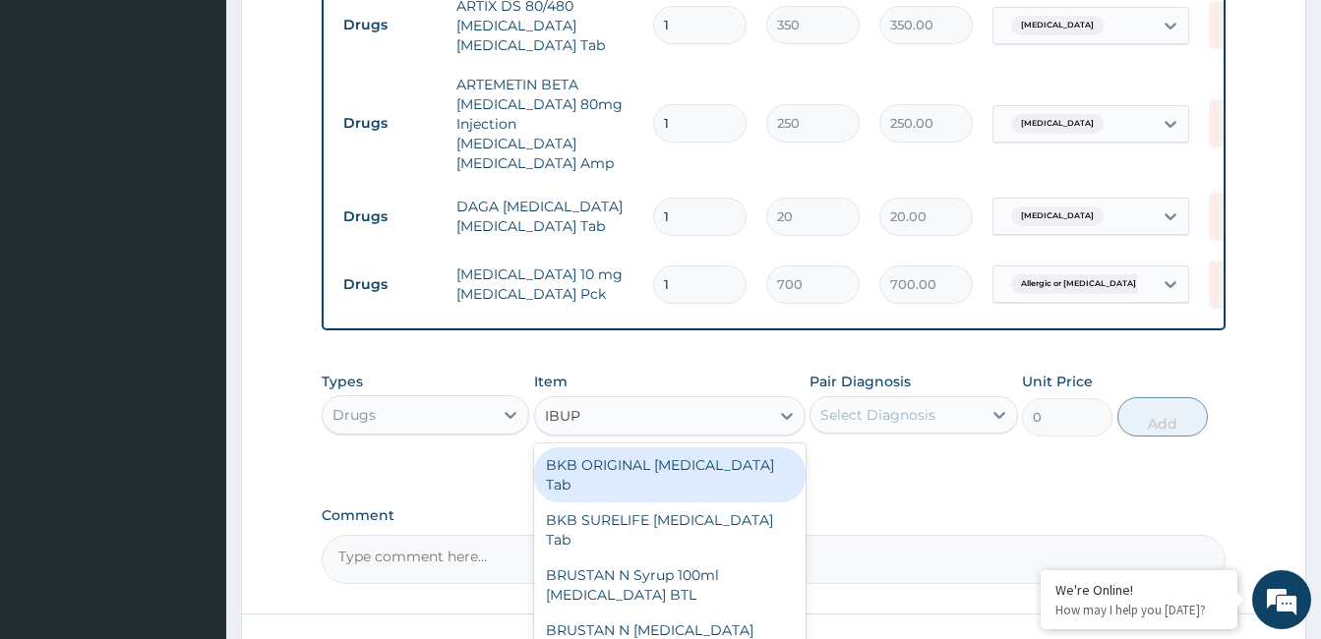
type input "IBUPR"
click at [647, 454] on div "BKB ORIGINAL Ibuprofen Tab" at bounding box center [670, 475] width 272 height 55
type input "55"
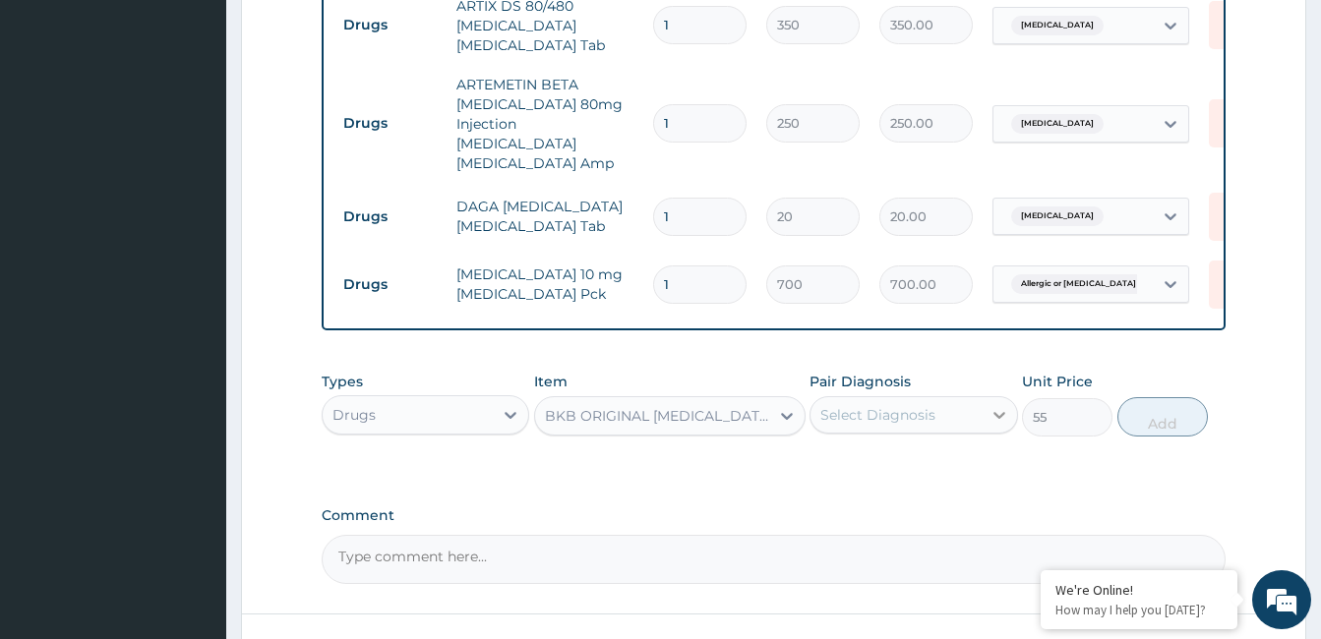
click at [1000, 412] on icon at bounding box center [1000, 415] width 12 height 7
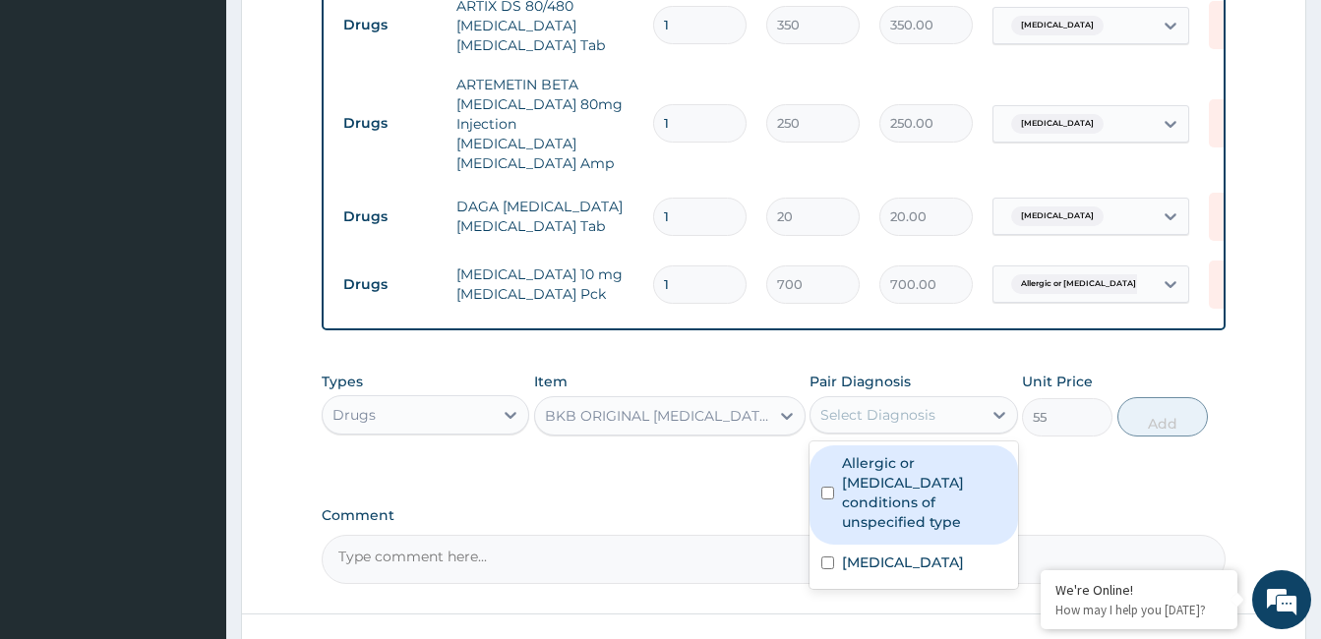
click at [947, 492] on label "Allergic or hypersensitivity conditions of unspecified type" at bounding box center [923, 493] width 163 height 79
checkbox input "true"
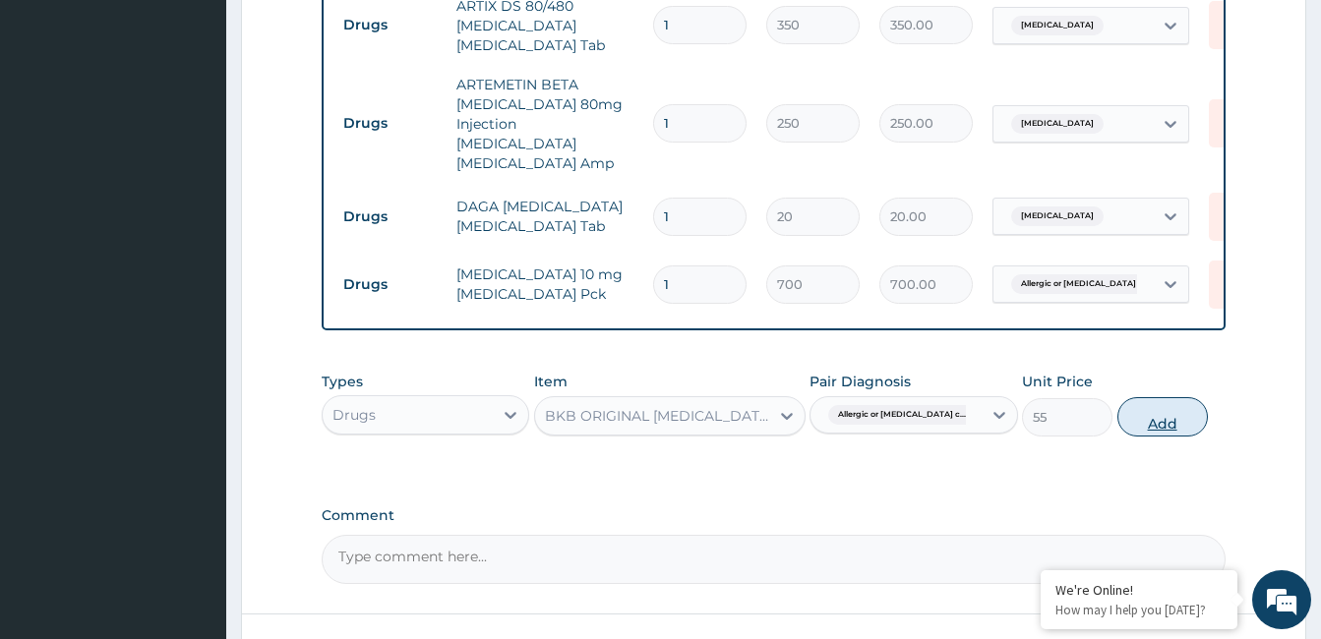
click at [1151, 408] on button "Add" at bounding box center [1163, 416] width 91 height 39
type input "0"
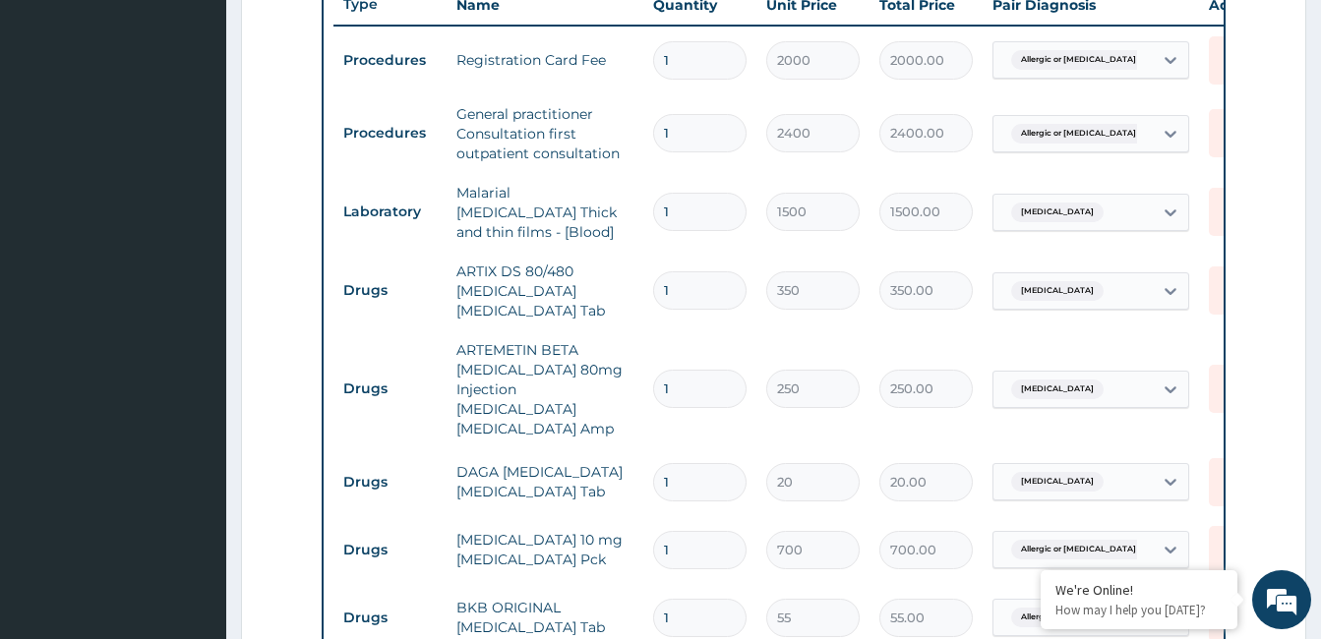
scroll to position [767, 0]
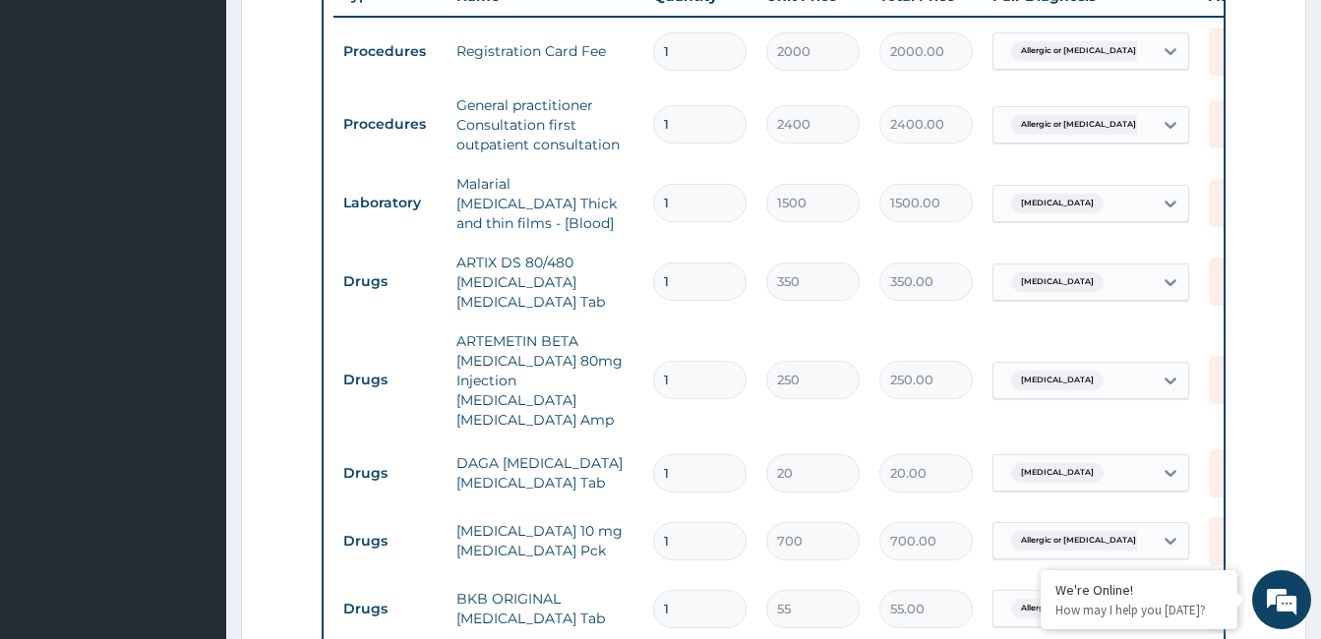
click at [673, 273] on input "1" at bounding box center [699, 282] width 93 height 38
type input "0.00"
type input "6"
type input "2100.00"
type input "6"
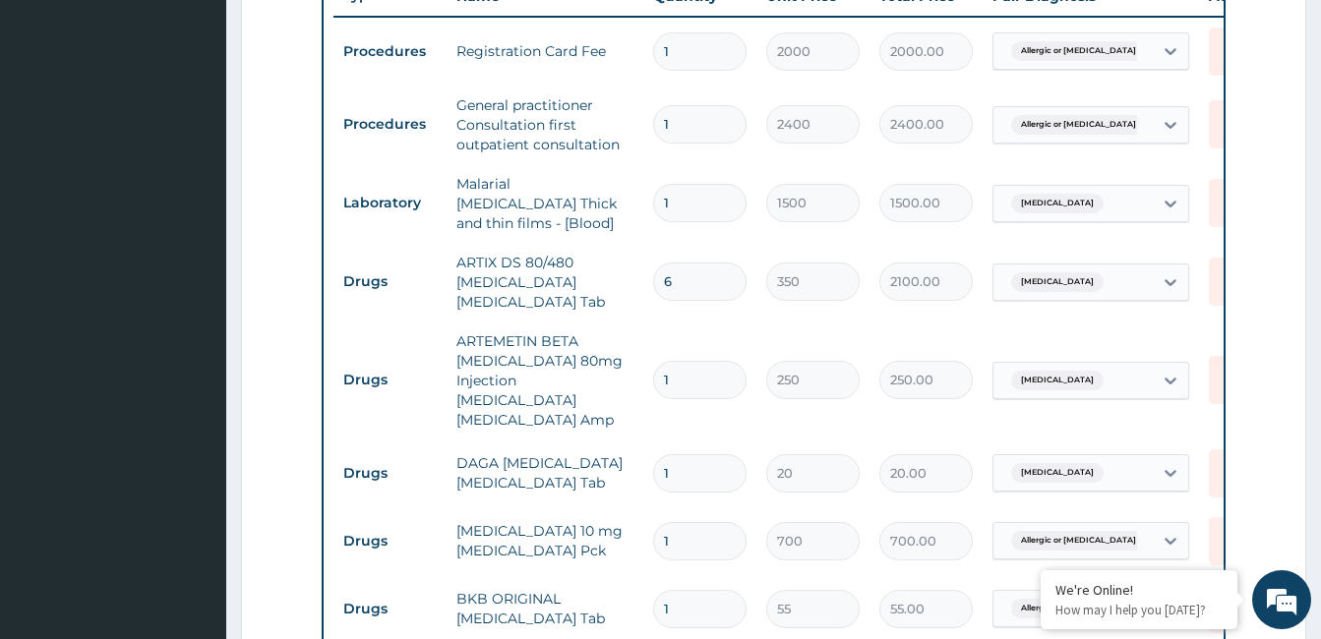
click at [670, 361] on input "1" at bounding box center [699, 380] width 93 height 38
type input "0.00"
type input "6"
type input "1500.00"
type input "6"
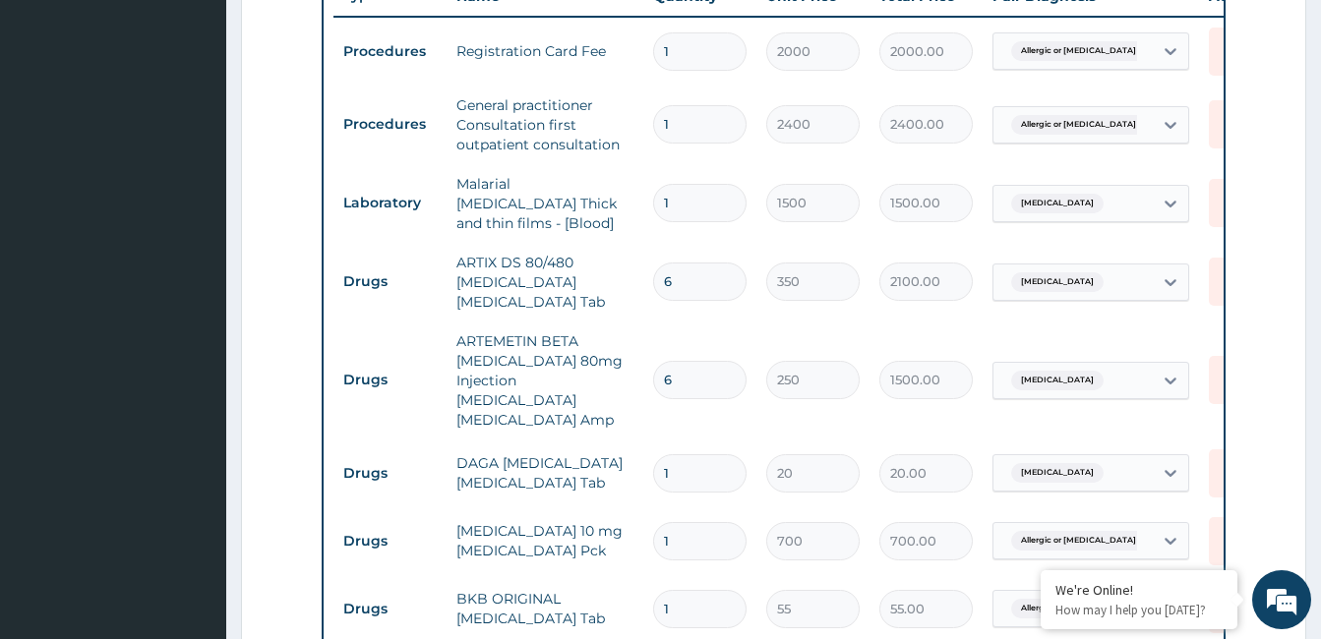
click at [670, 455] on input "1" at bounding box center [699, 474] width 93 height 38
type input "18"
type input "360.00"
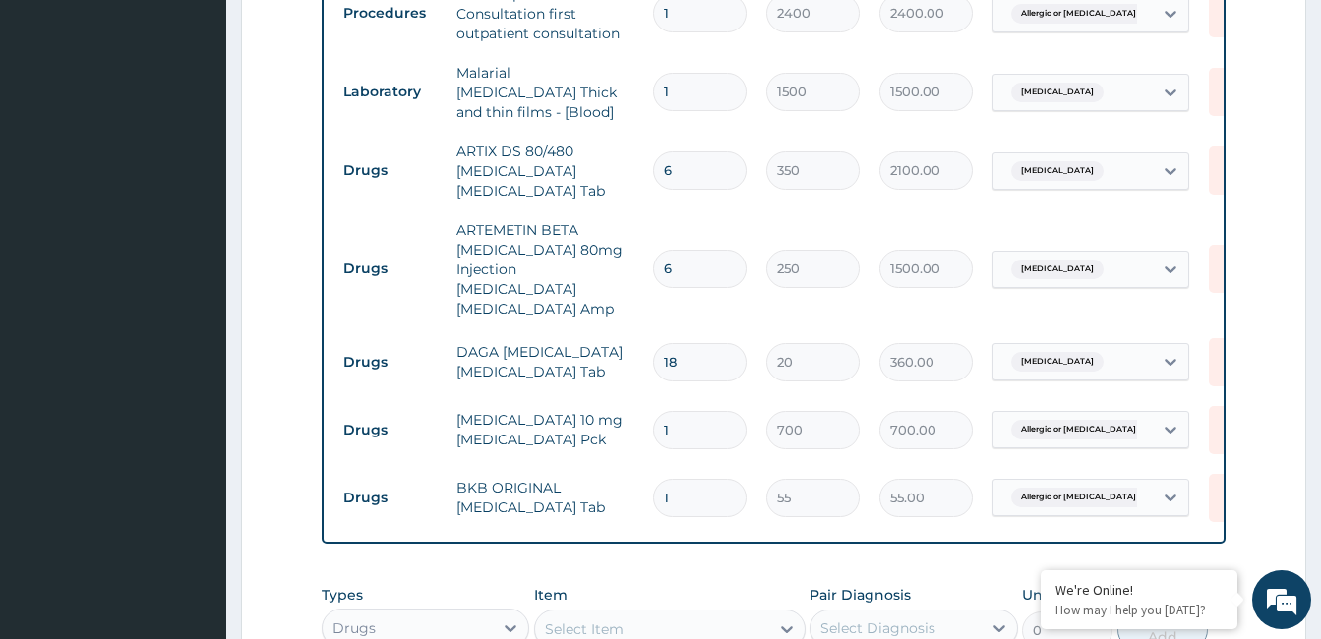
scroll to position [932, 0]
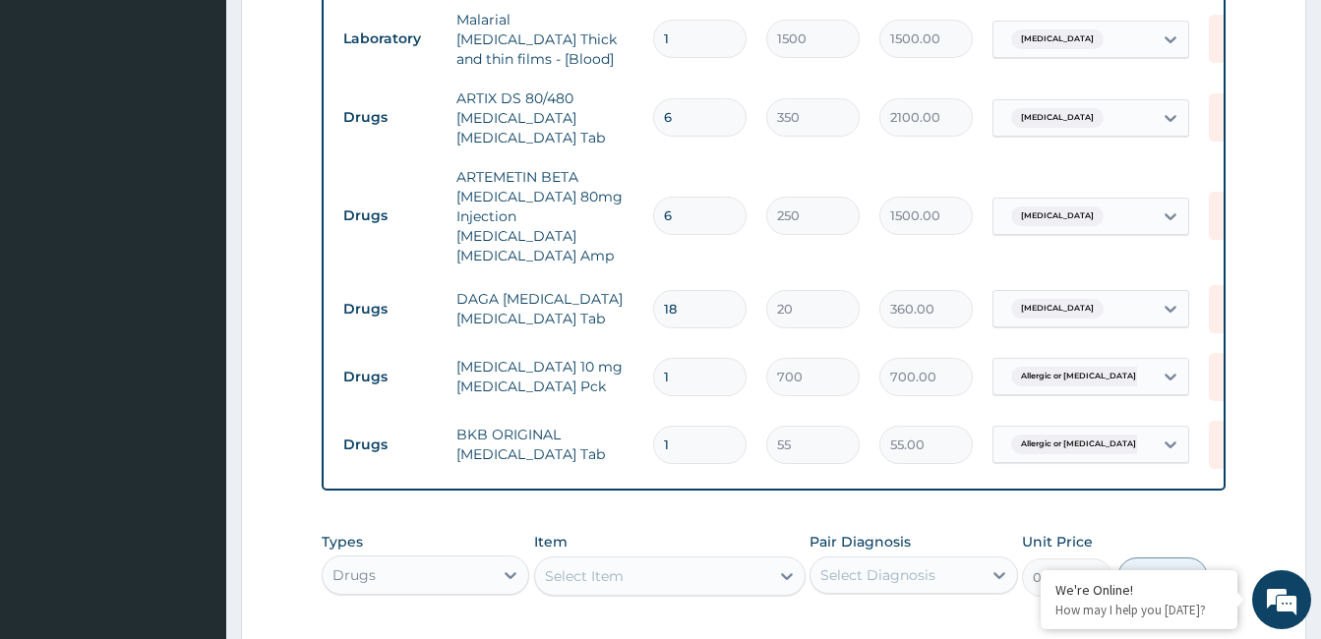
type input "18"
click at [671, 426] on input "1" at bounding box center [699, 445] width 93 height 38
type input "18"
type input "990.00"
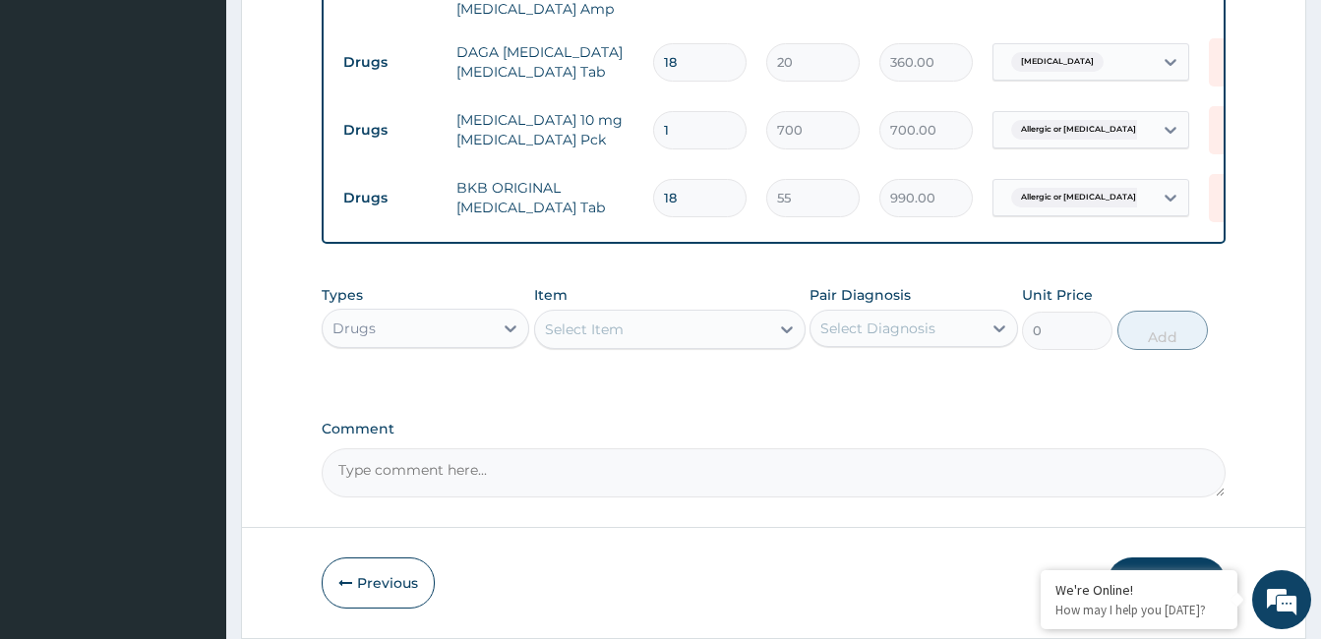
scroll to position [1228, 0]
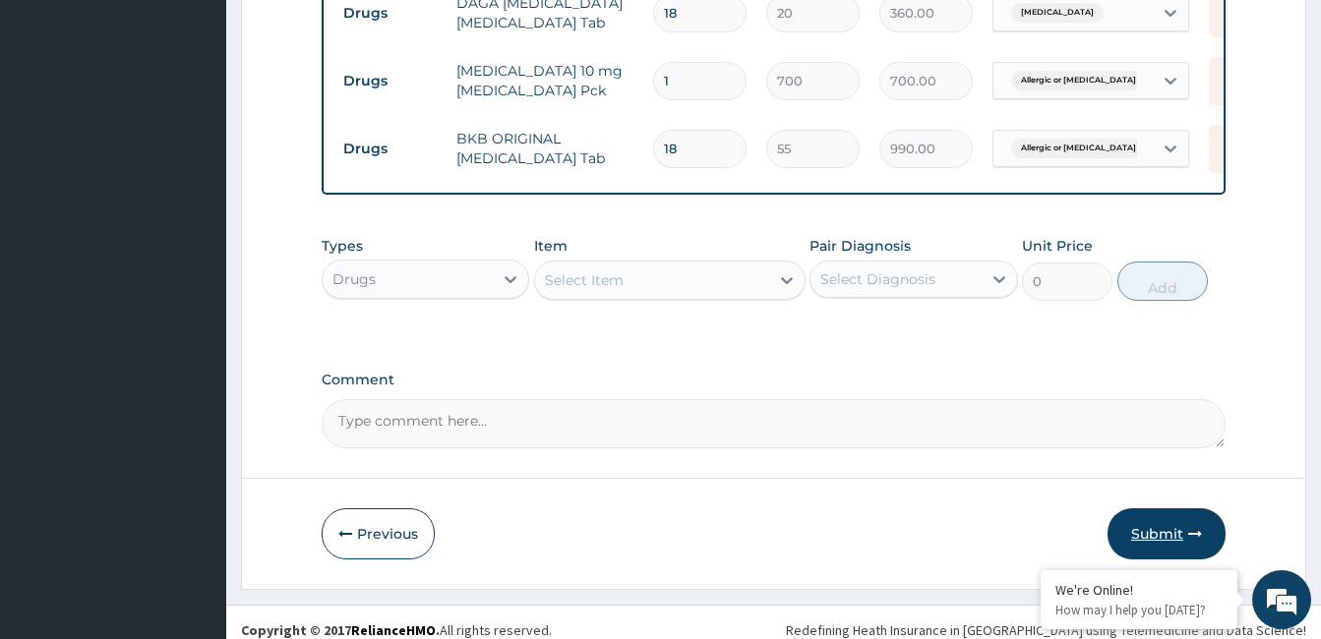
type input "18"
click at [1161, 518] on button "Submit" at bounding box center [1167, 534] width 118 height 51
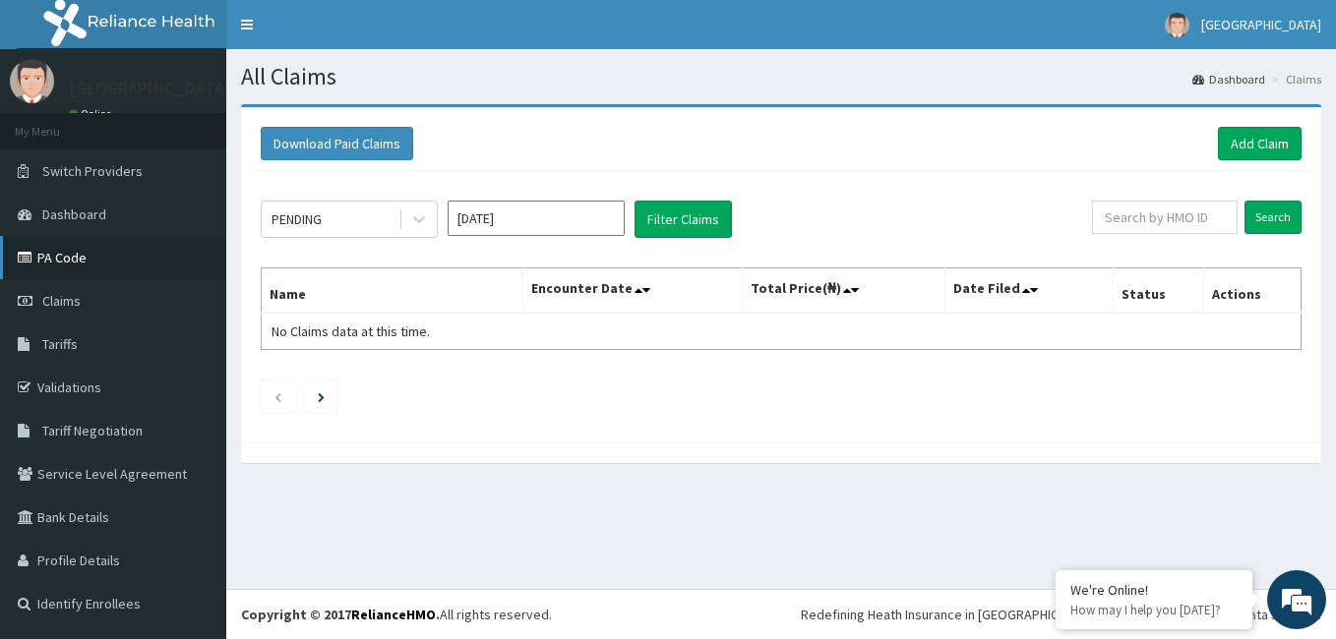
click at [98, 260] on link "PA Code" at bounding box center [113, 257] width 226 height 43
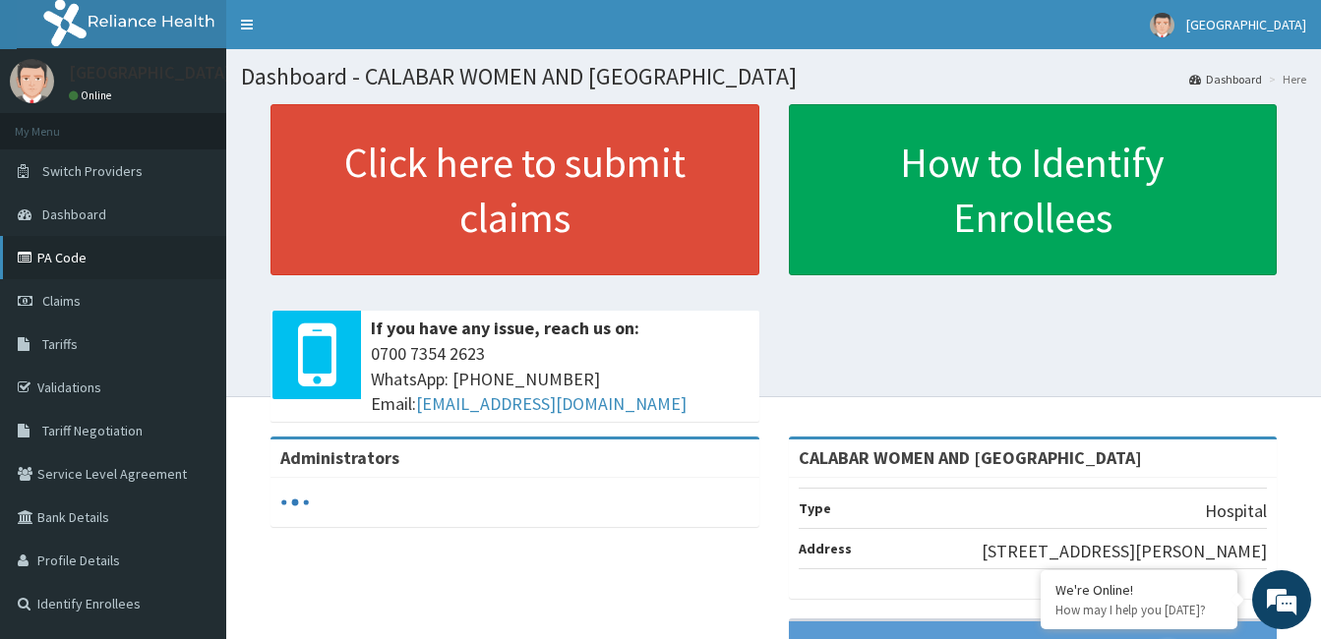
click at [72, 259] on link "PA Code" at bounding box center [113, 257] width 226 height 43
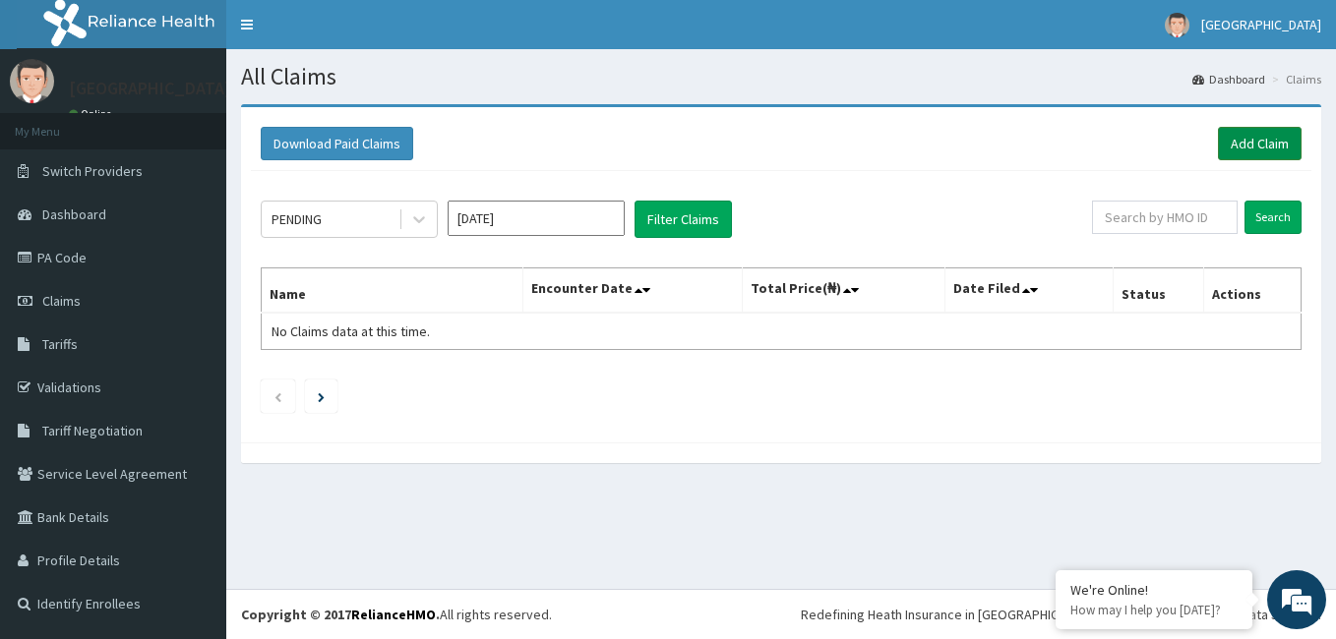
click at [1256, 149] on link "Add Claim" at bounding box center [1260, 143] width 84 height 33
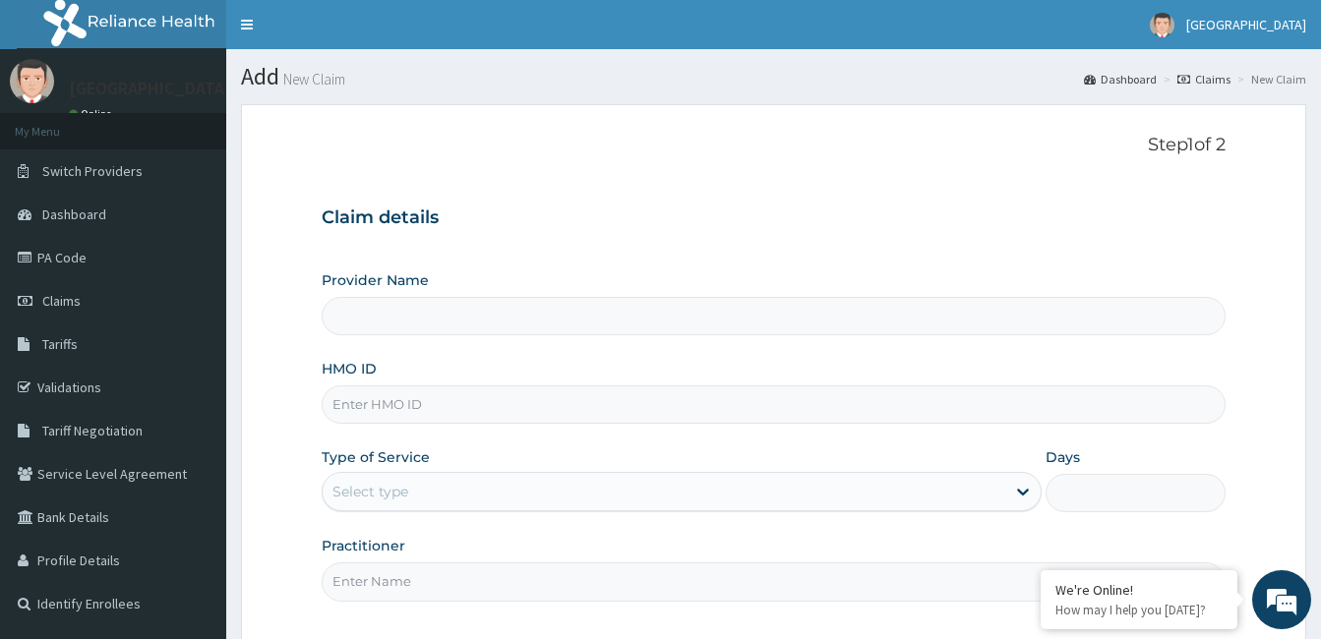
click at [665, 415] on input "HMO ID" at bounding box center [774, 405] width 904 height 38
type input "HST"
type input "CALABAR WOMEN AND CHILDREN HOSPITAL"
type input "HST/10290/A"
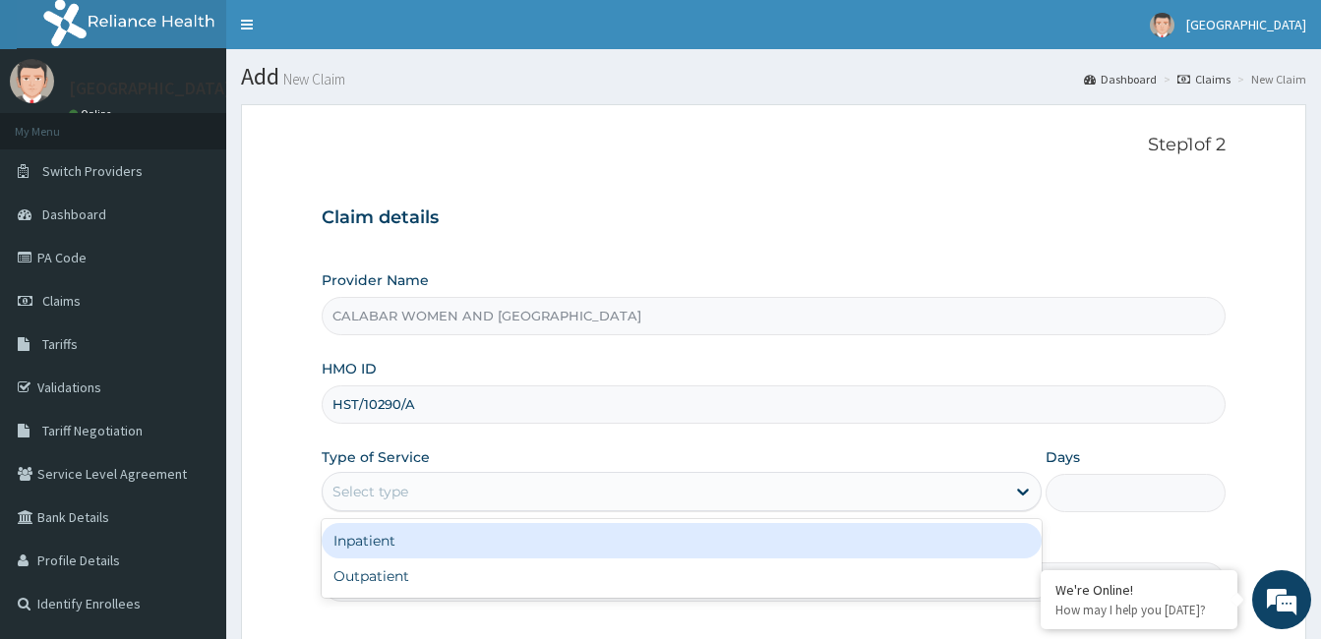
click at [502, 481] on div "Select type" at bounding box center [664, 491] width 683 height 31
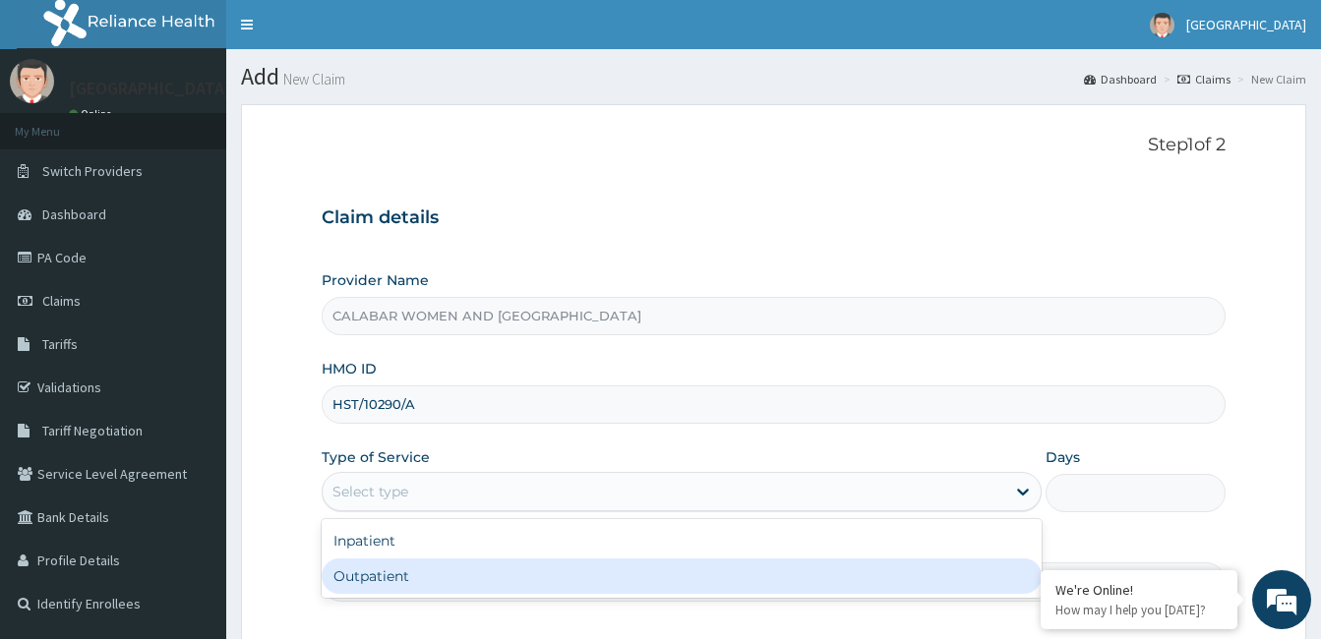
click at [487, 581] on div "Outpatient" at bounding box center [682, 576] width 720 height 35
type input "1"
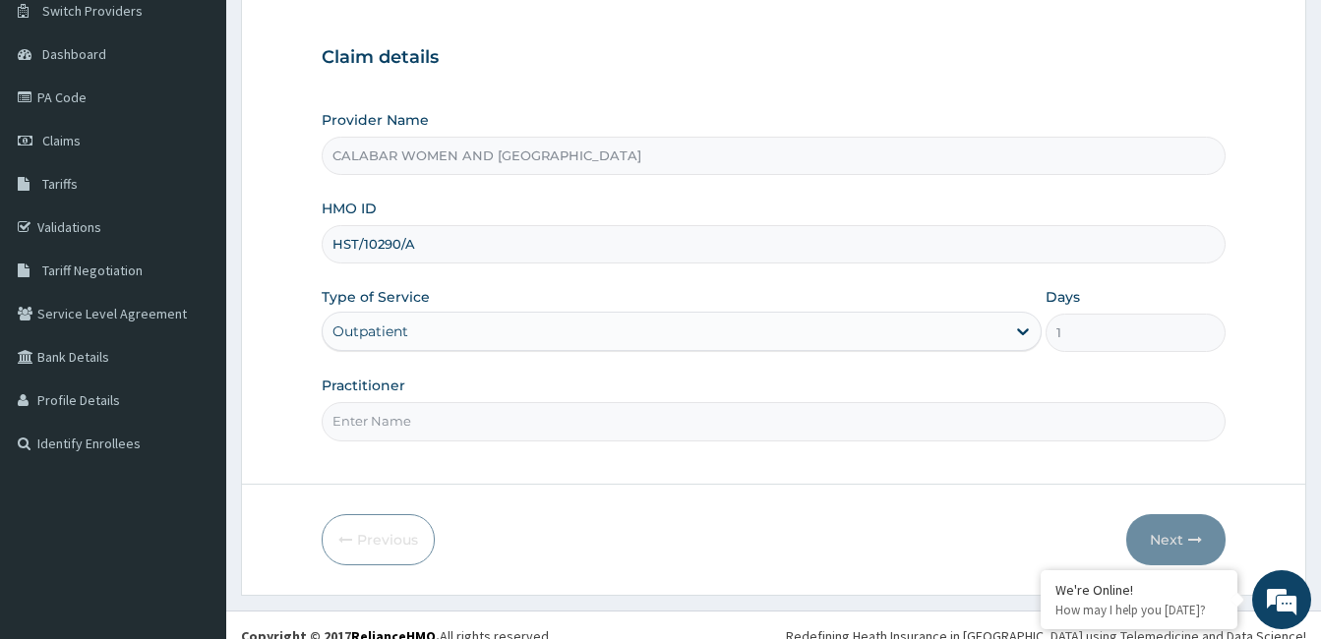
scroll to position [182, 0]
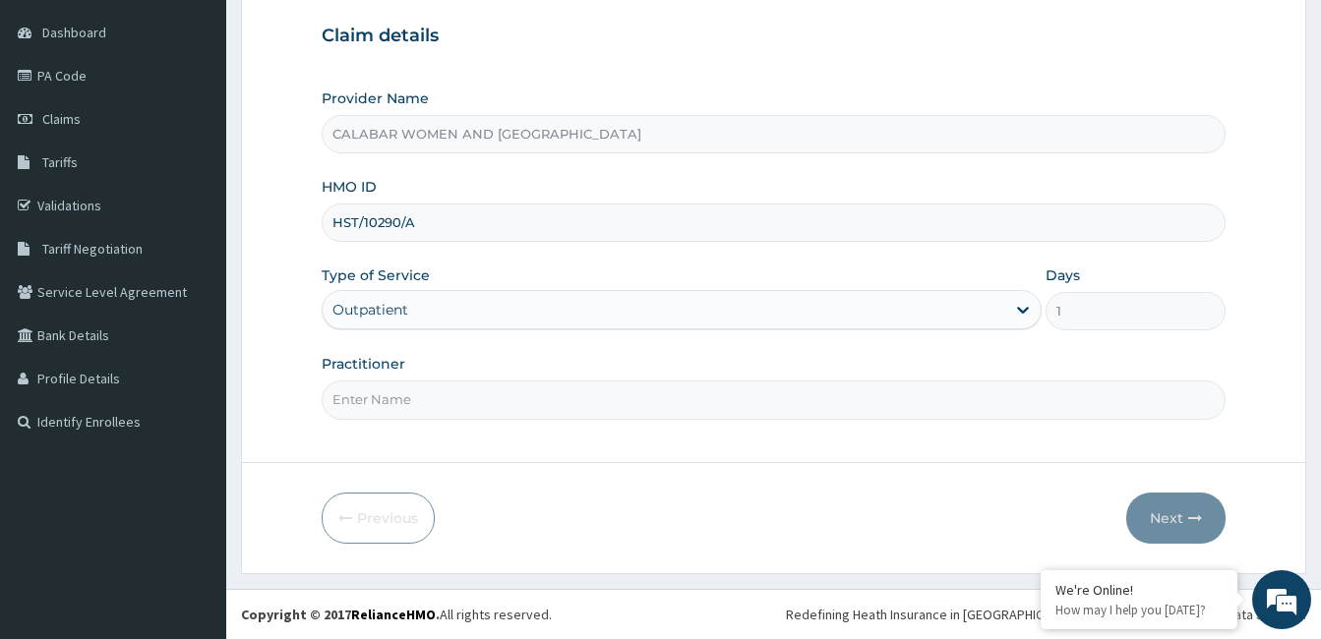
click at [636, 400] on input "Practitioner" at bounding box center [774, 400] width 904 height 38
type input "DR YISAU"
click at [1167, 514] on button "Next" at bounding box center [1176, 518] width 99 height 51
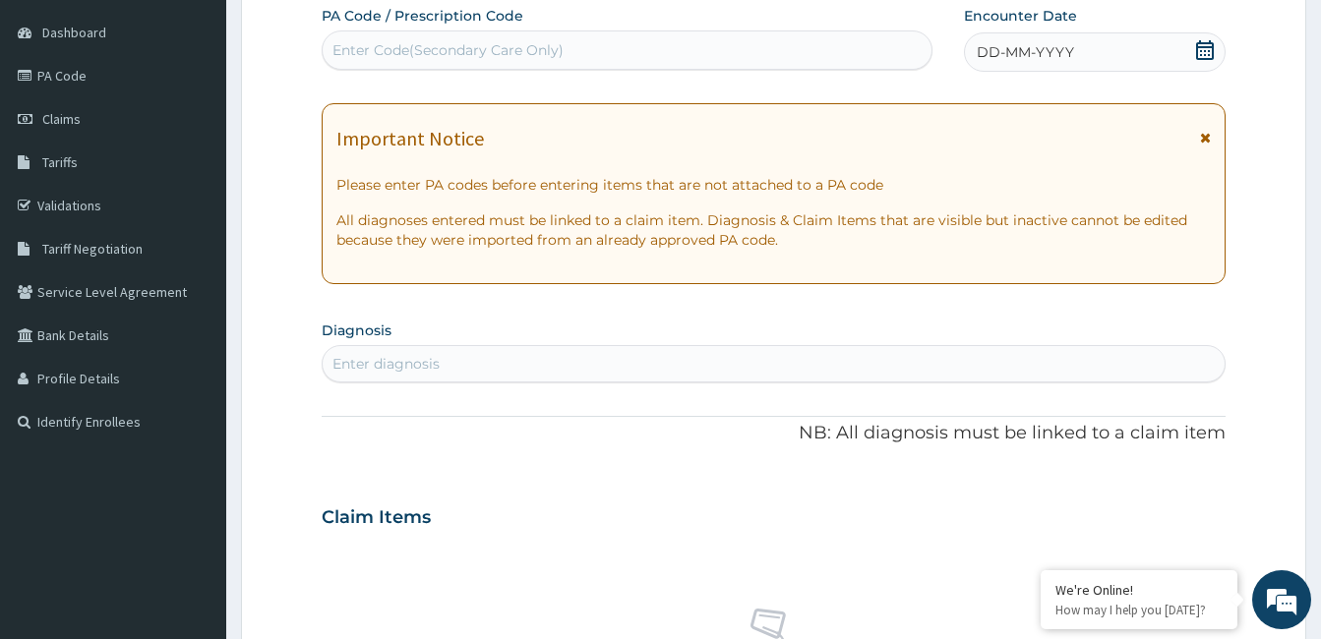
click at [1210, 43] on icon at bounding box center [1205, 50] width 18 height 20
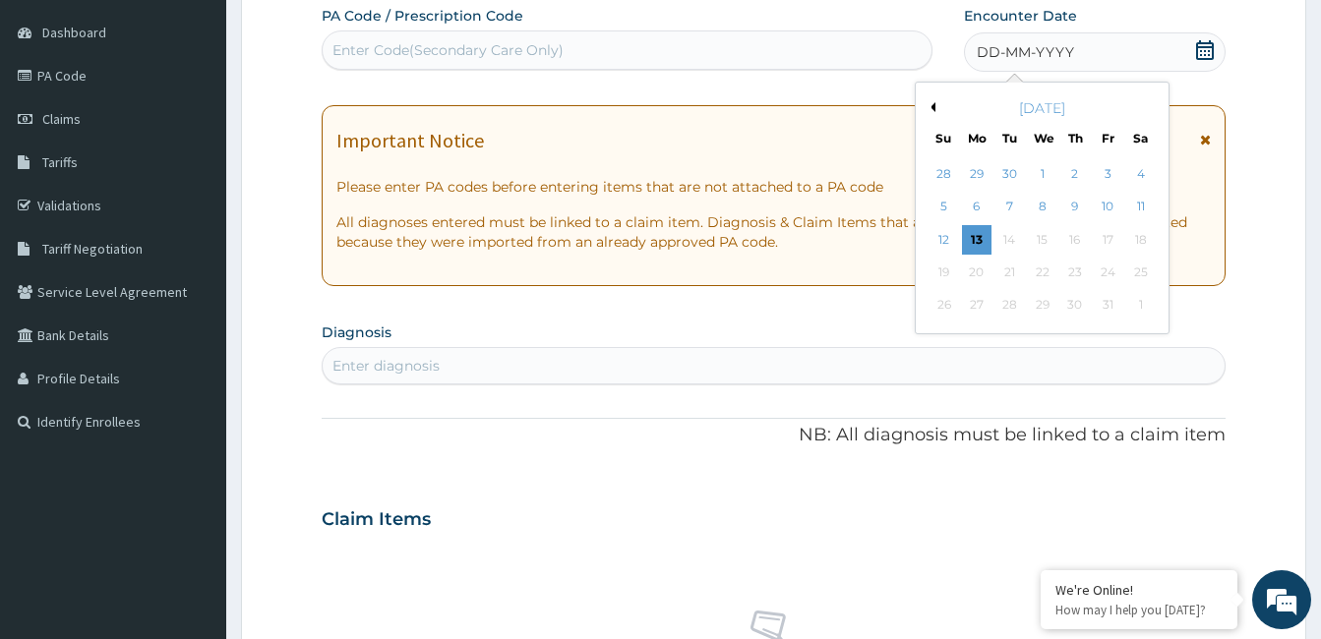
click at [932, 106] on button "Previous Month" at bounding box center [931, 107] width 10 height 10
click at [982, 205] on div "8" at bounding box center [977, 208] width 30 height 30
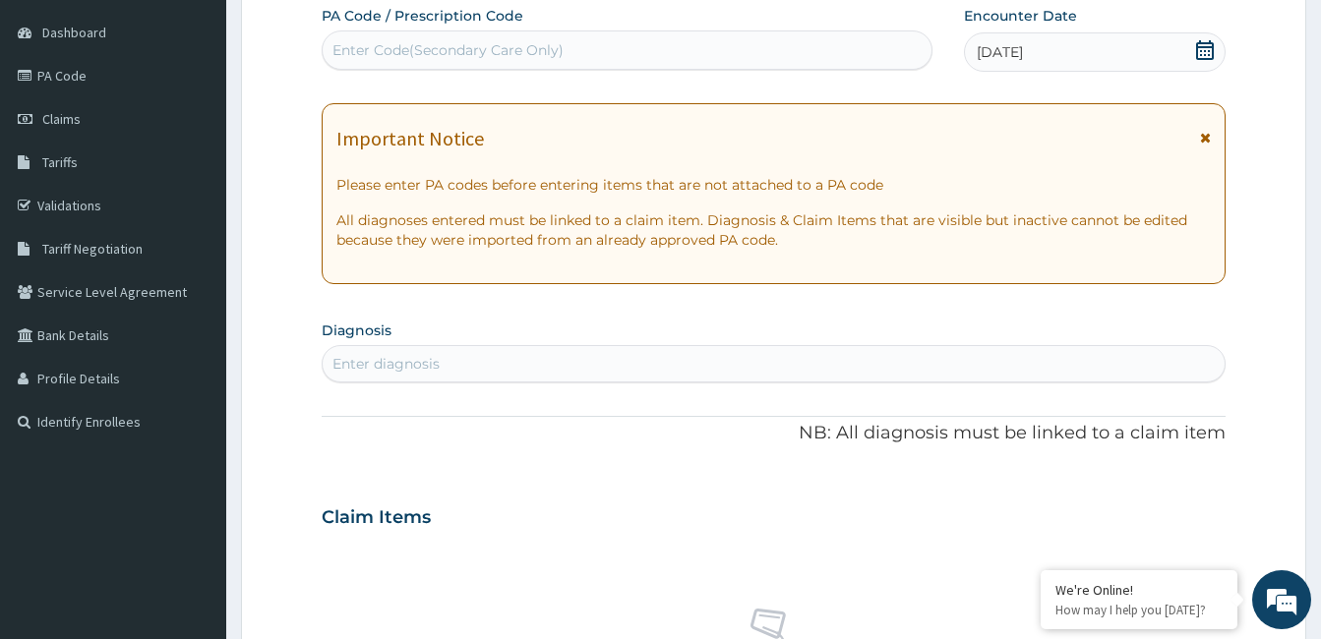
click at [653, 52] on div "Enter Code(Secondary Care Only)" at bounding box center [627, 49] width 609 height 31
paste input "PA/FEAA13"
type input "PA/FEAA13"
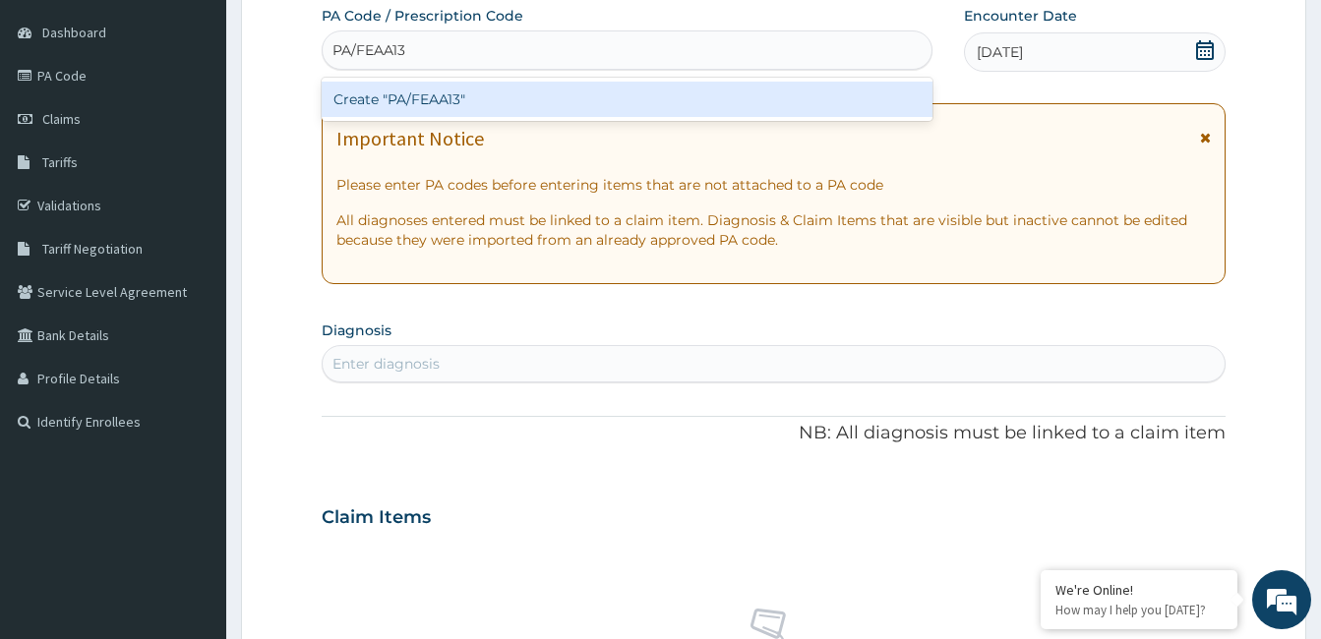
click at [446, 98] on div "Create "PA/FEAA13"" at bounding box center [627, 99] width 611 height 35
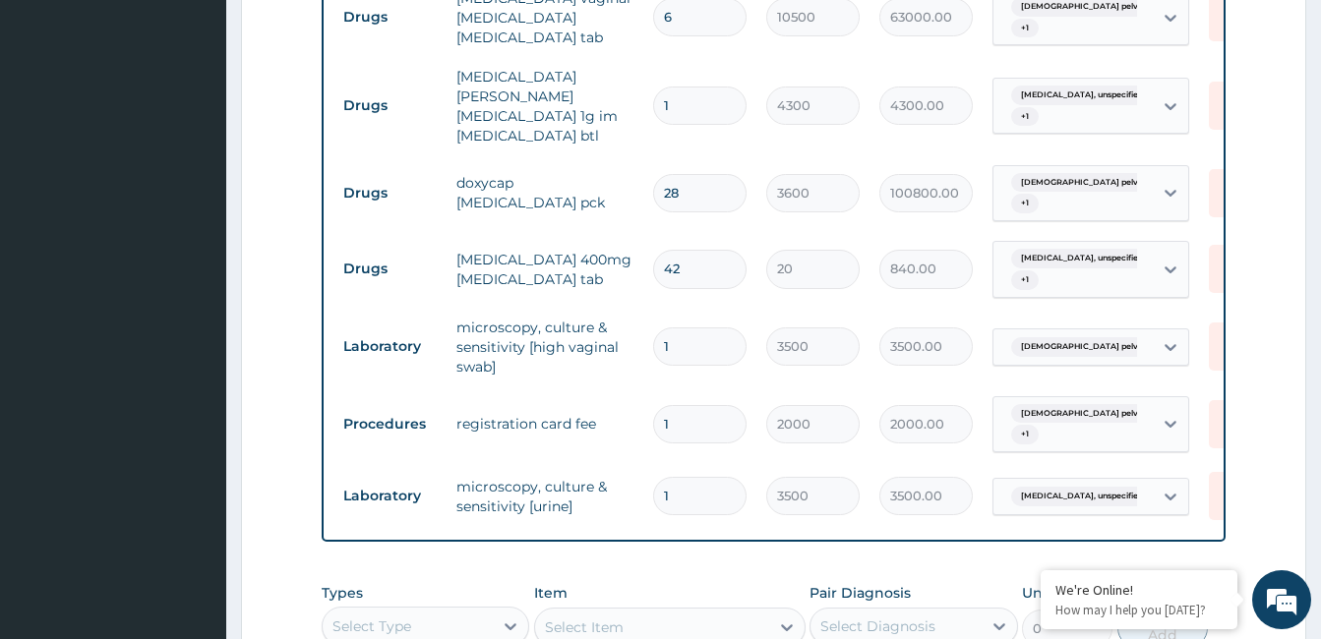
scroll to position [739, 0]
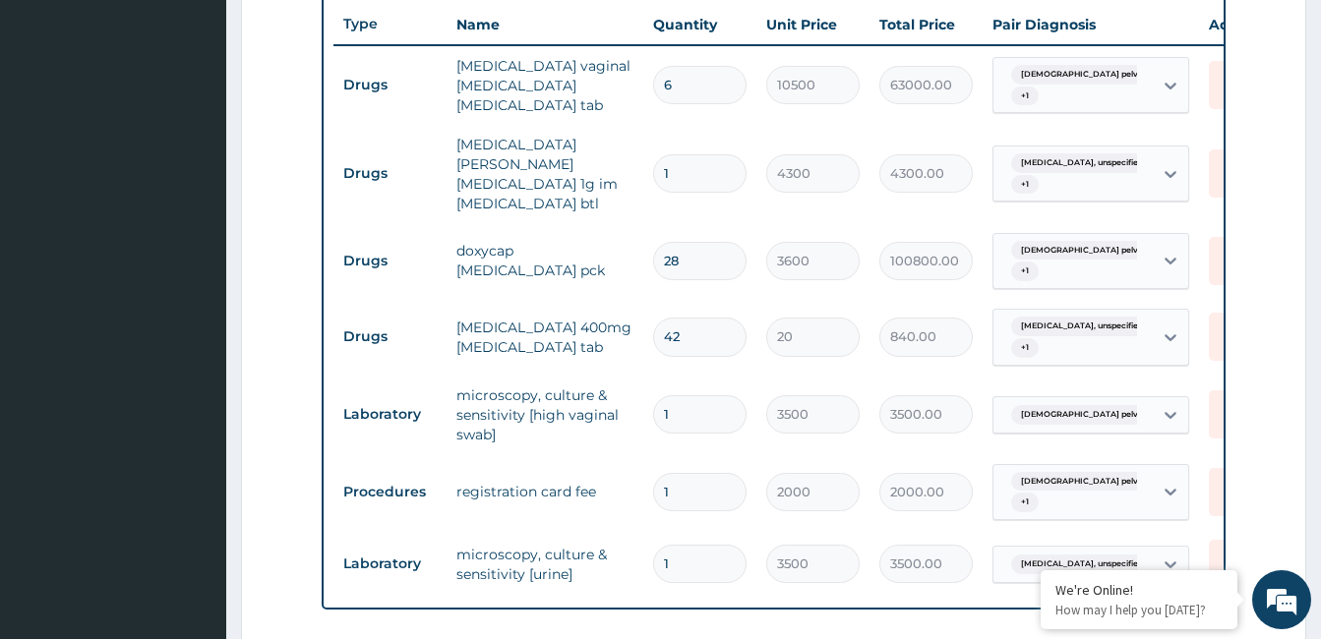
click at [671, 83] on input "6" at bounding box center [699, 85] width 93 height 38
type input "0.00"
type input "1"
type input "10500.00"
type input "1"
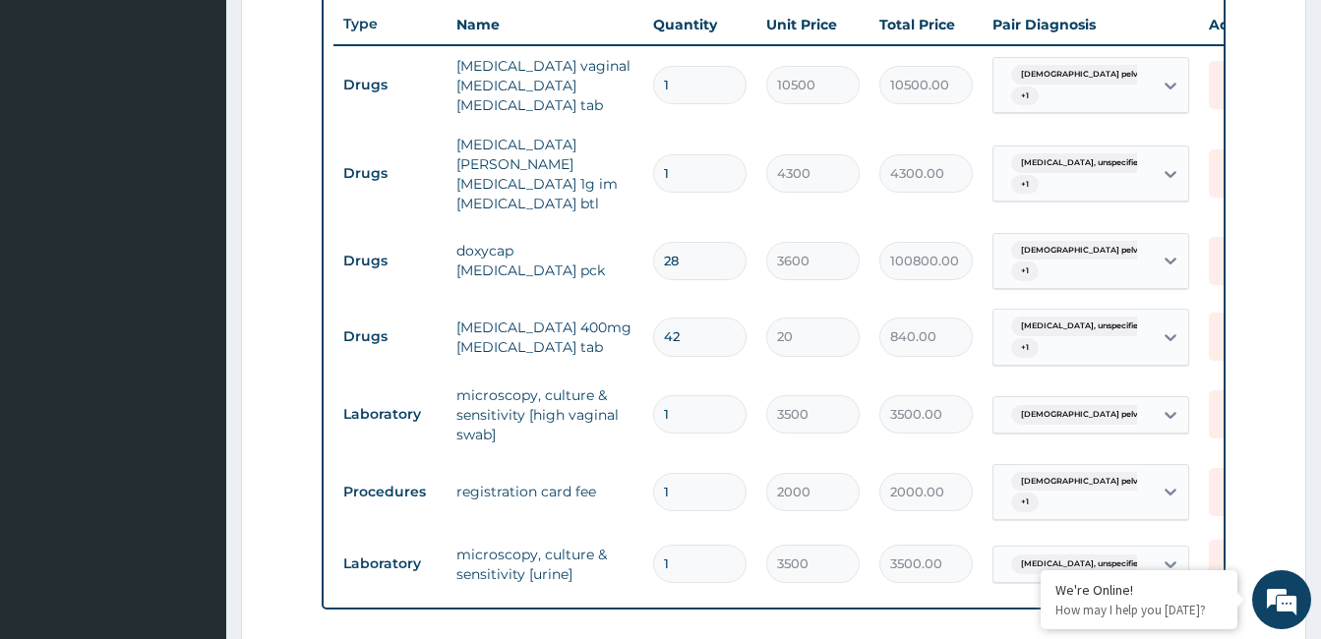
click at [680, 242] on input "28" at bounding box center [699, 261] width 93 height 38
type input "2"
type input "7200.00"
type input "0.00"
type input "1"
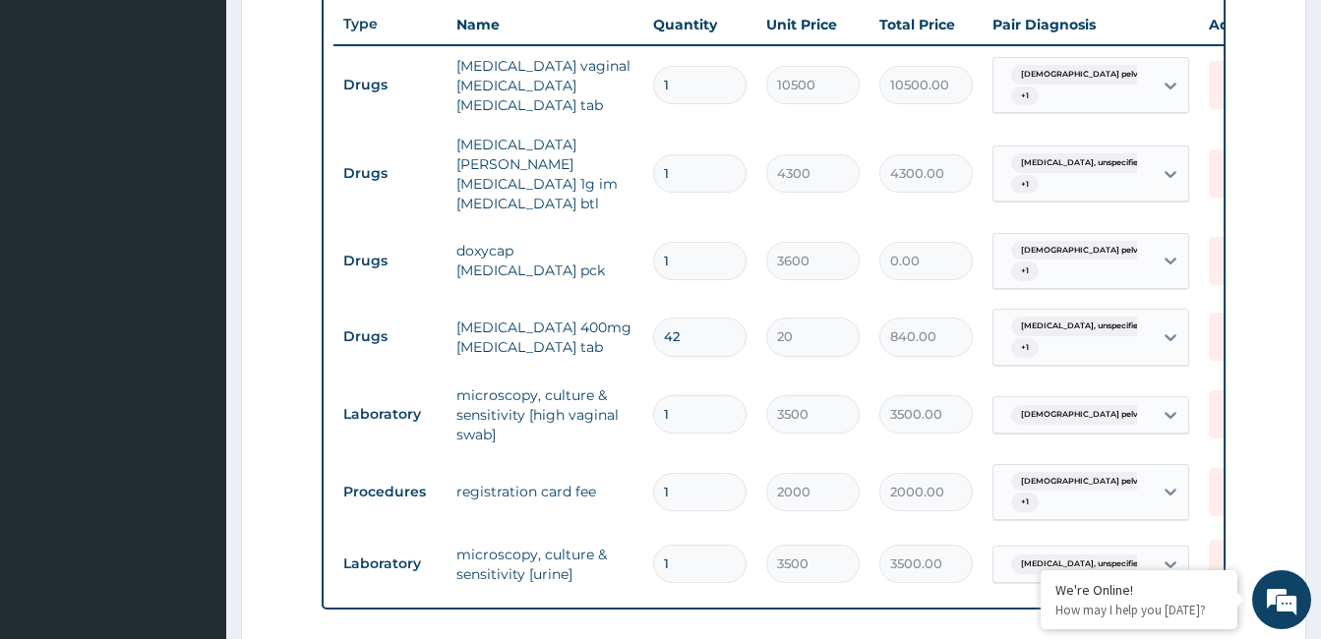
type input "3600.00"
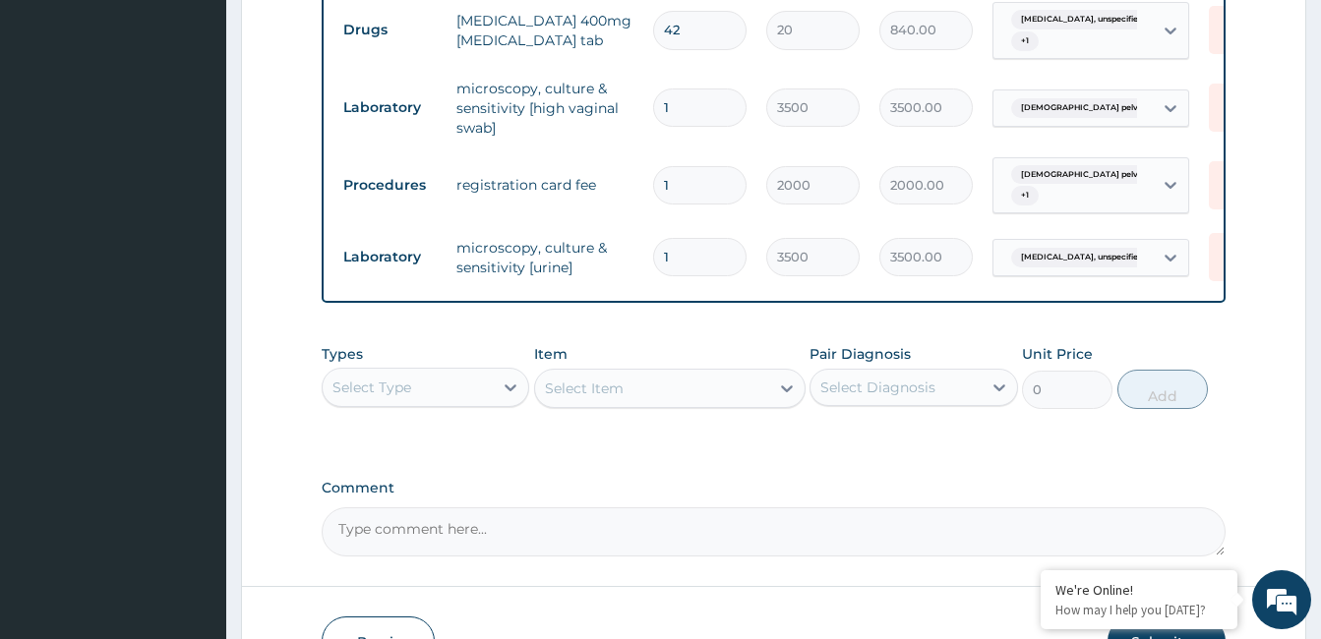
scroll to position [1160, 0]
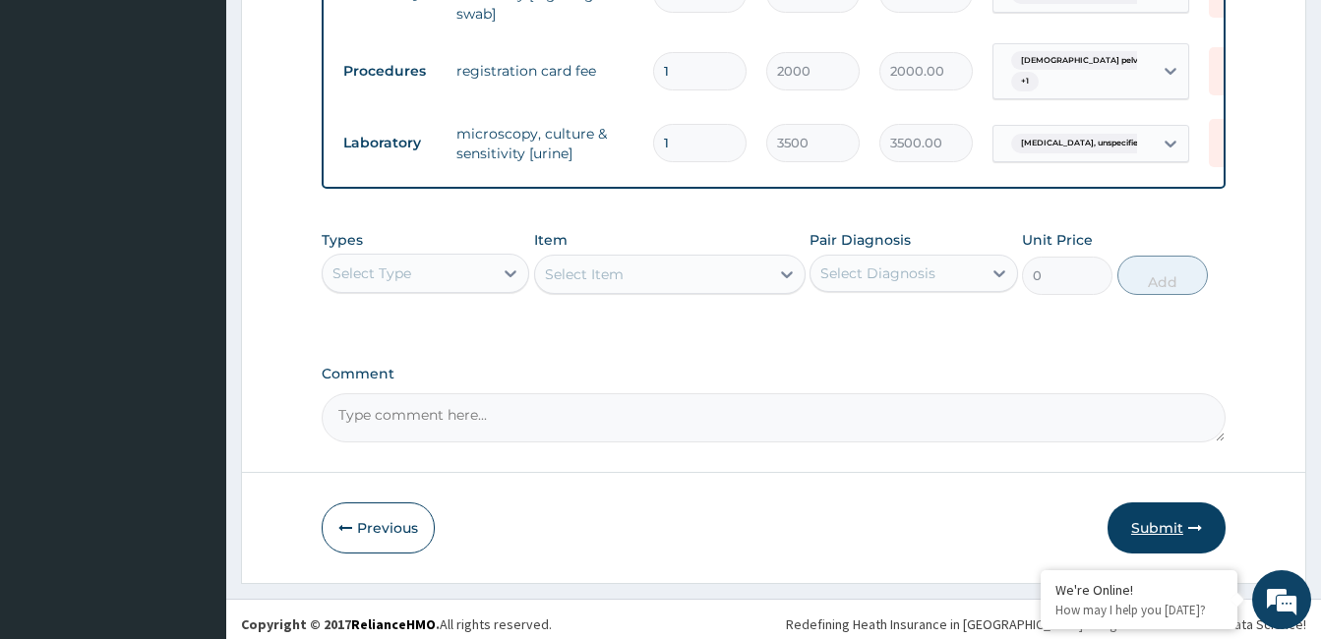
type input "1"
click at [1163, 521] on button "Submit" at bounding box center [1167, 528] width 118 height 51
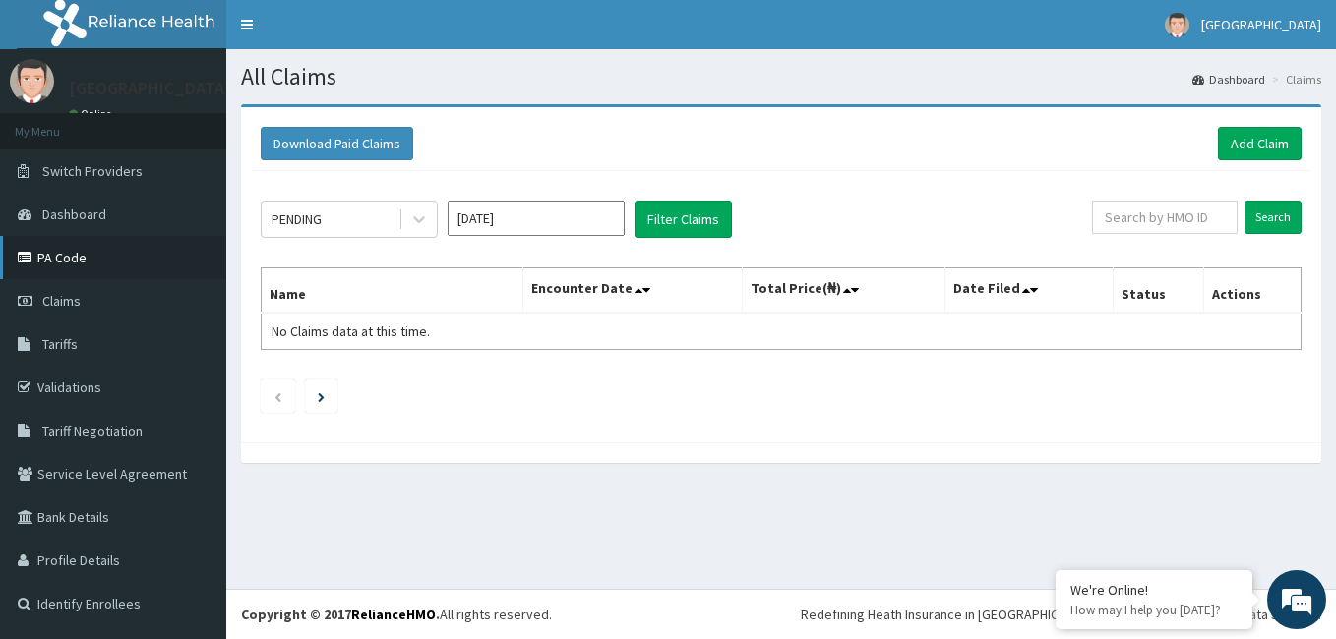
click at [69, 260] on link "PA Code" at bounding box center [113, 257] width 226 height 43
